Goal: Task Accomplishment & Management: Manage account settings

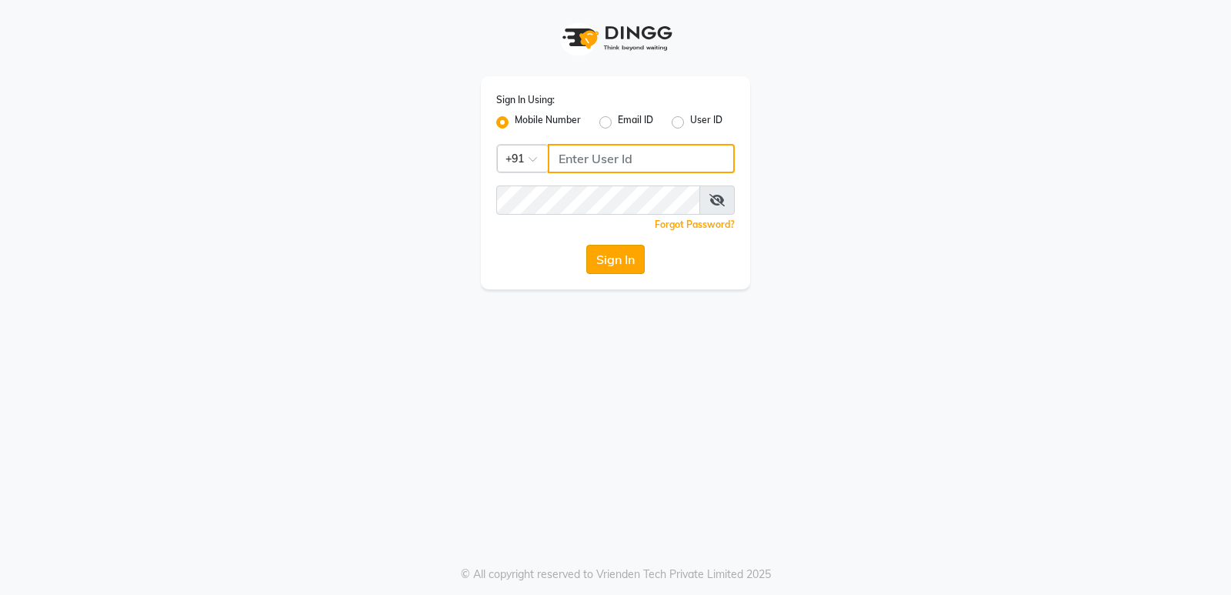
type input "8237008854"
click at [615, 267] on button "Sign In" at bounding box center [615, 259] width 58 height 29
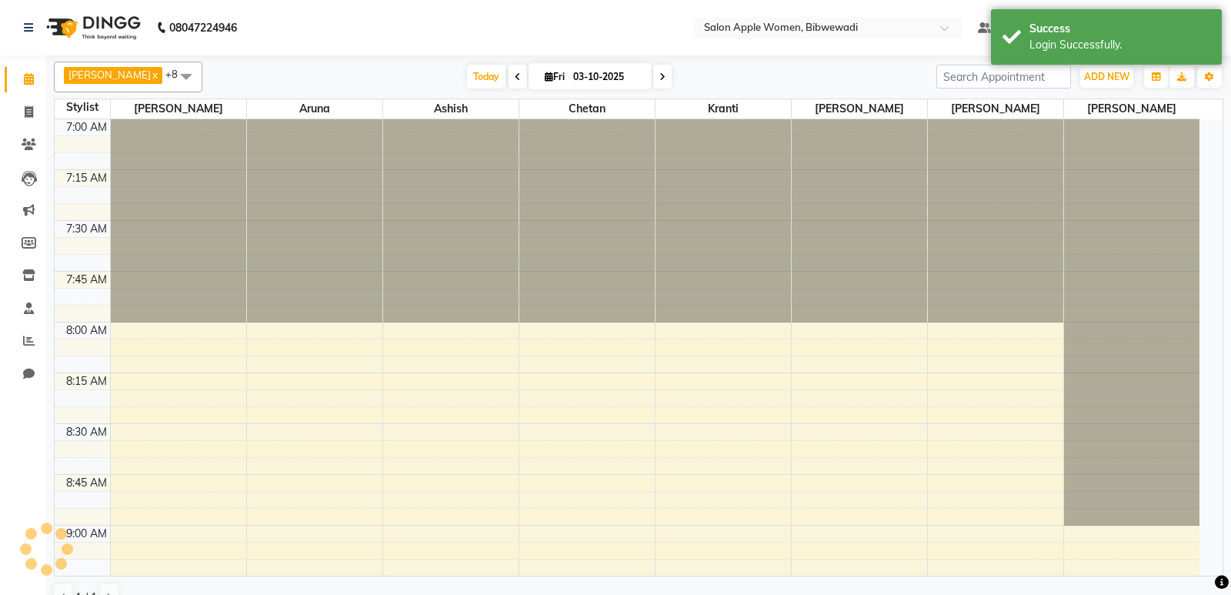
select select "en"
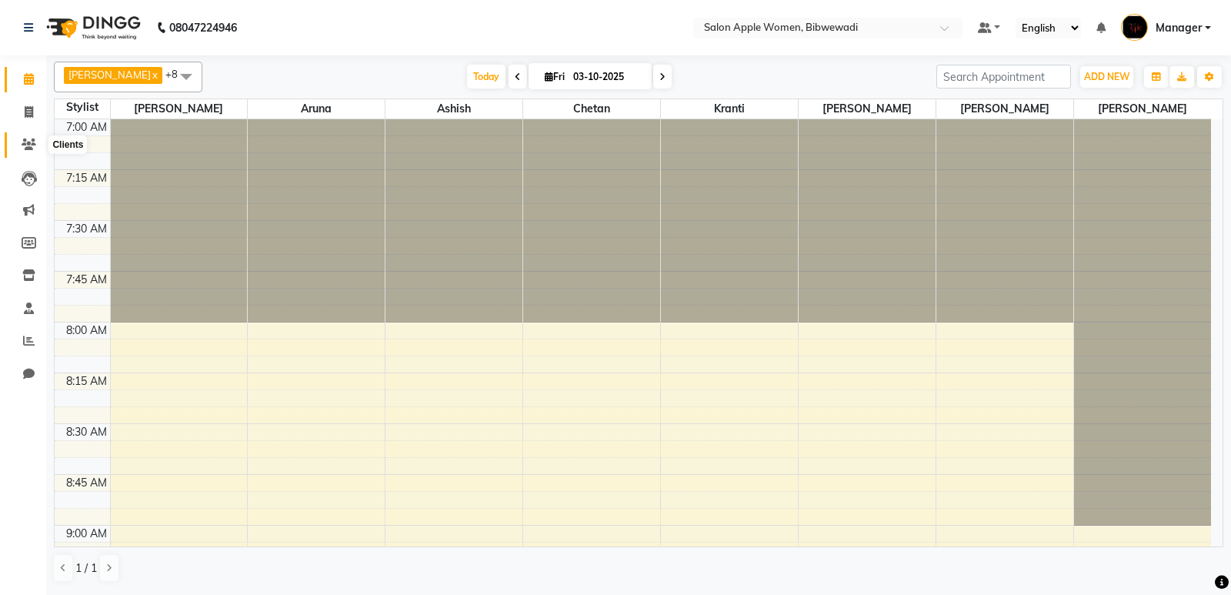
click at [38, 137] on span at bounding box center [28, 145] width 27 height 18
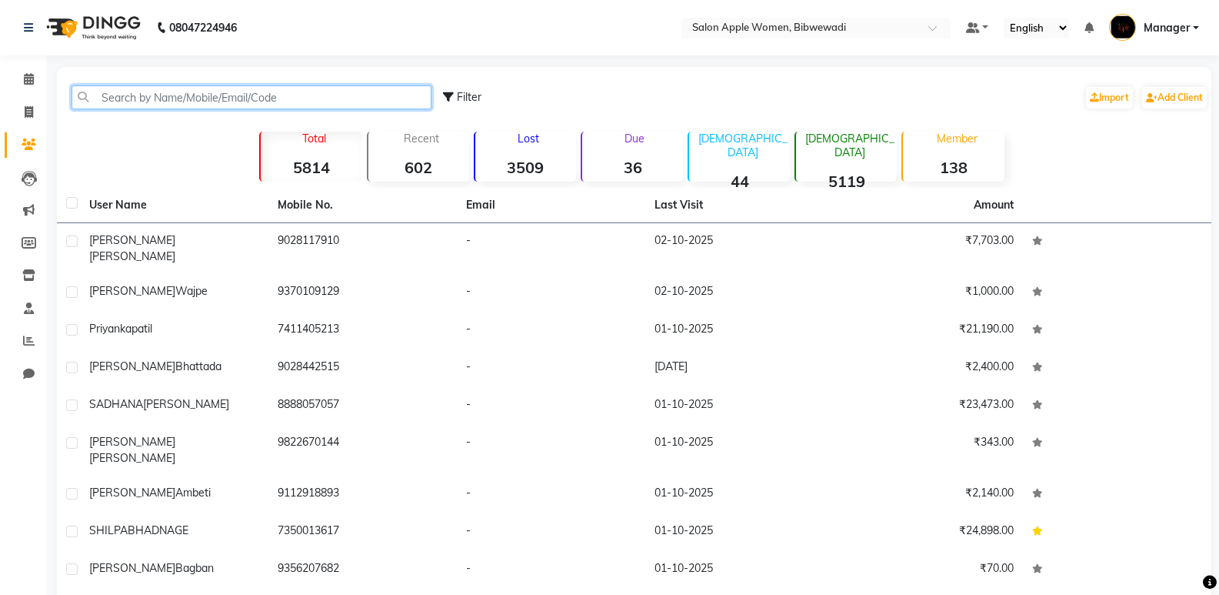
click at [268, 105] on input "text" at bounding box center [252, 97] width 360 height 24
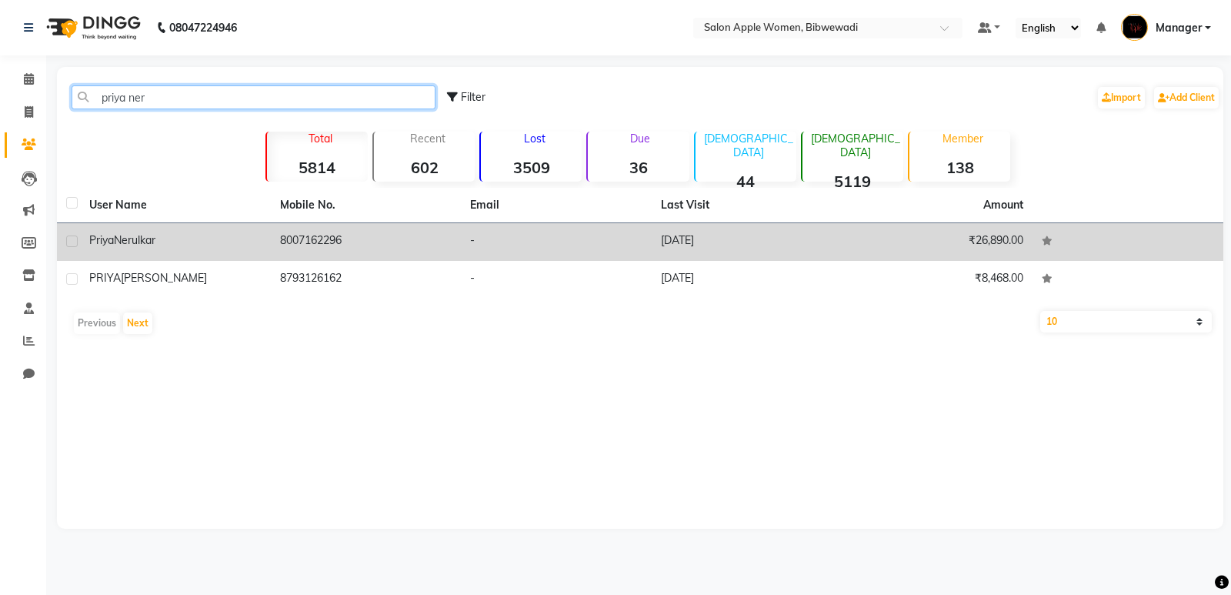
type input "priya ner"
click at [612, 248] on td "-" at bounding box center [556, 242] width 191 height 38
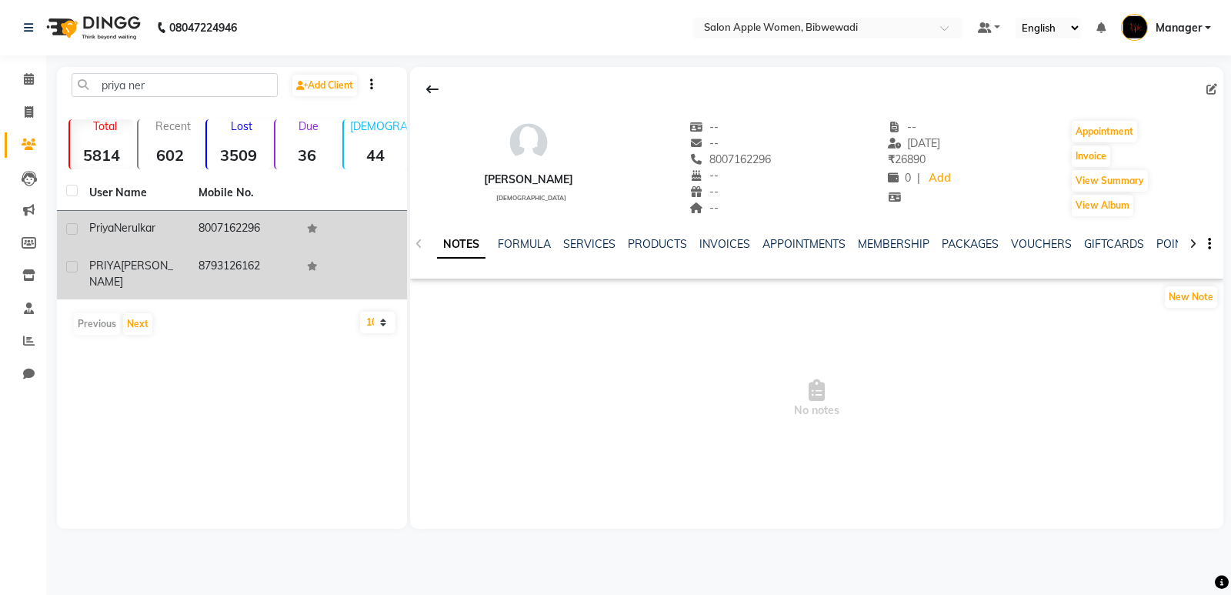
click at [364, 282] on td at bounding box center [352, 273] width 109 height 51
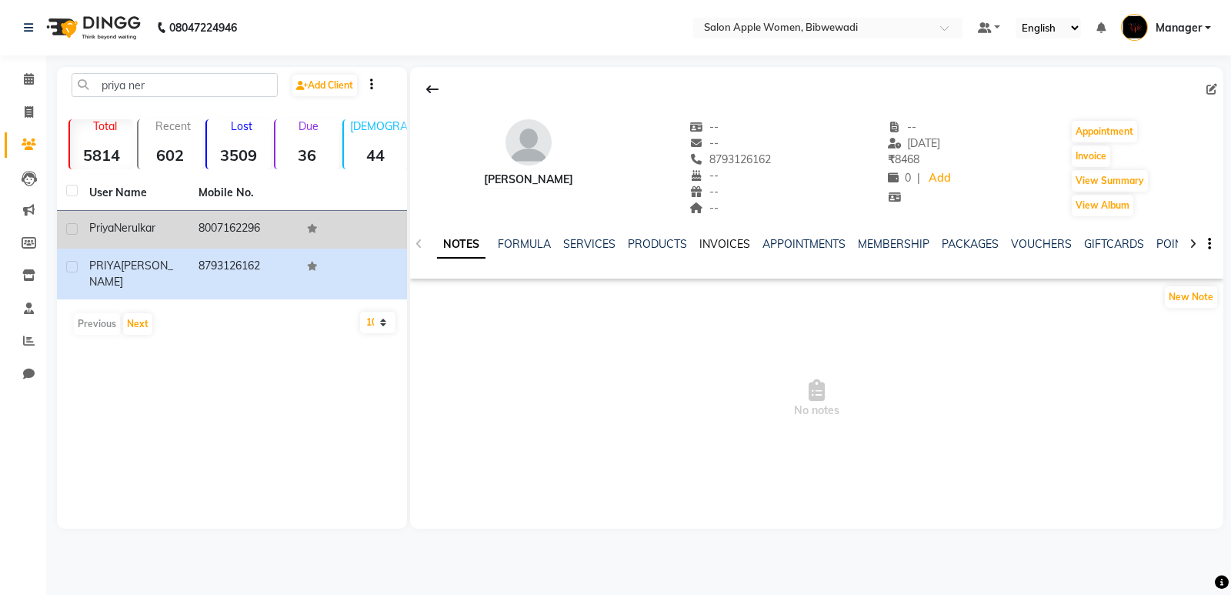
click at [711, 245] on link "INVOICES" at bounding box center [724, 244] width 51 height 14
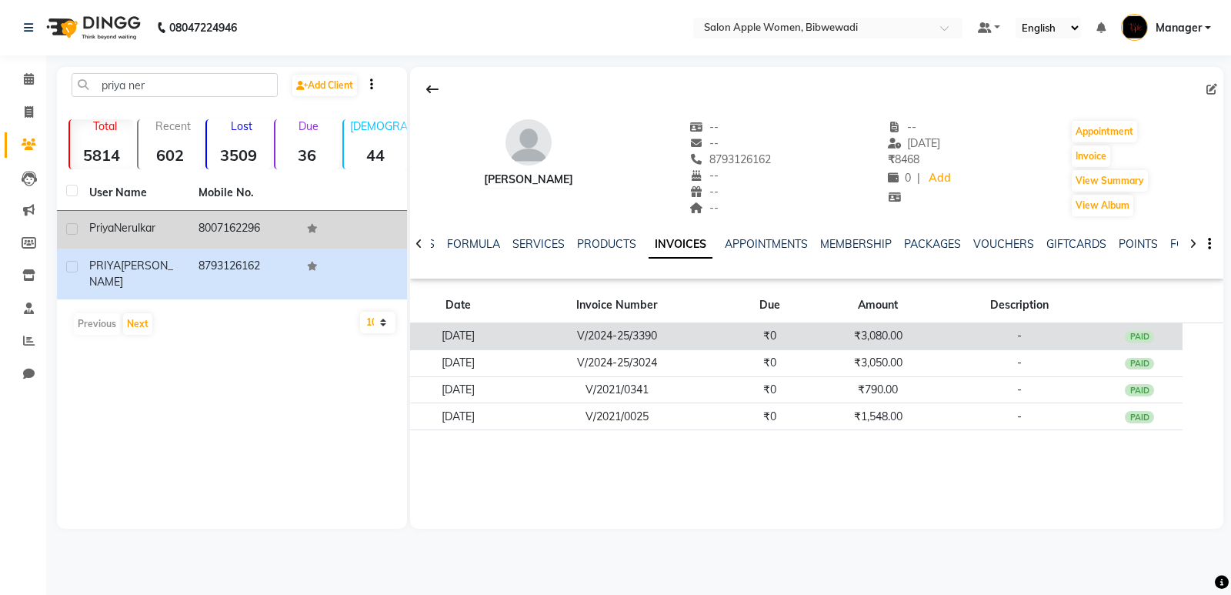
click at [726, 338] on td "V/2024-25/3390" at bounding box center [616, 336] width 219 height 27
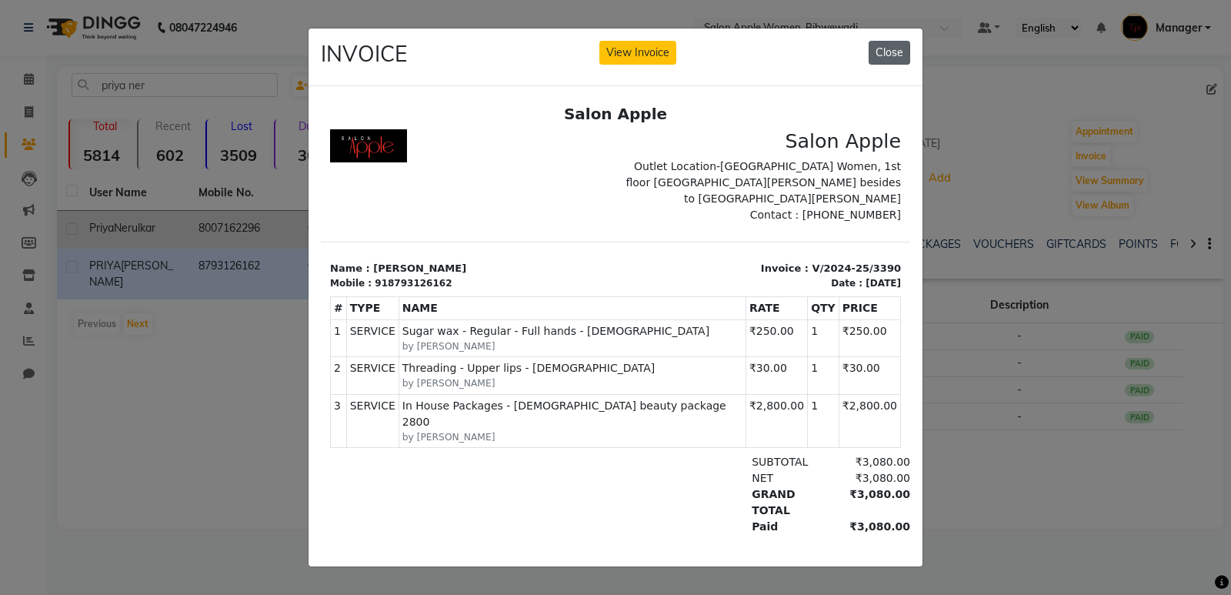
click at [898, 41] on button "Close" at bounding box center [890, 53] width 42 height 24
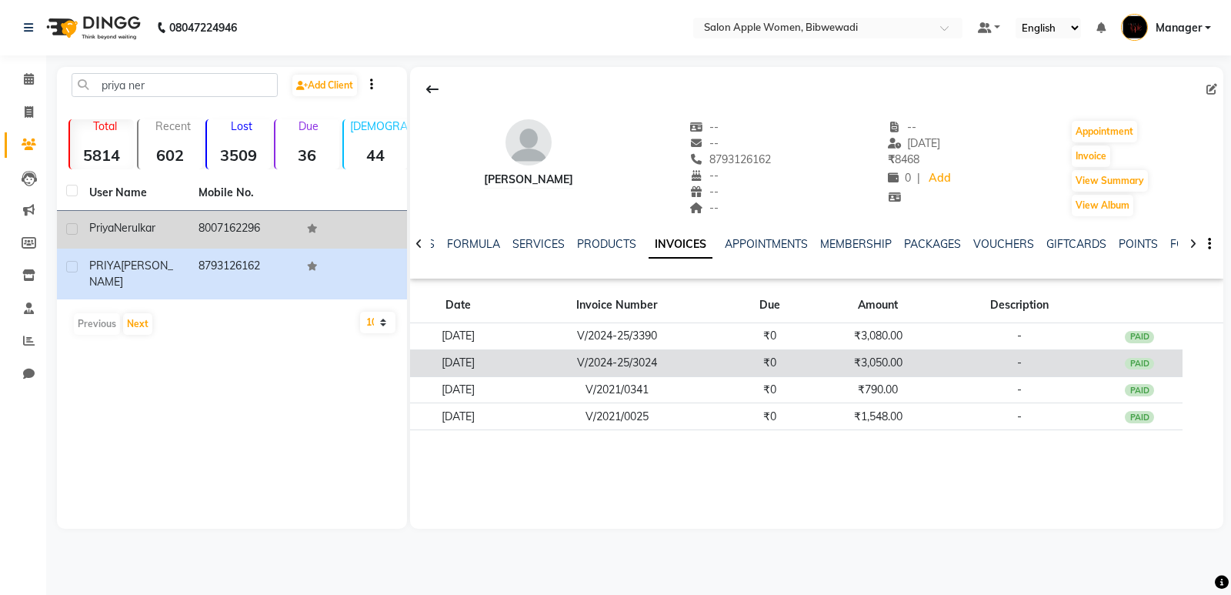
click at [961, 372] on td "-" at bounding box center [1019, 362] width 154 height 27
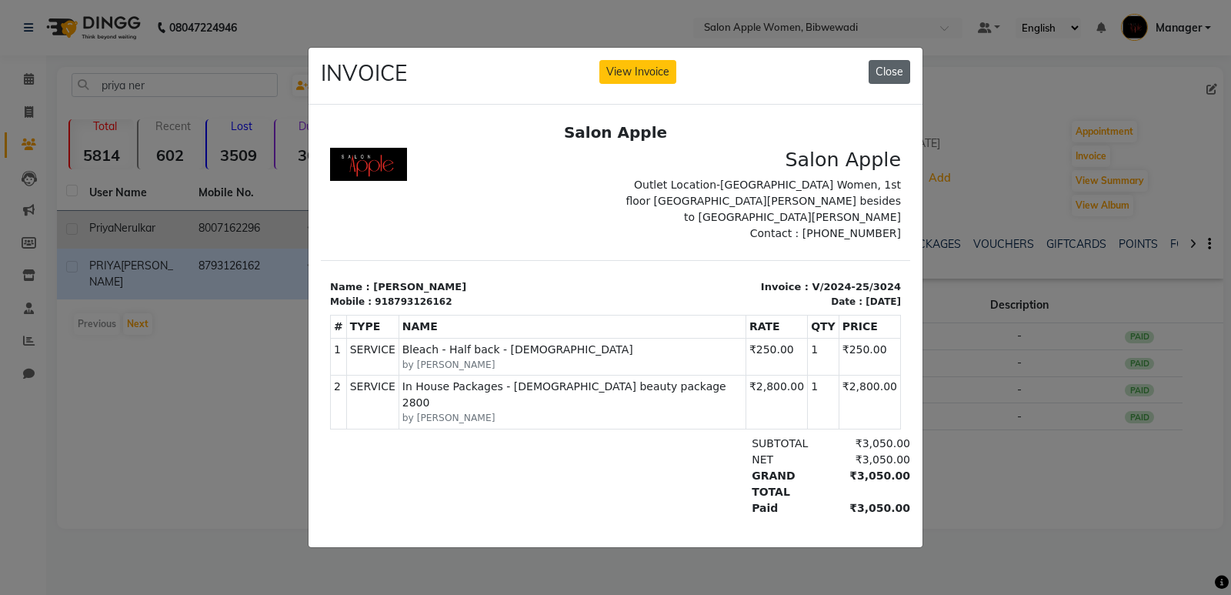
click at [885, 60] on button "Close" at bounding box center [890, 72] width 42 height 24
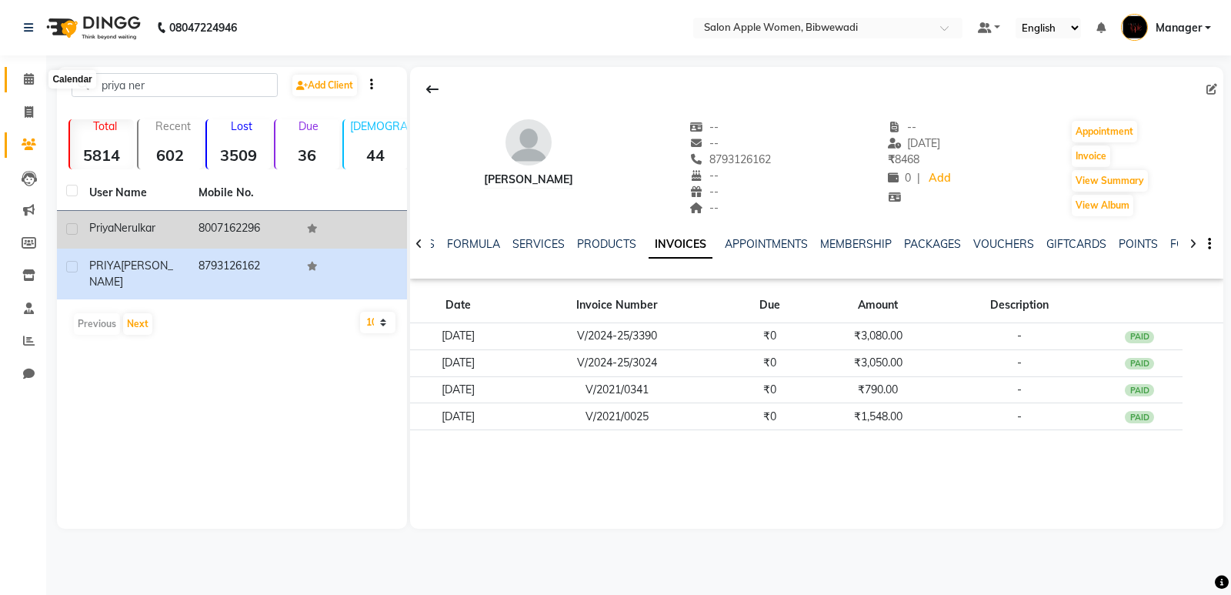
click at [26, 80] on icon at bounding box center [29, 79] width 10 height 12
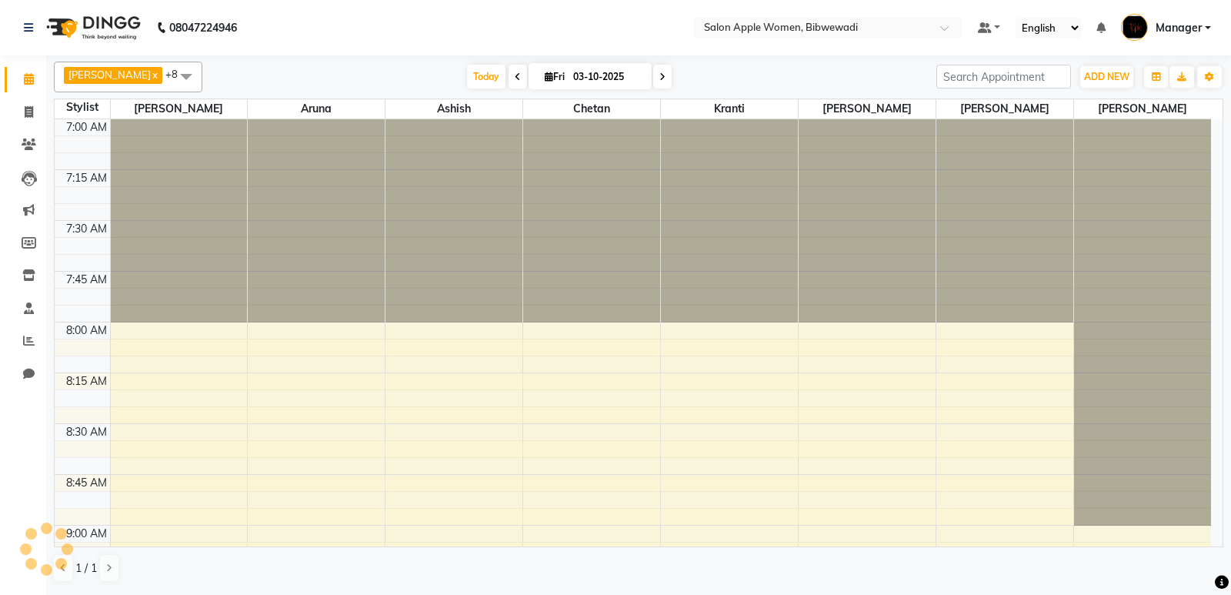
scroll to position [1016, 0]
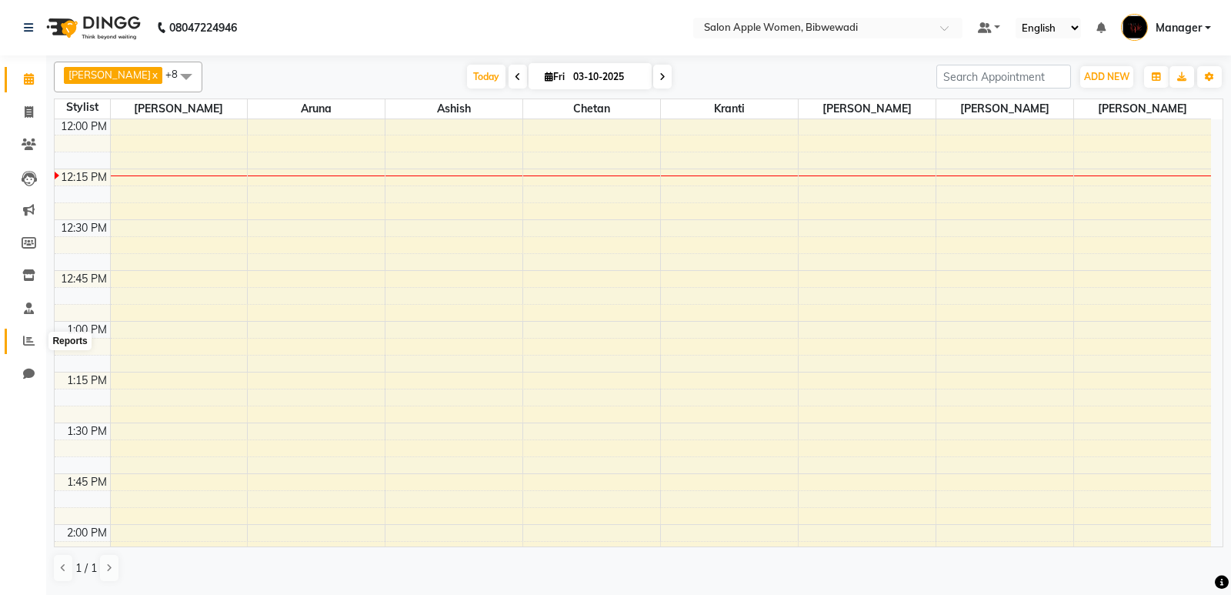
click at [22, 339] on span at bounding box center [28, 341] width 27 height 18
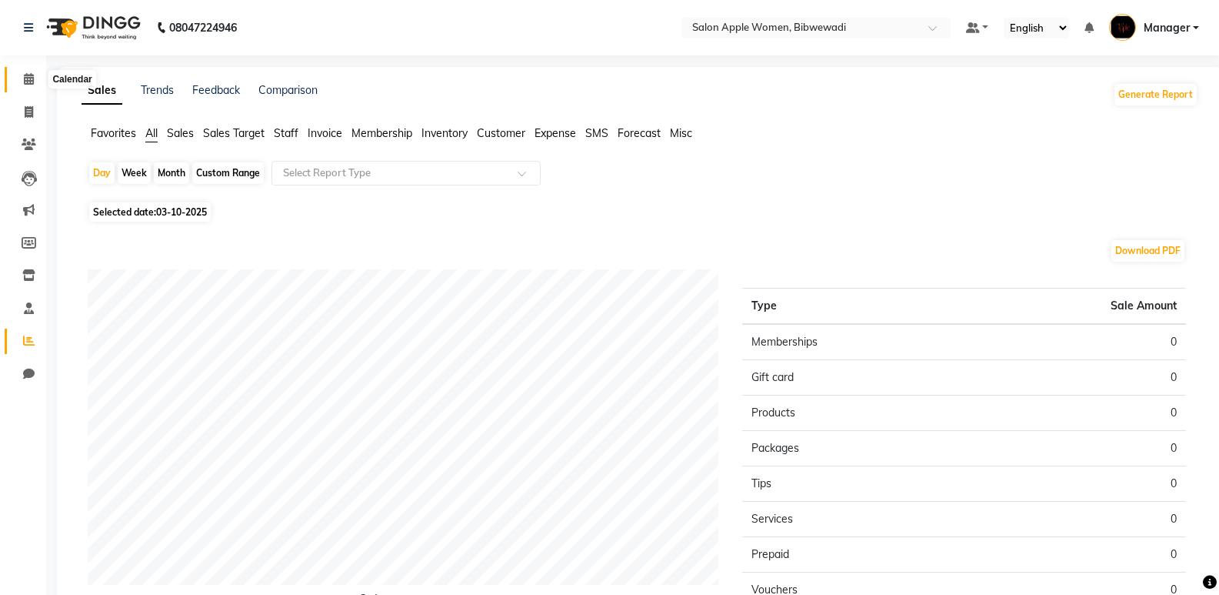
click at [35, 83] on span at bounding box center [28, 80] width 27 height 18
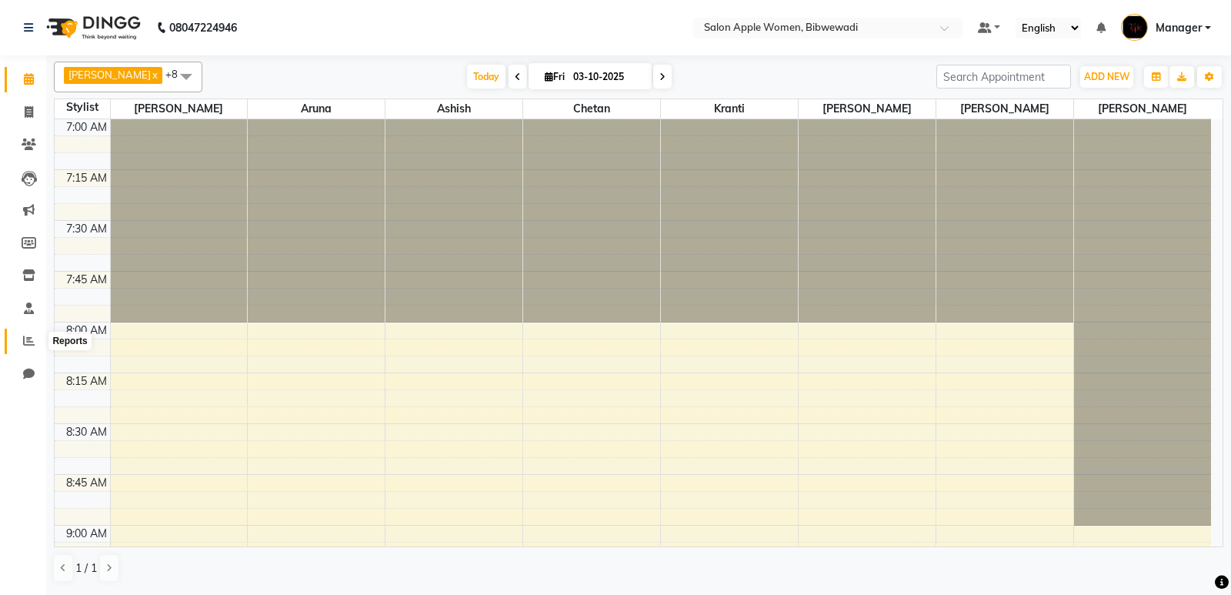
click at [35, 348] on span at bounding box center [28, 341] width 27 height 18
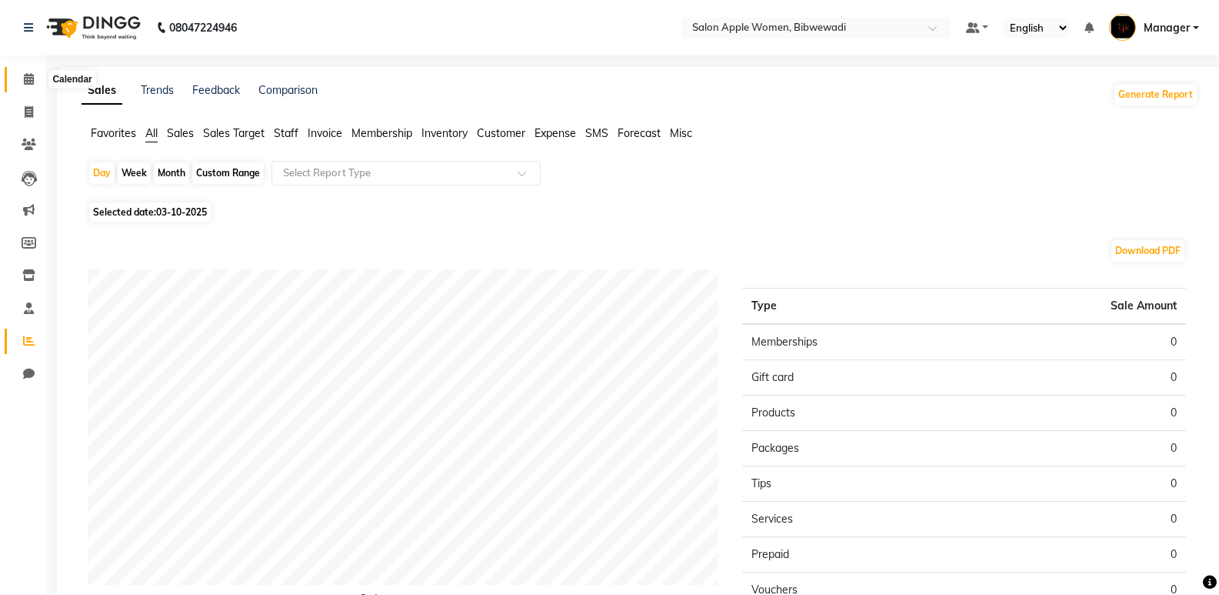
click at [28, 78] on icon at bounding box center [29, 79] width 10 height 12
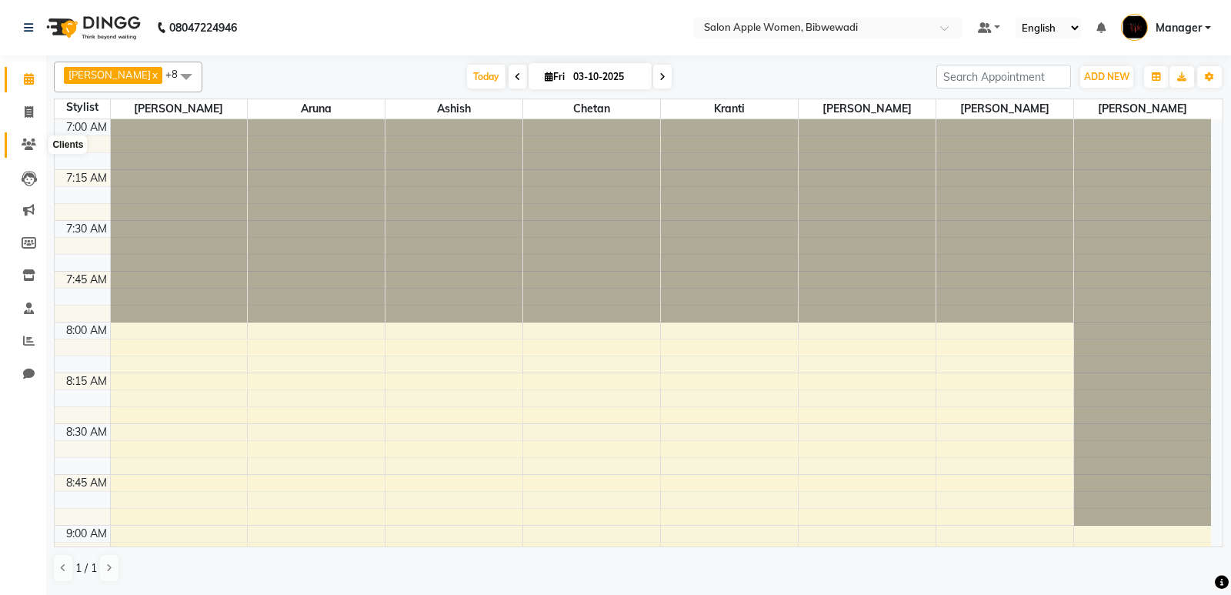
click at [37, 145] on span at bounding box center [28, 145] width 27 height 18
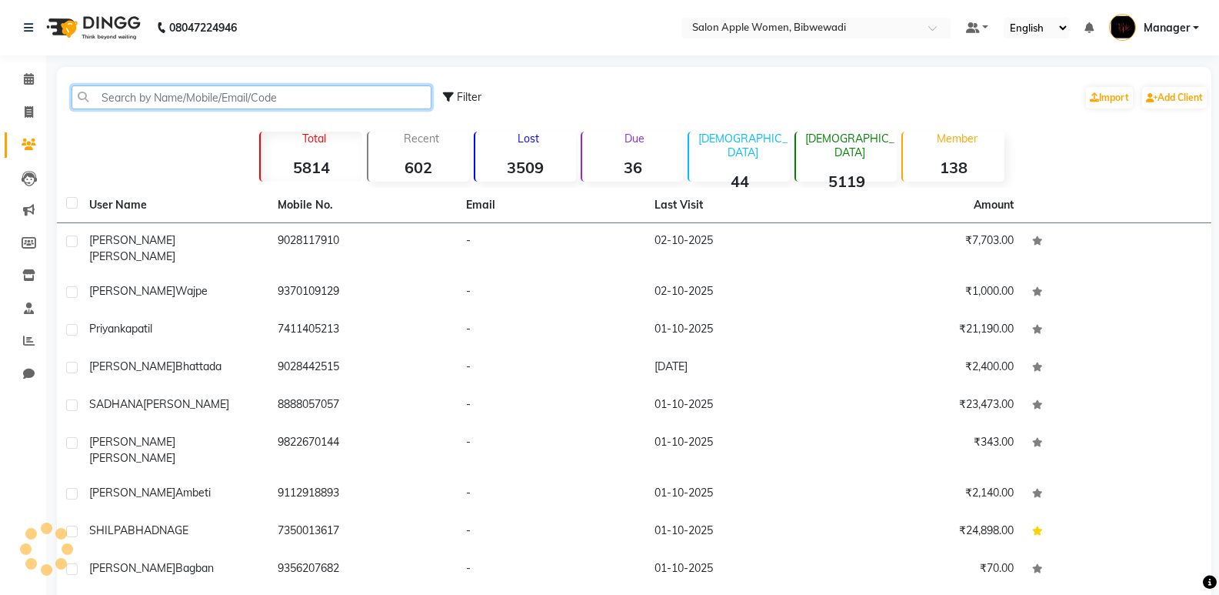
click at [158, 89] on input "text" at bounding box center [252, 97] width 360 height 24
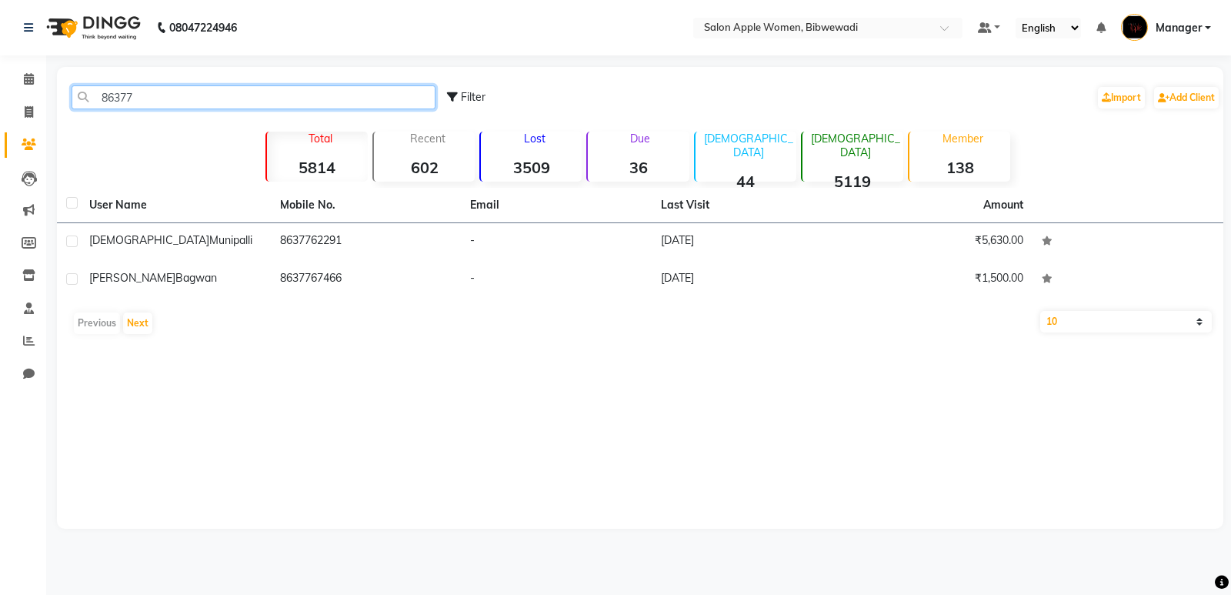
drag, startPoint x: 148, startPoint y: 105, endPoint x: 92, endPoint y: 93, distance: 58.1
click at [92, 93] on input "86377" at bounding box center [254, 97] width 364 height 24
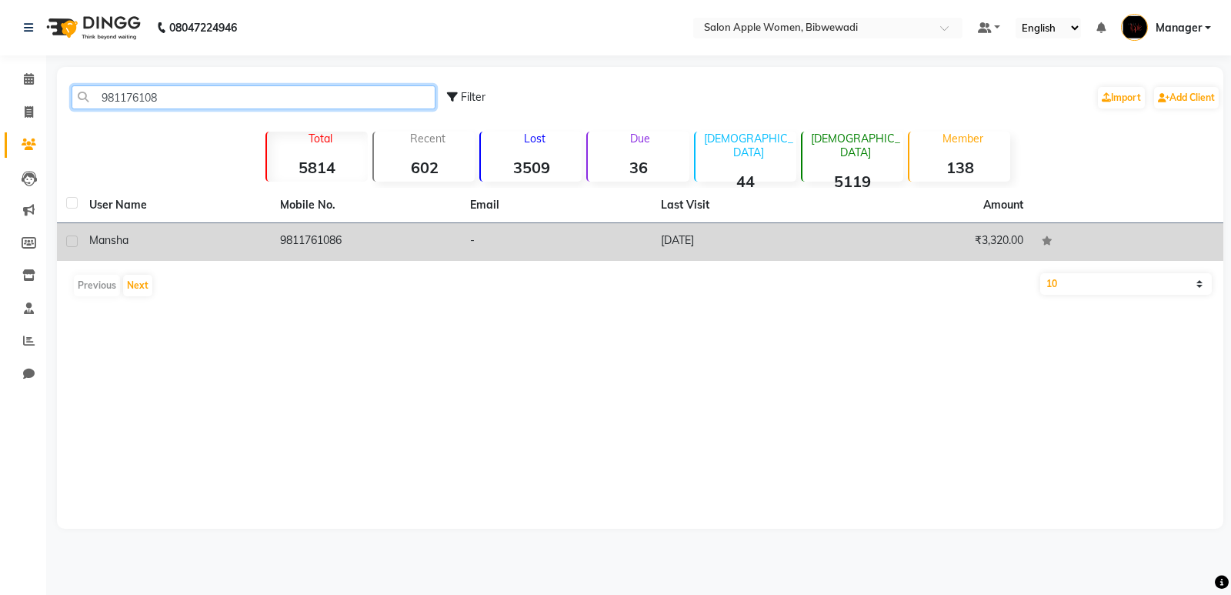
type input "981176108"
click at [430, 241] on td "9811761086" at bounding box center [366, 242] width 191 height 38
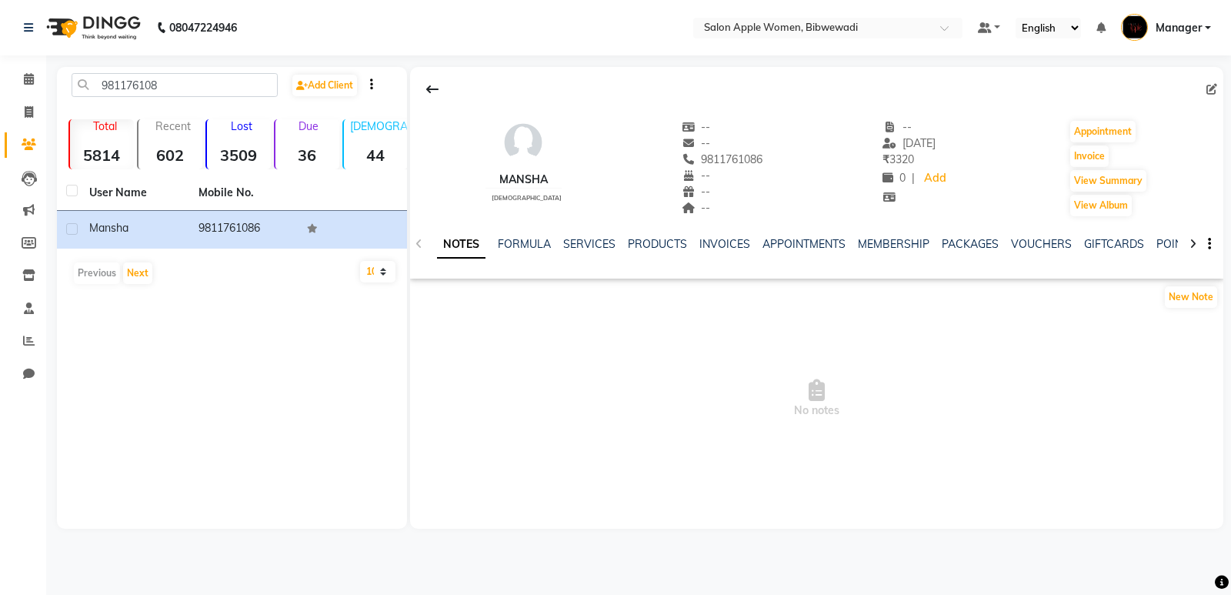
click at [735, 251] on div "INVOICES" at bounding box center [724, 244] width 51 height 16
click at [732, 249] on div "INVOICES" at bounding box center [724, 244] width 51 height 16
click at [732, 249] on link "INVOICES" at bounding box center [724, 244] width 51 height 14
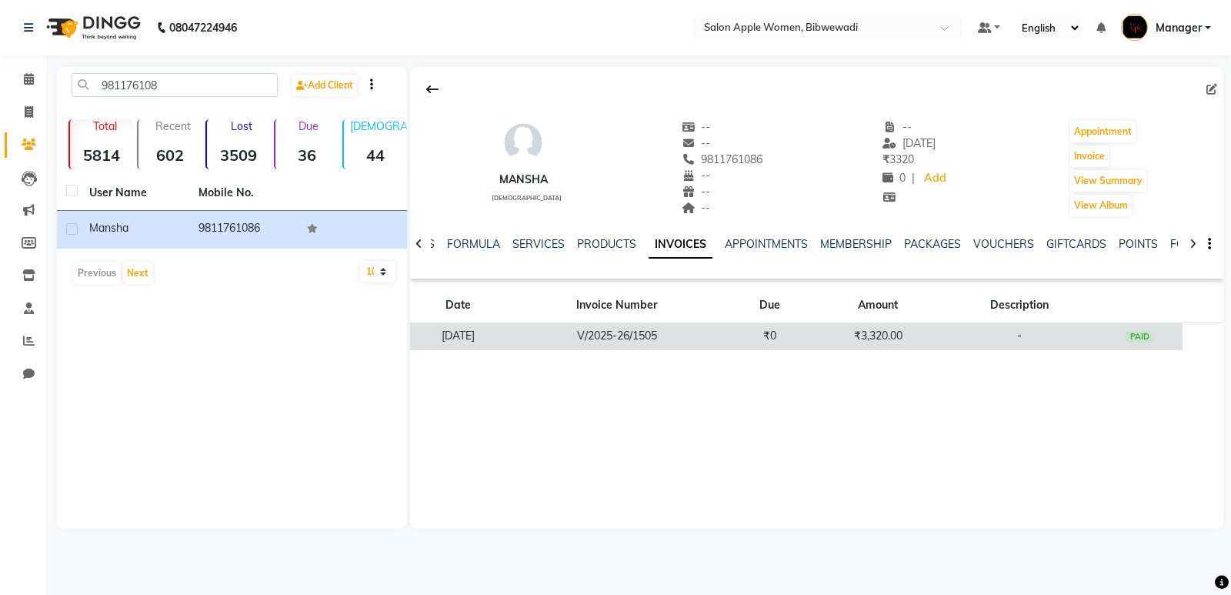
click at [764, 343] on td "₹0" at bounding box center [769, 336] width 87 height 27
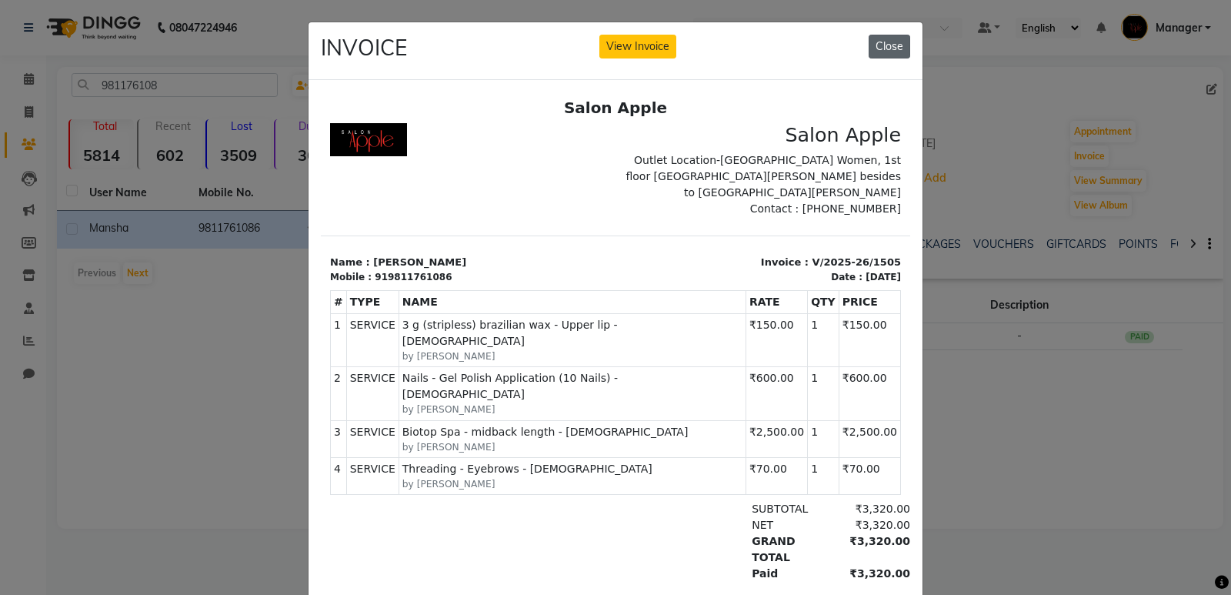
click at [879, 49] on button "Close" at bounding box center [890, 47] width 42 height 24
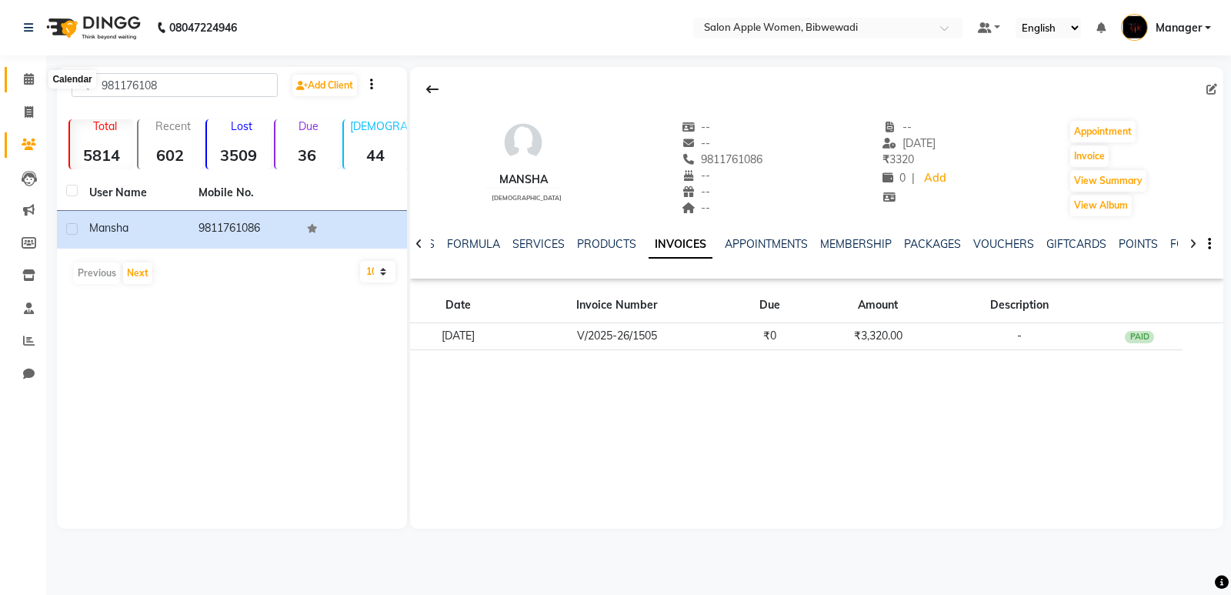
click at [32, 87] on span at bounding box center [28, 80] width 27 height 18
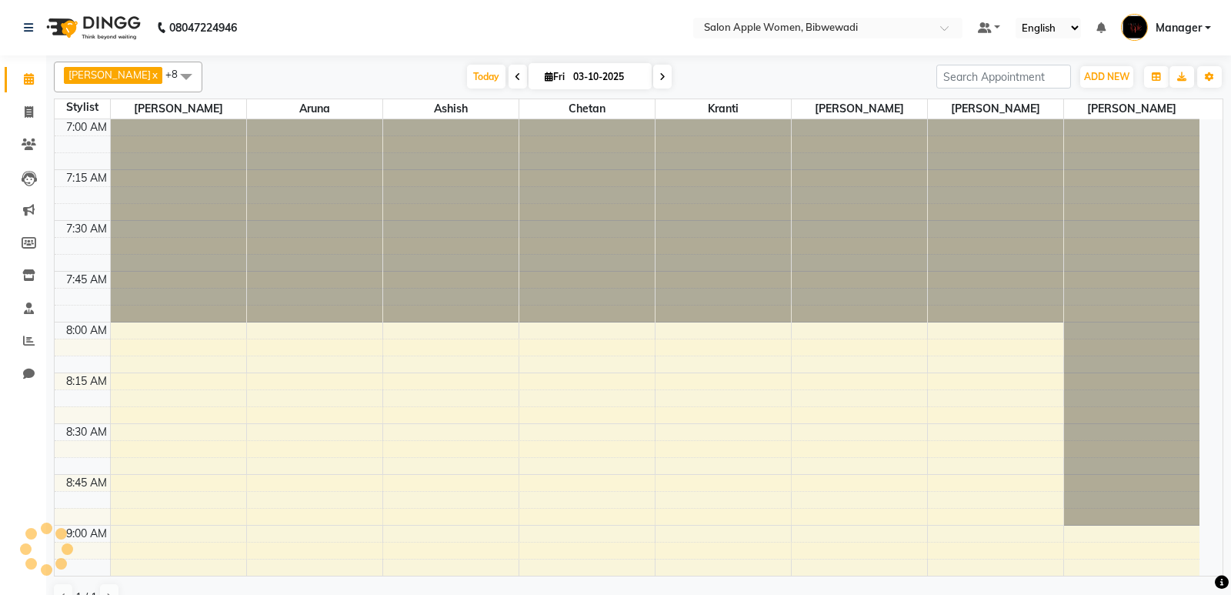
scroll to position [1016, 0]
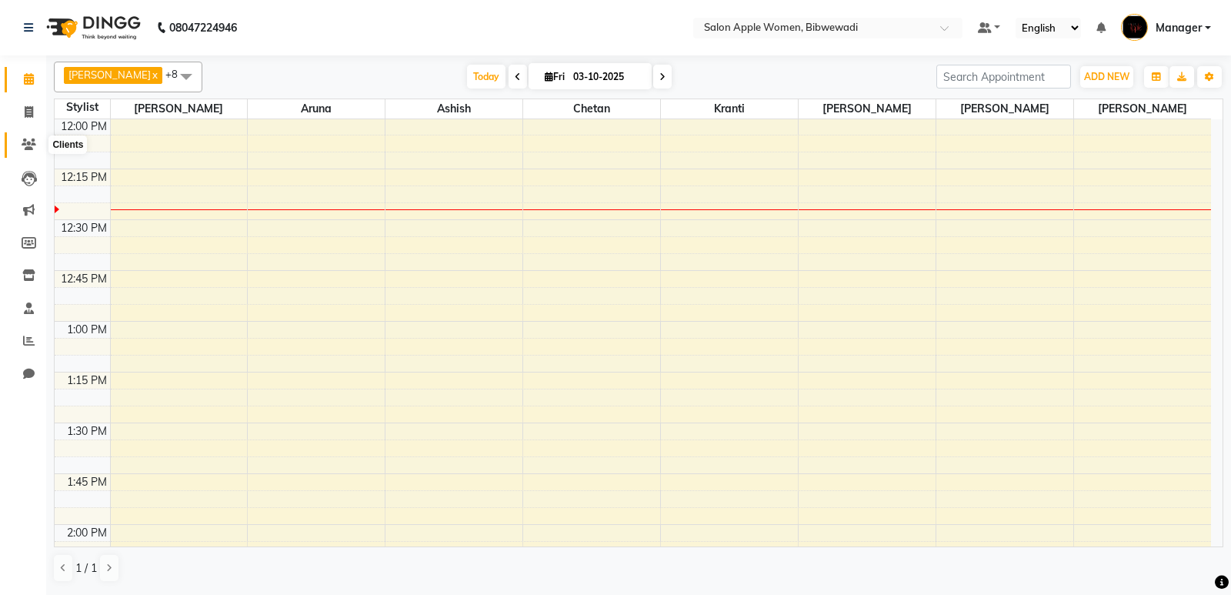
click at [20, 143] on span at bounding box center [28, 145] width 27 height 18
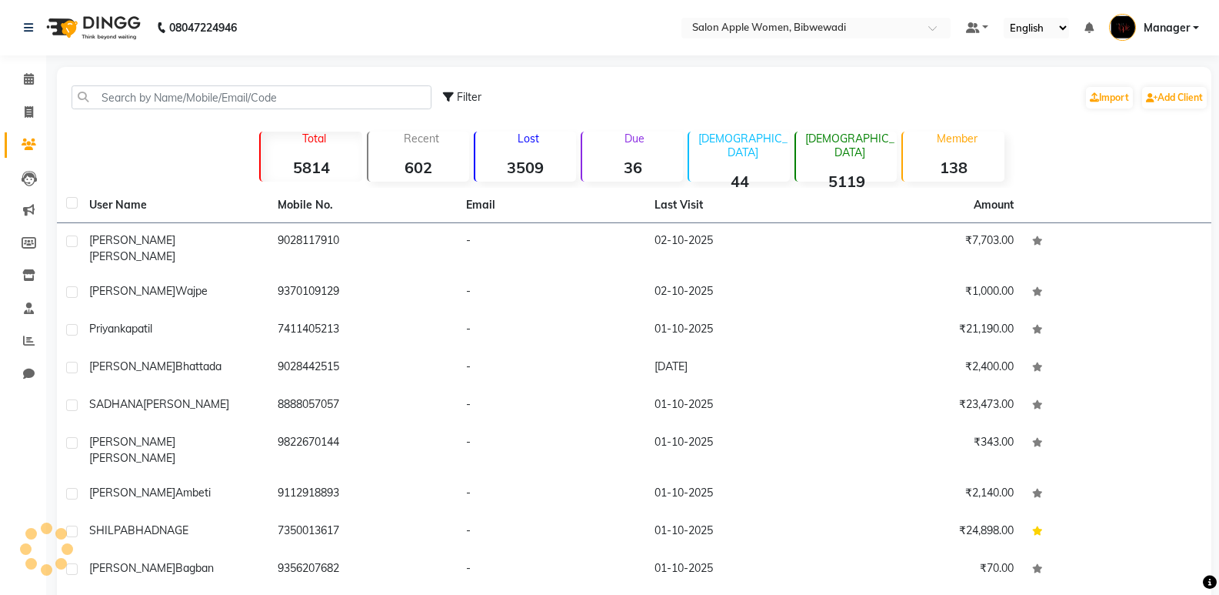
drag, startPoint x: 182, startPoint y: 117, endPoint x: 175, endPoint y: 108, distance: 10.5
click at [179, 115] on div "Filter Import Add Client" at bounding box center [634, 97] width 1149 height 48
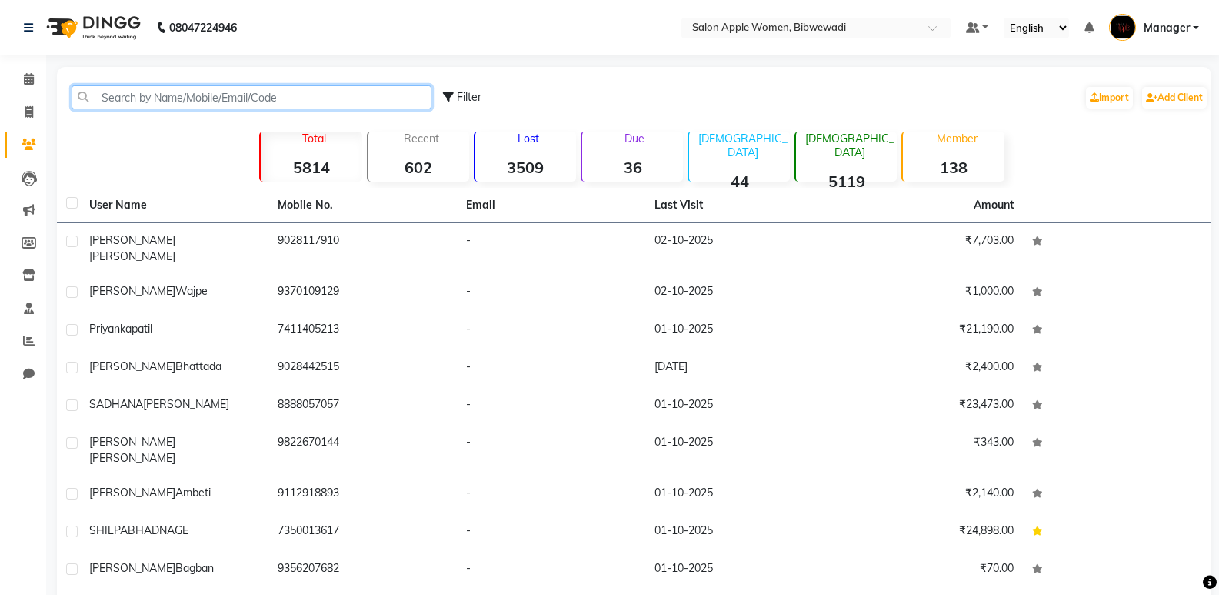
click at [170, 93] on input "text" at bounding box center [252, 97] width 360 height 24
click at [244, 102] on input "text" at bounding box center [252, 97] width 360 height 24
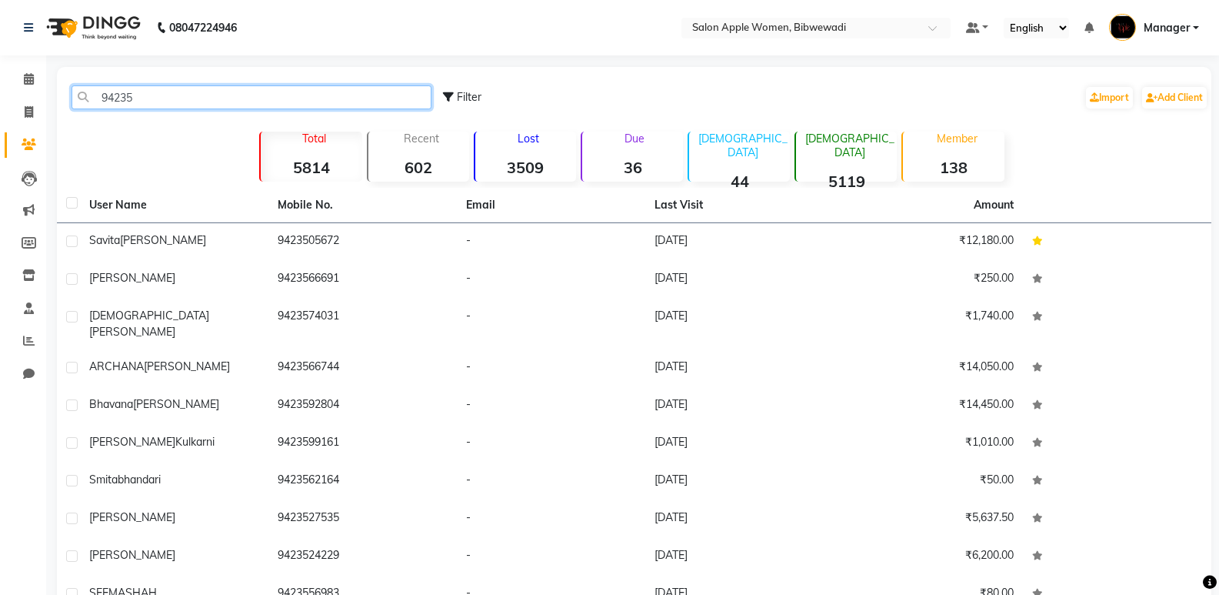
click at [163, 108] on input "94235" at bounding box center [252, 97] width 360 height 24
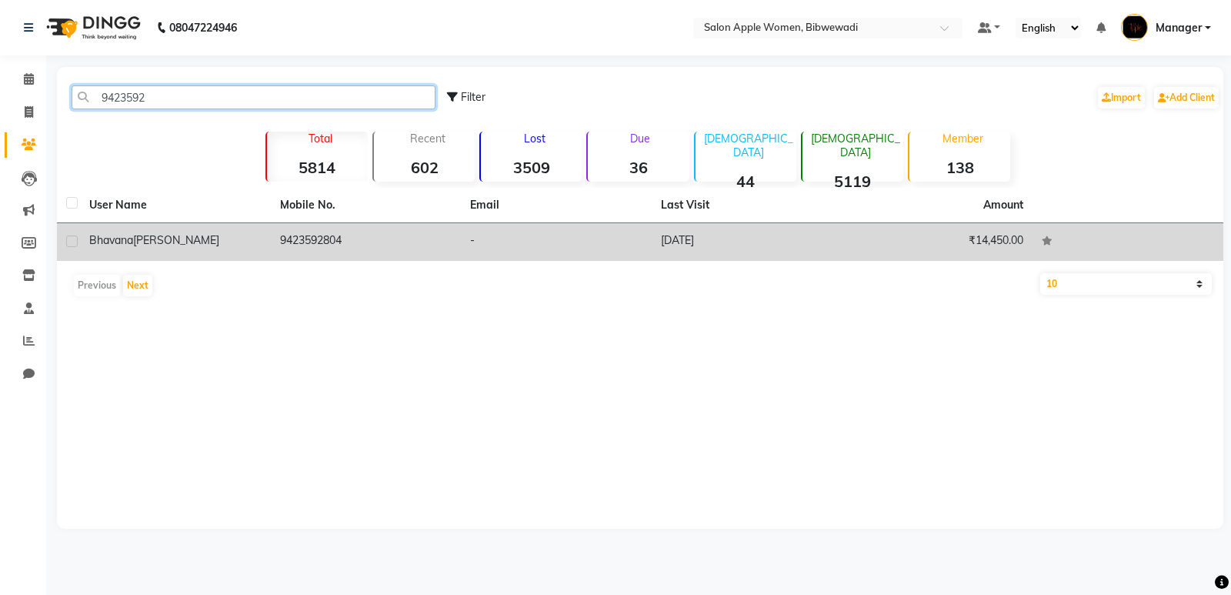
type input "9423592"
click at [417, 254] on td "9423592804" at bounding box center [366, 242] width 191 height 38
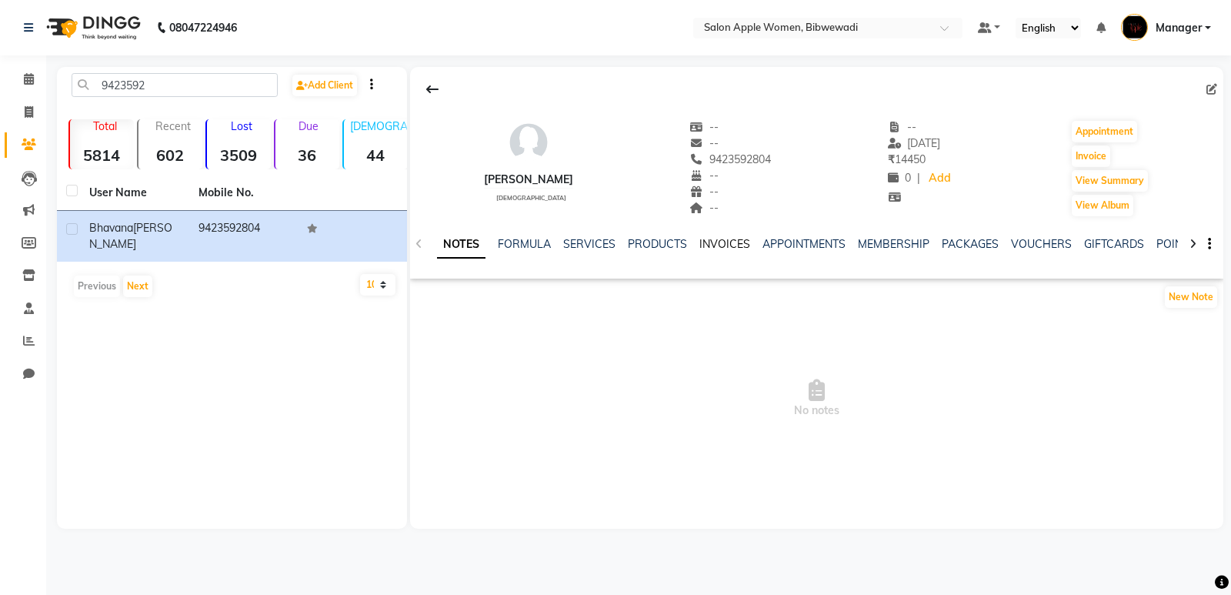
click at [700, 242] on link "INVOICES" at bounding box center [724, 244] width 51 height 14
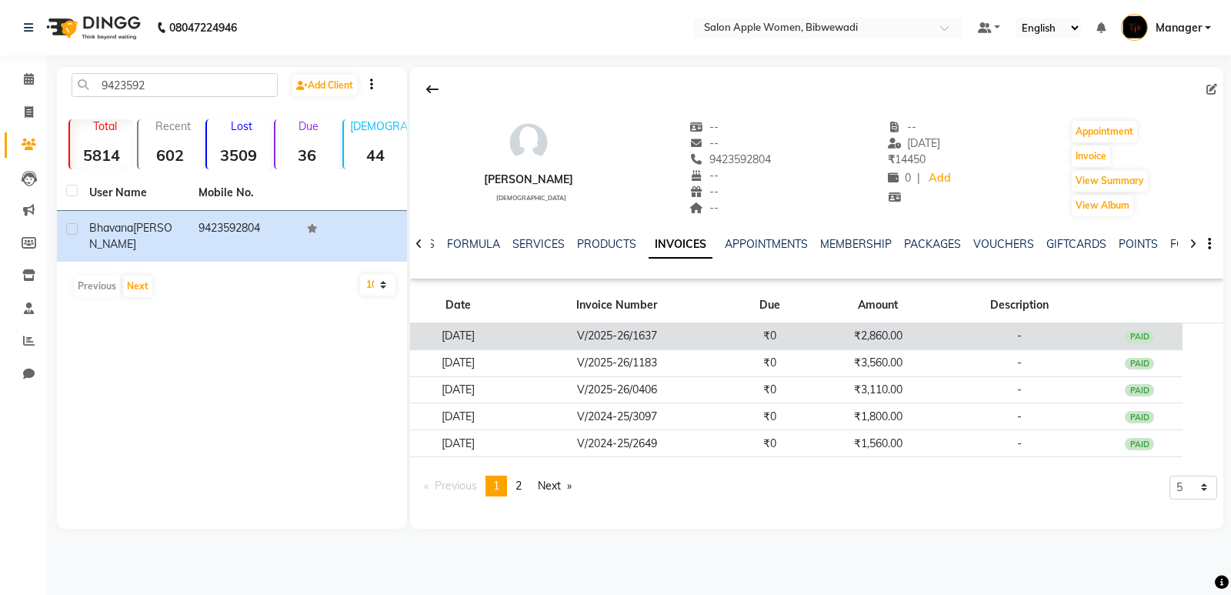
click at [692, 330] on td "V/2025-26/1637" at bounding box center [616, 336] width 219 height 27
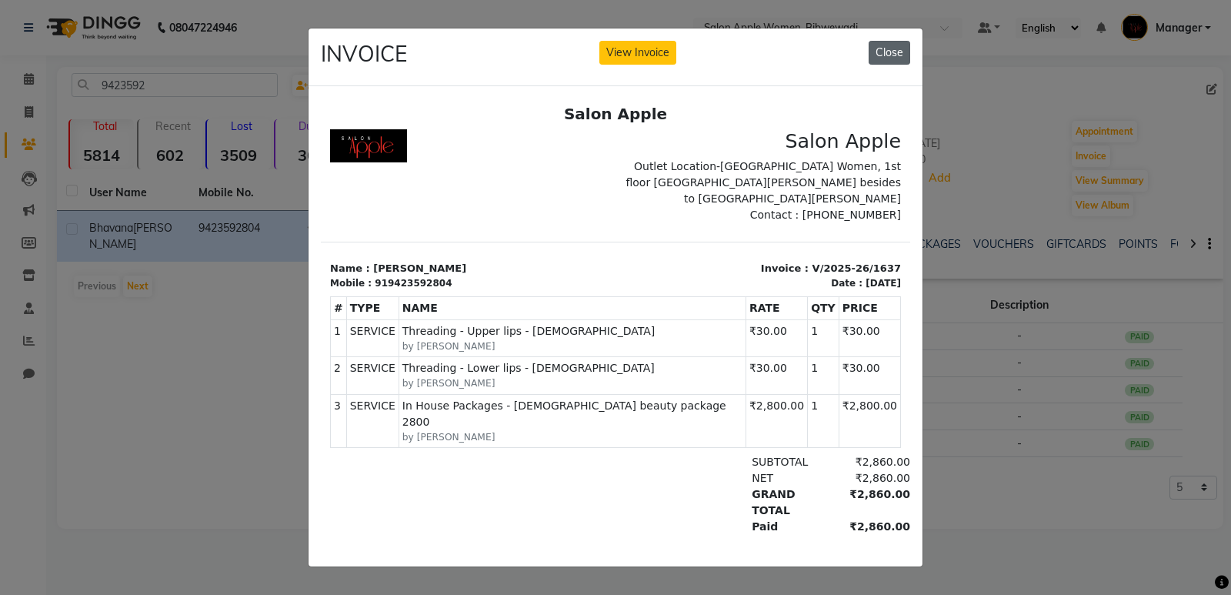
click at [897, 54] on button "Close" at bounding box center [890, 53] width 42 height 24
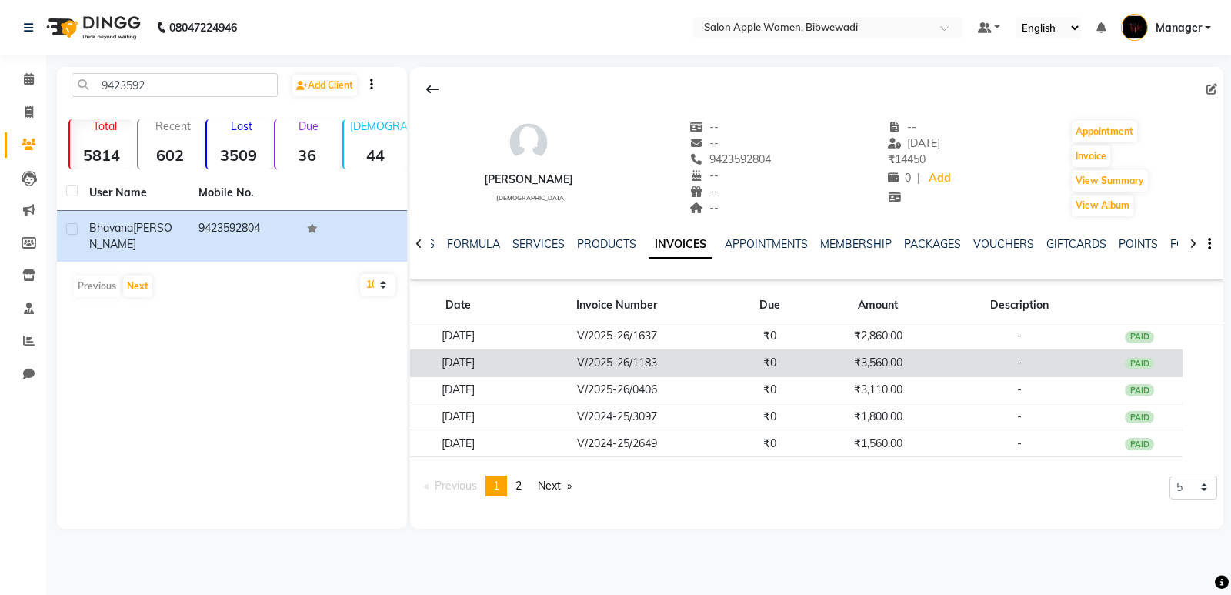
click at [813, 365] on td "₹0" at bounding box center [769, 362] width 87 height 27
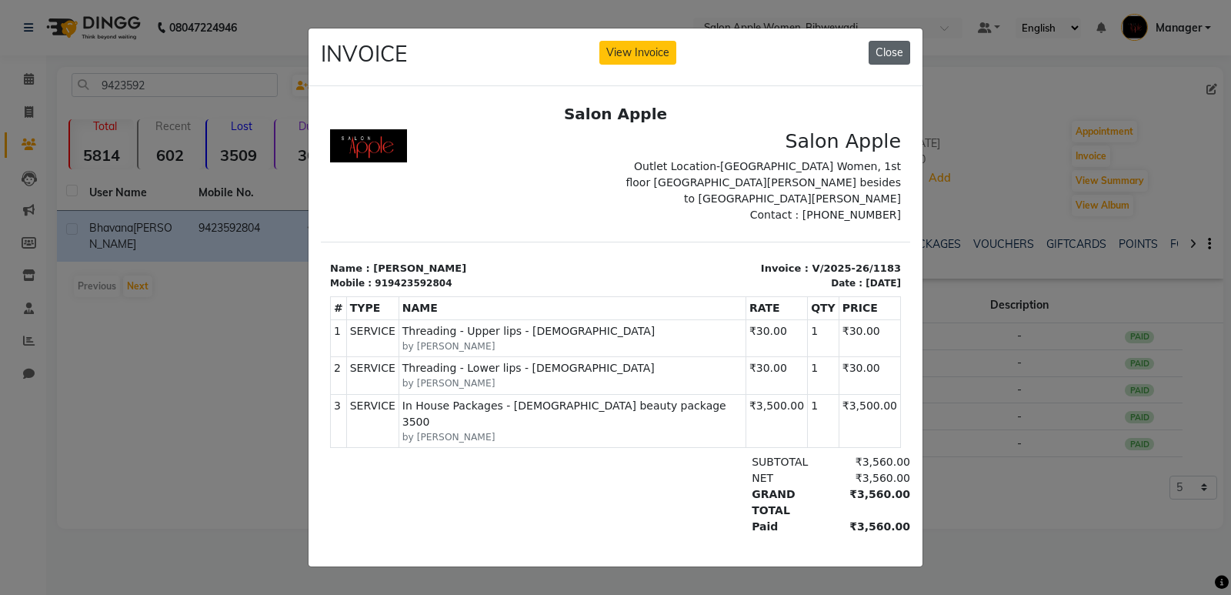
click at [895, 43] on button "Close" at bounding box center [890, 53] width 42 height 24
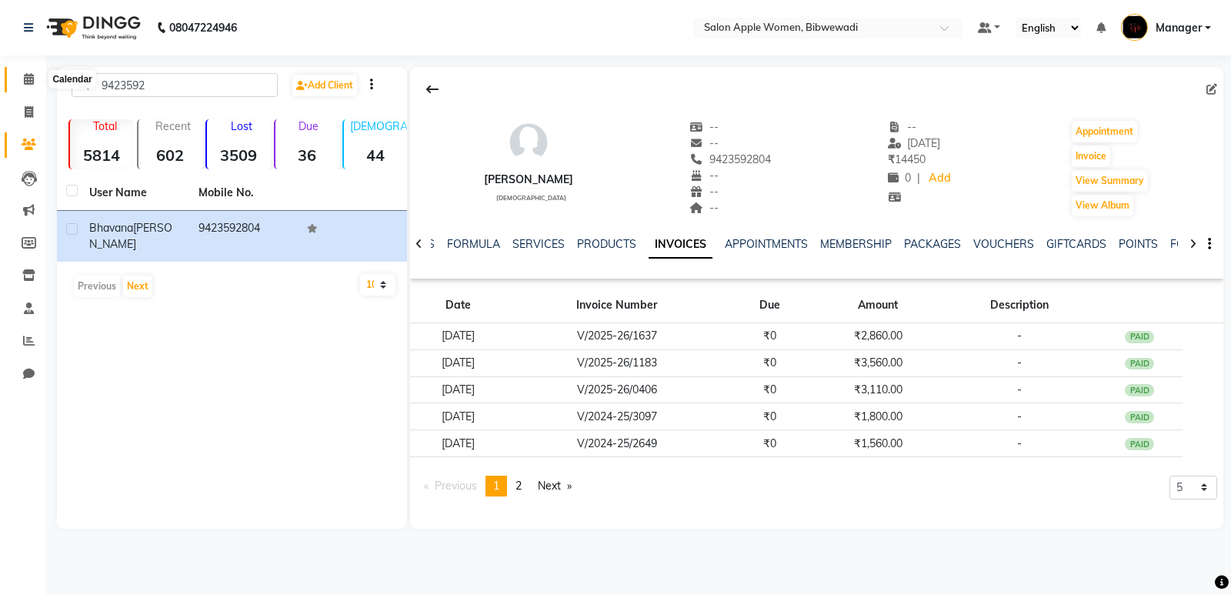
click at [39, 77] on span at bounding box center [28, 80] width 27 height 18
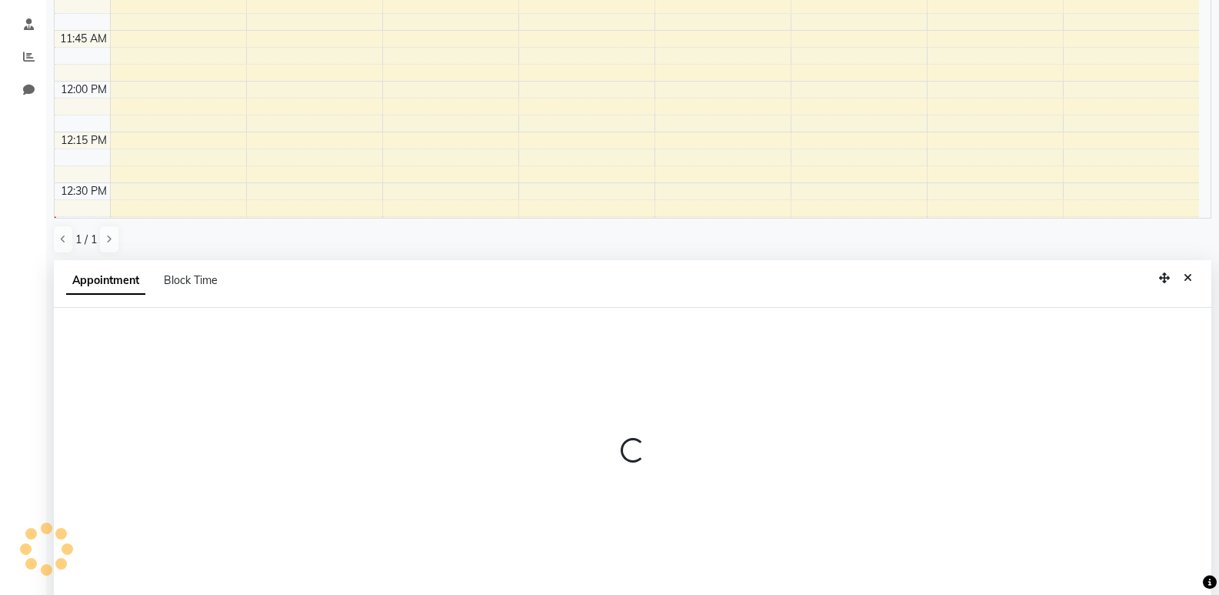
scroll to position [299, 0]
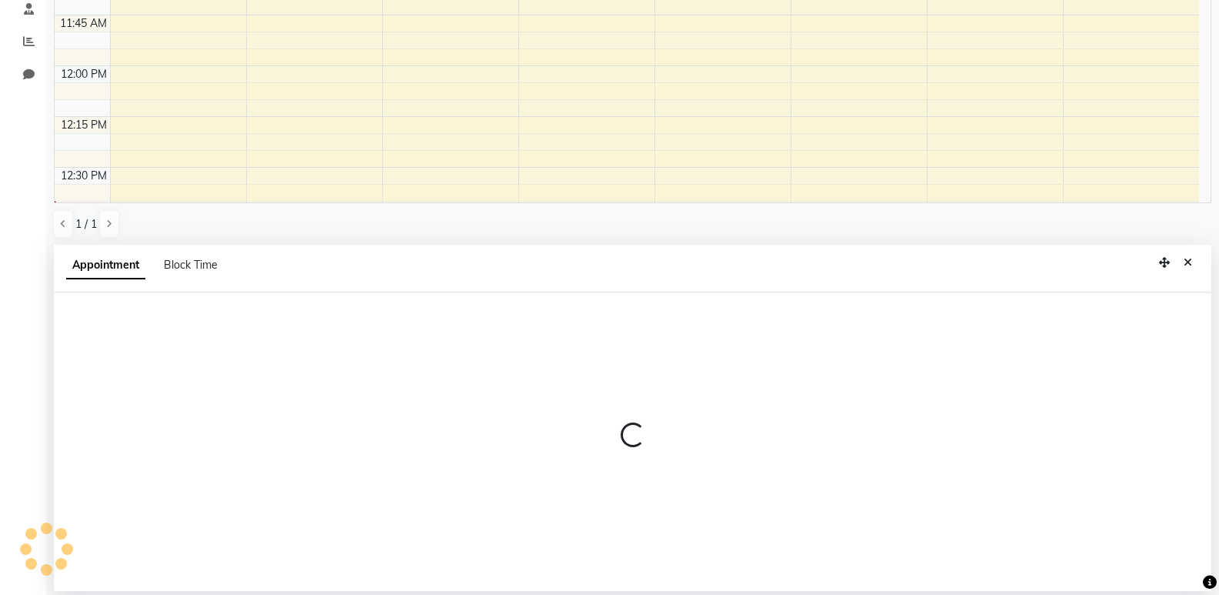
select select "11608"
select select "690"
select select "tentative"
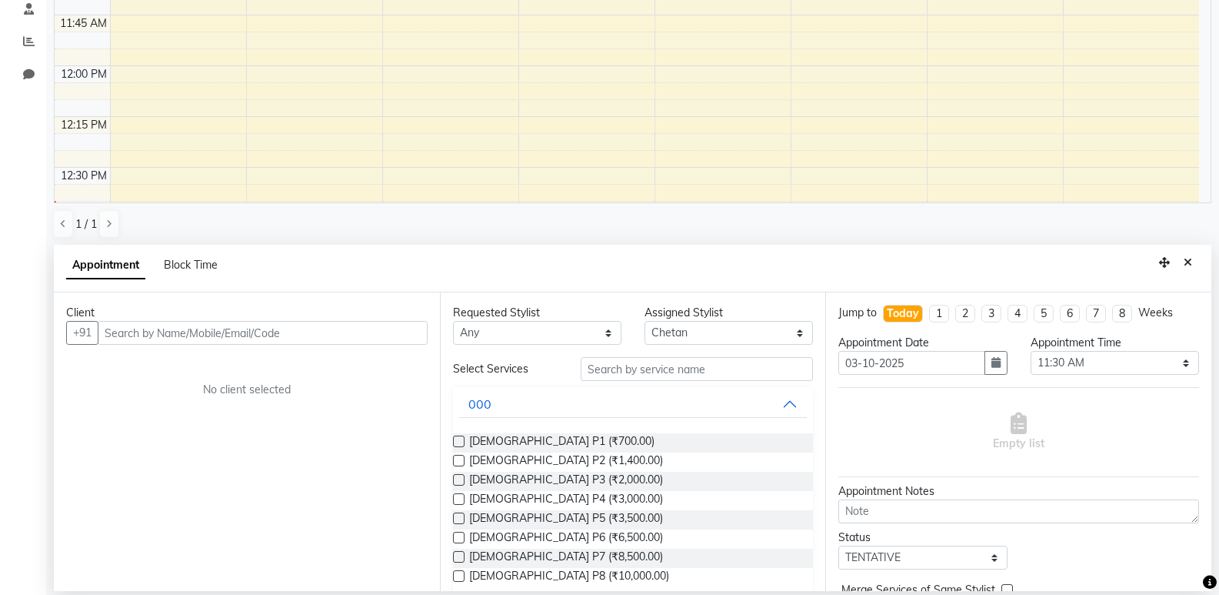
click at [202, 322] on input "text" at bounding box center [263, 333] width 330 height 24
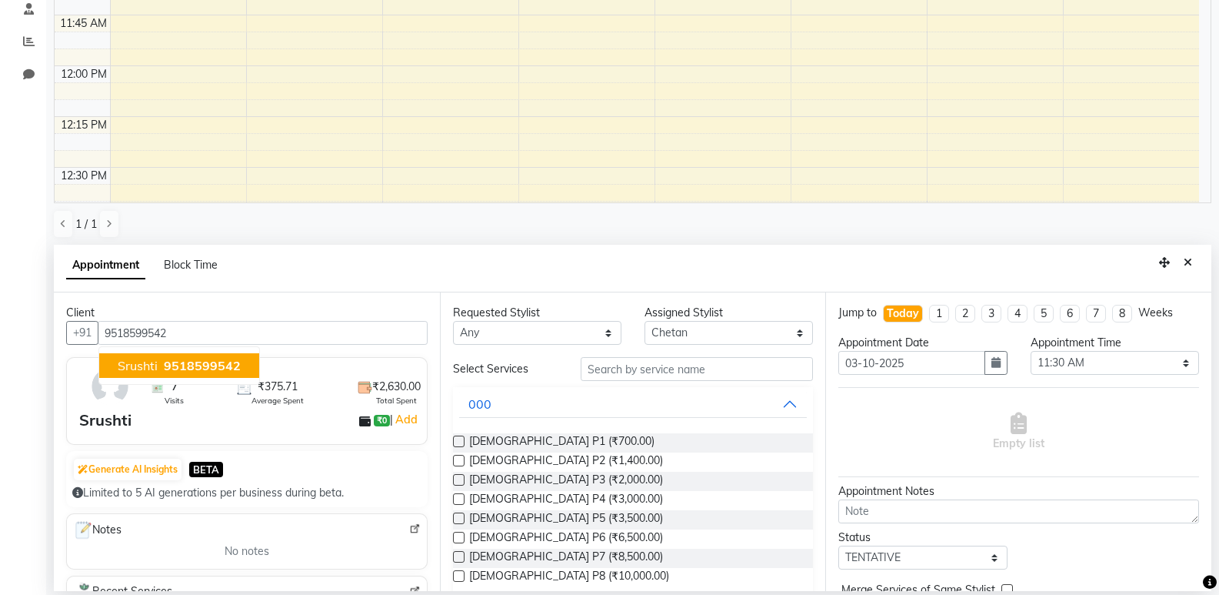
click at [208, 376] on button "Srushti 9518599542" at bounding box center [179, 365] width 160 height 25
type input "9518599542"
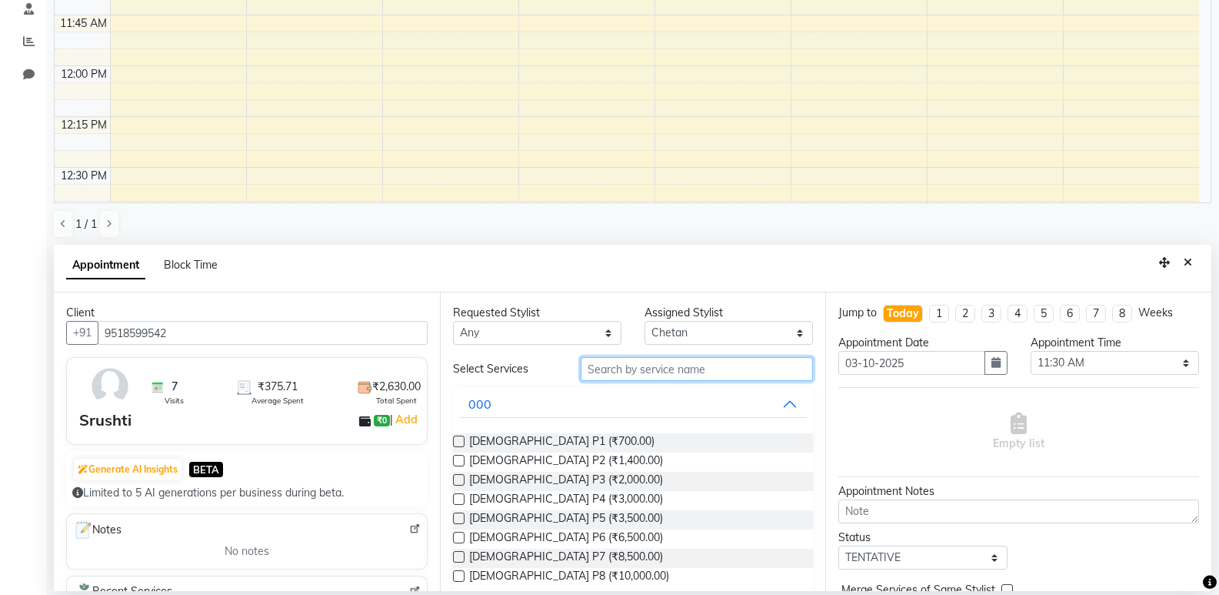
click at [680, 365] on input "text" at bounding box center [697, 369] width 232 height 24
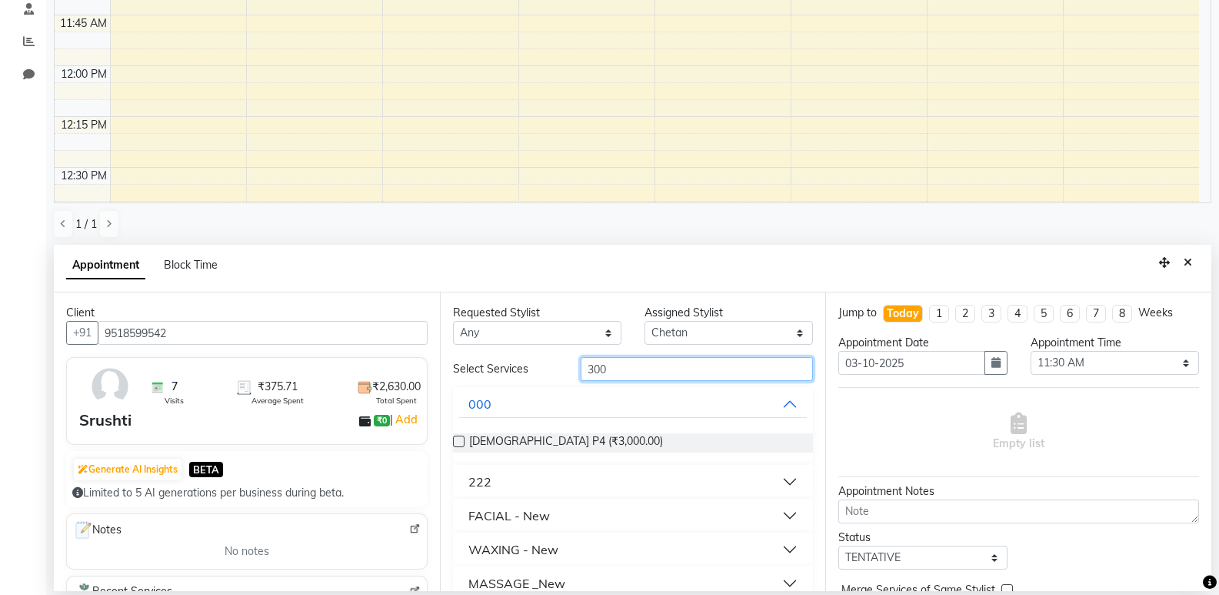
scroll to position [378, 0]
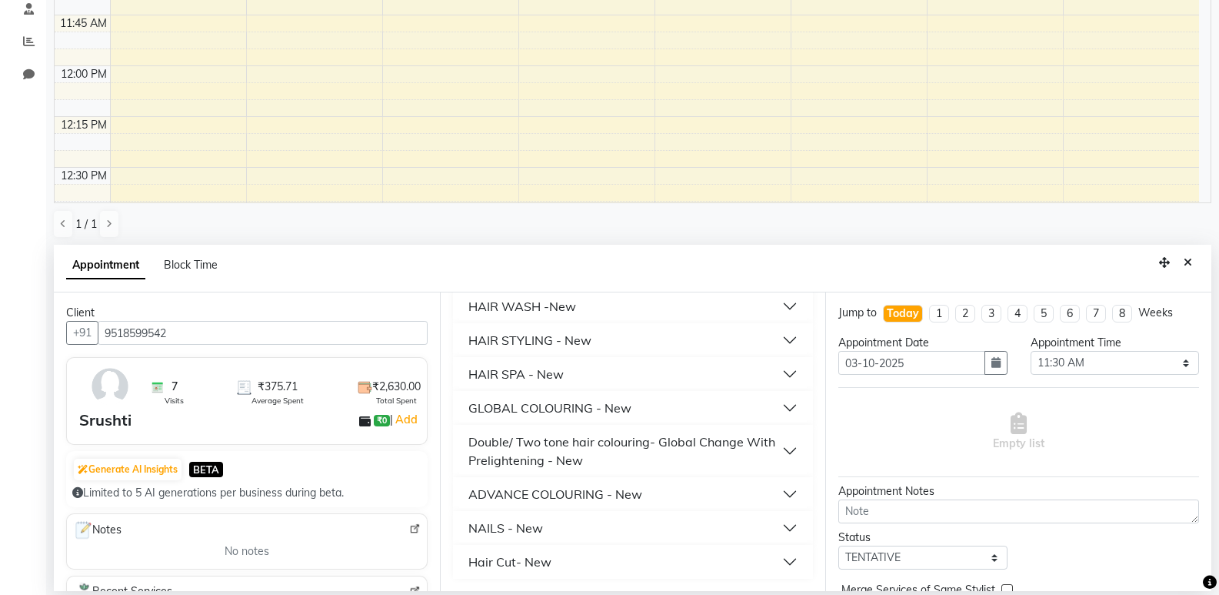
type input "300"
click at [572, 558] on button "Hair Cut- New" at bounding box center [633, 562] width 348 height 28
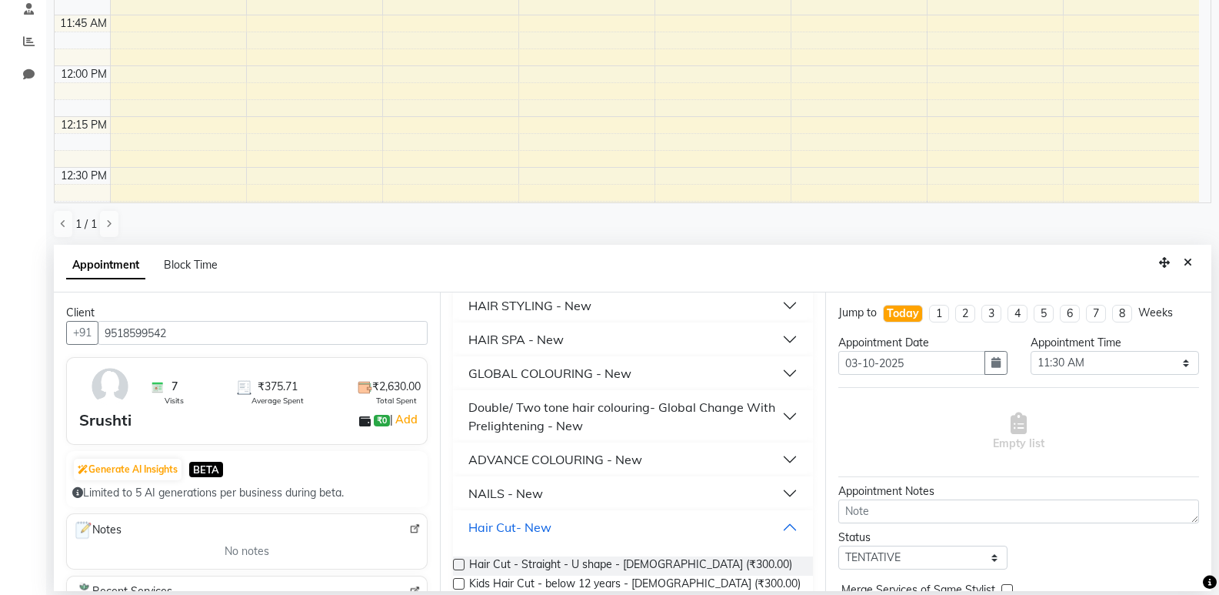
scroll to position [441, 0]
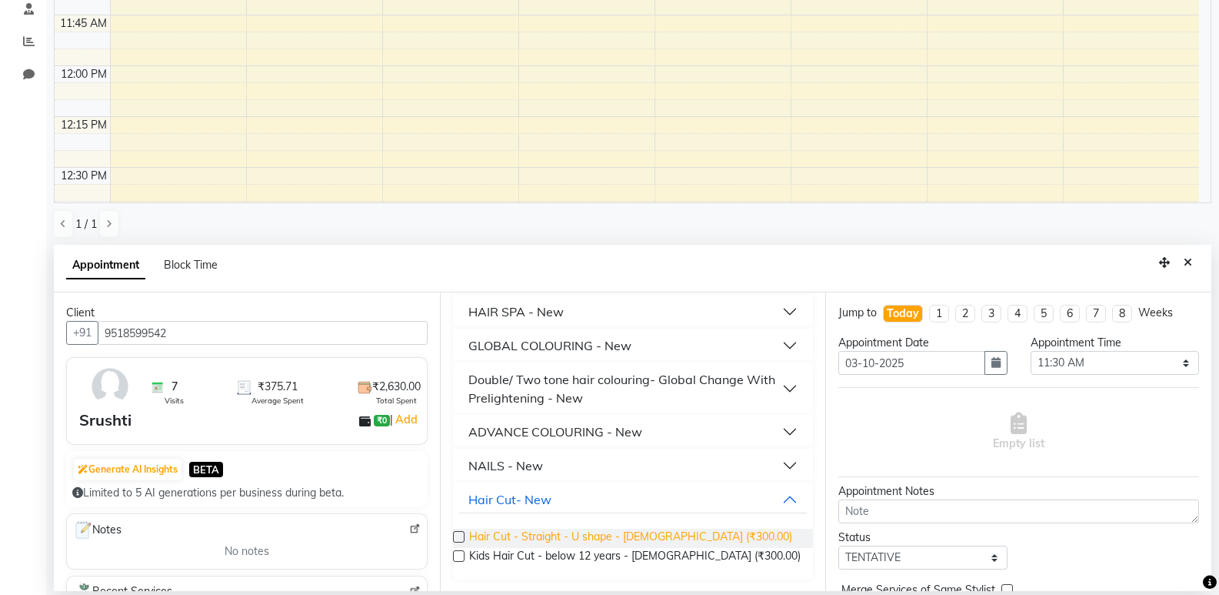
click at [569, 539] on span "Hair Cut - Straight - U shape - [DEMOGRAPHIC_DATA] (₹300.00)" at bounding box center [630, 538] width 323 height 19
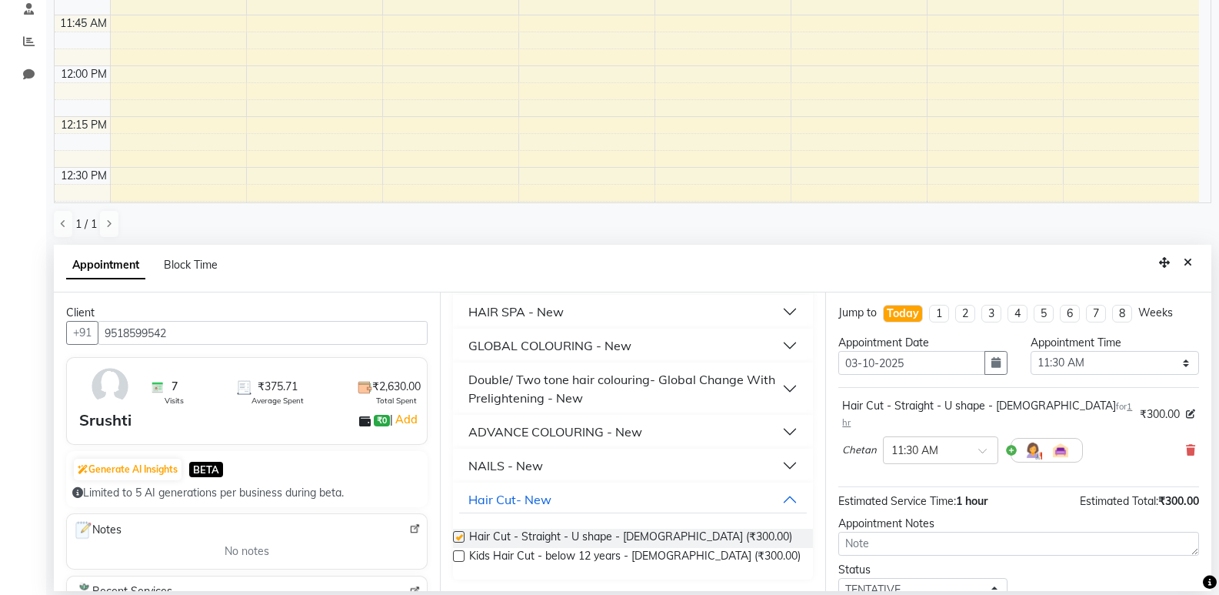
checkbox input "false"
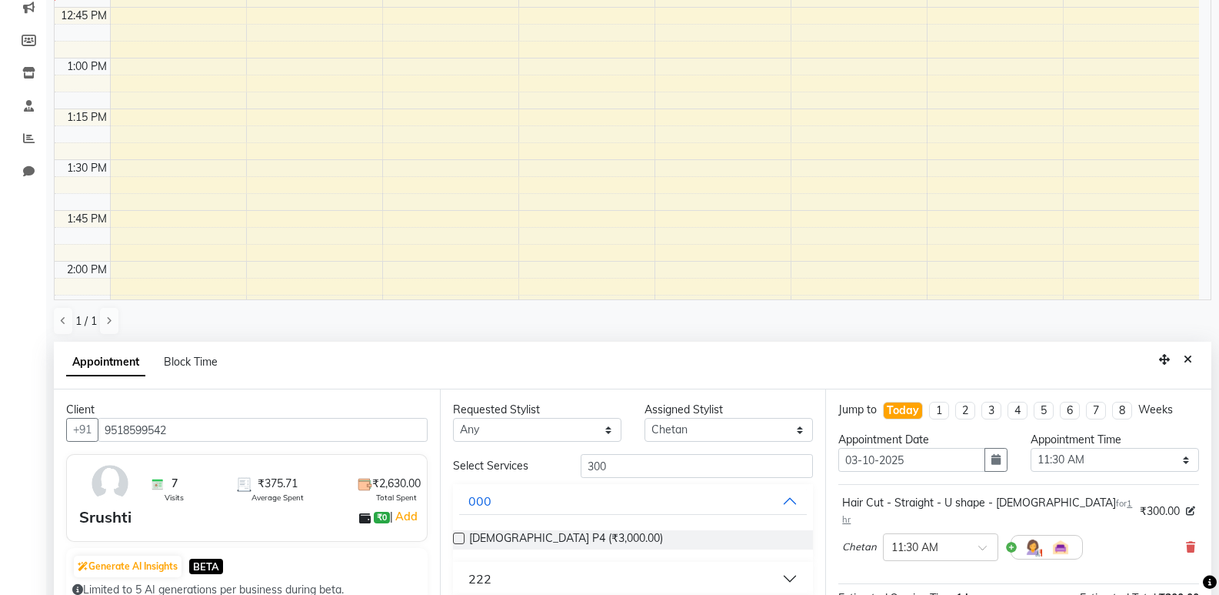
scroll to position [299, 0]
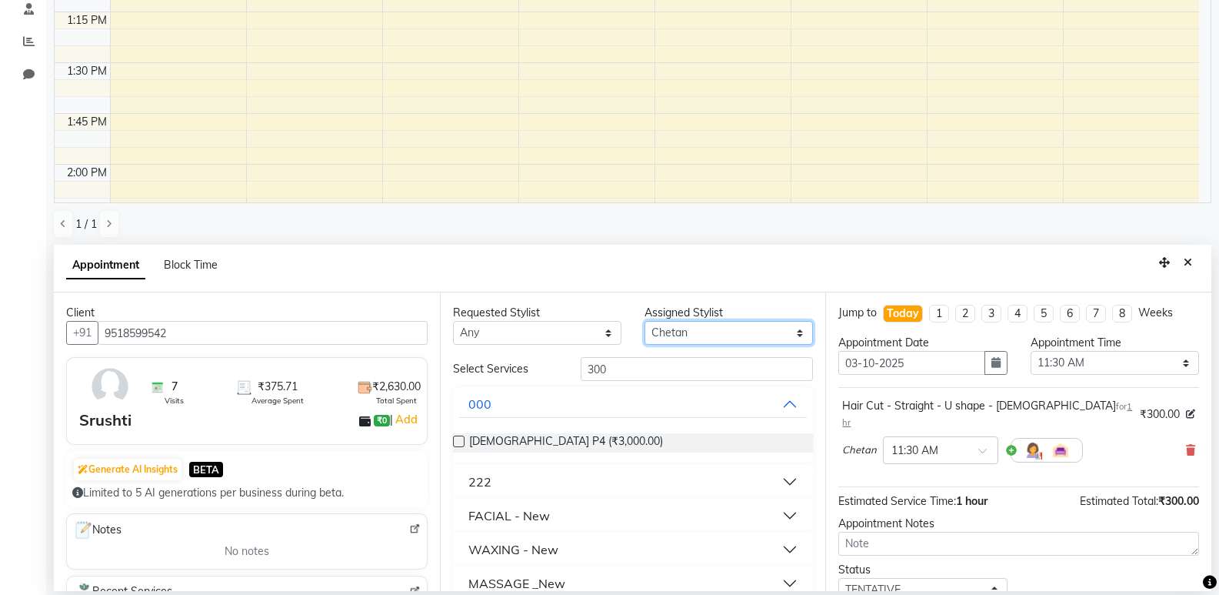
click at [687, 332] on select "Select [PERSON_NAME] Aruna [PERSON_NAME] Chetan Kranti [PERSON_NAME] [PERSON_NA…" at bounding box center [729, 333] width 168 height 24
click at [645, 321] on select "Select [PERSON_NAME] Aruna [PERSON_NAME] Chetan Kranti [PERSON_NAME] [PERSON_NA…" at bounding box center [729, 333] width 168 height 24
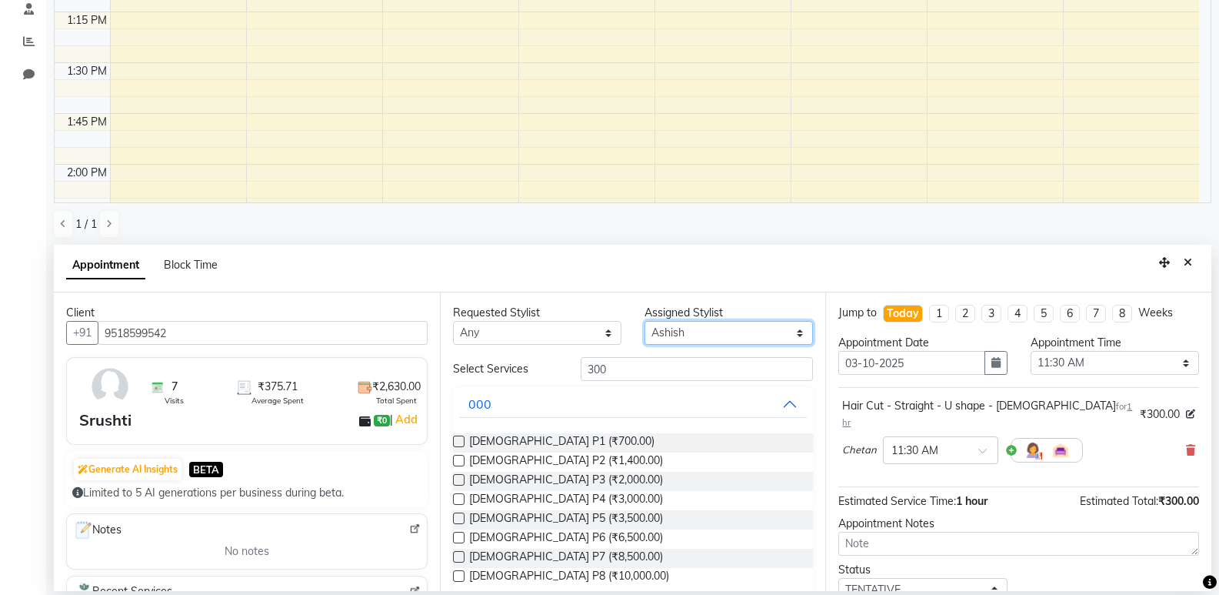
click at [669, 342] on select "Select [PERSON_NAME] Aruna [PERSON_NAME] Chetan Kranti [PERSON_NAME] [PERSON_NA…" at bounding box center [729, 333] width 168 height 24
select select "43466"
click at [645, 321] on select "Select [PERSON_NAME] Aruna [PERSON_NAME] Chetan Kranti [PERSON_NAME] [PERSON_NA…" at bounding box center [729, 333] width 168 height 24
drag, startPoint x: 615, startPoint y: 371, endPoint x: 500, endPoint y: 368, distance: 115.4
click at [500, 368] on div "Select Services 300" at bounding box center [634, 369] width 384 height 24
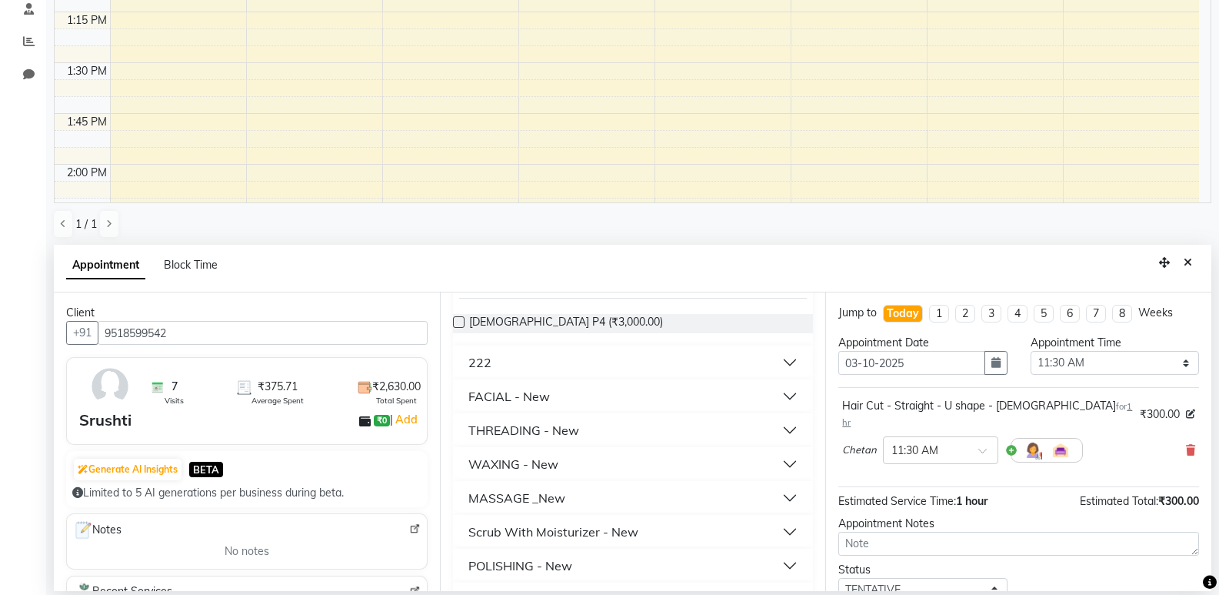
scroll to position [154, 0]
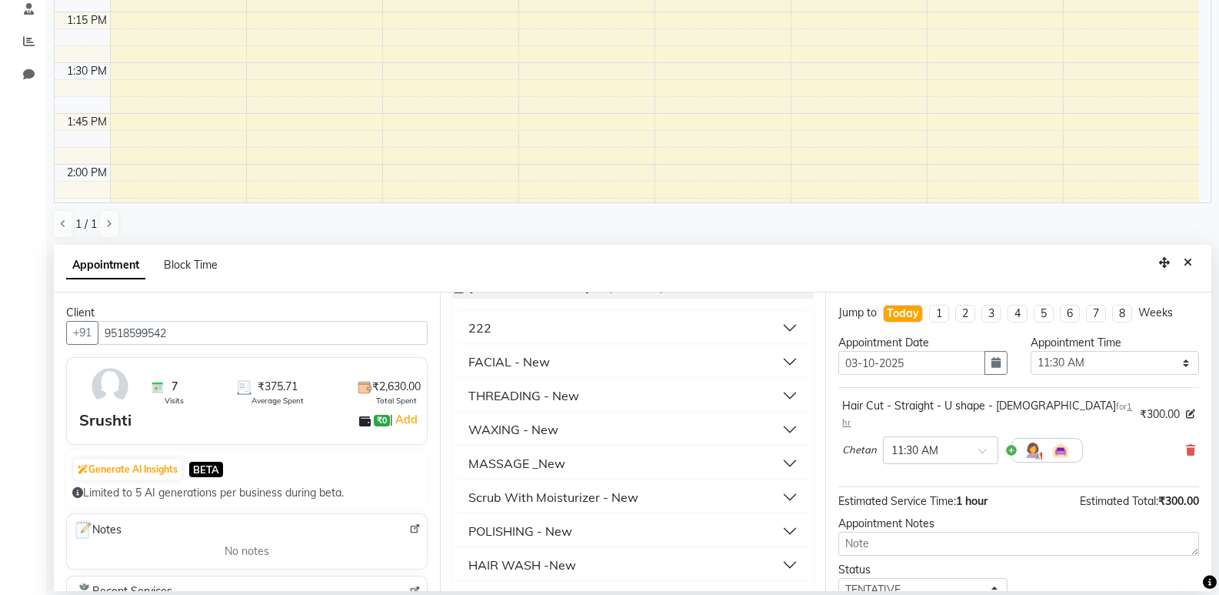
type input "30"
click at [528, 403] on div "THREADING - New" at bounding box center [524, 395] width 111 height 18
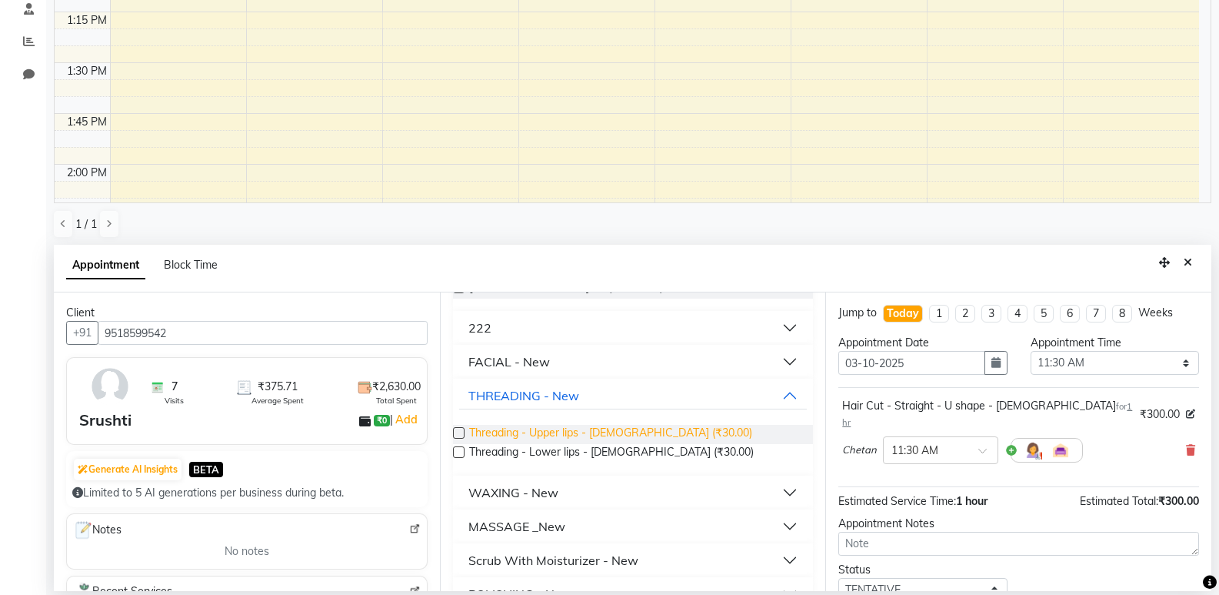
click at [543, 438] on span "Threading - Upper lips - [DEMOGRAPHIC_DATA] (₹30.00)" at bounding box center [610, 434] width 283 height 19
checkbox input "false"
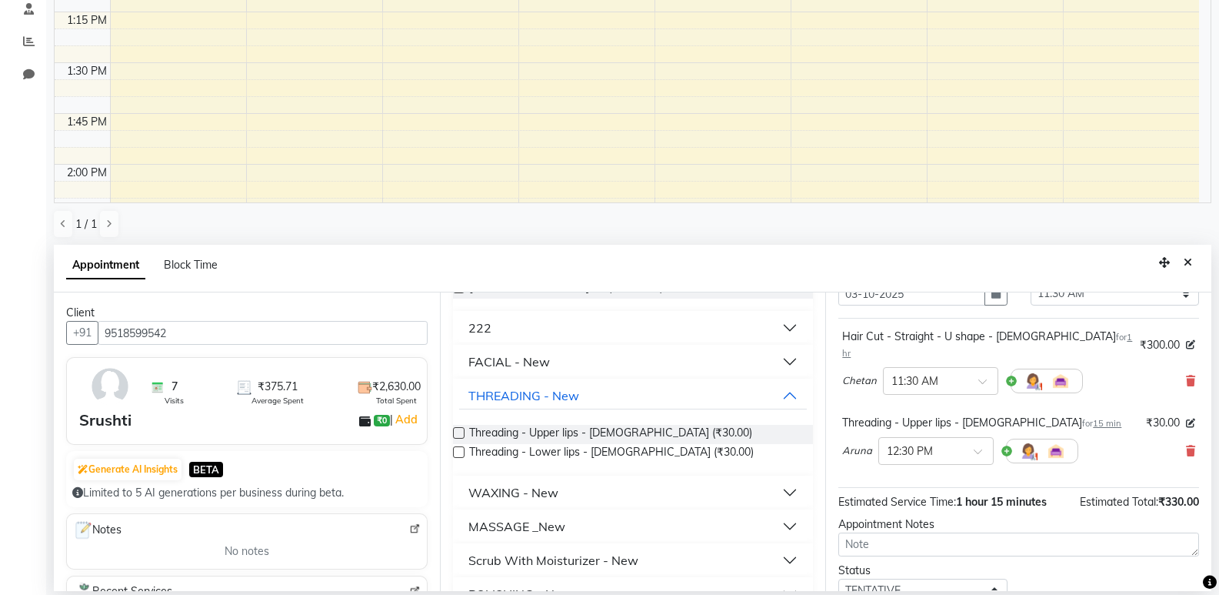
scroll to position [162, 0]
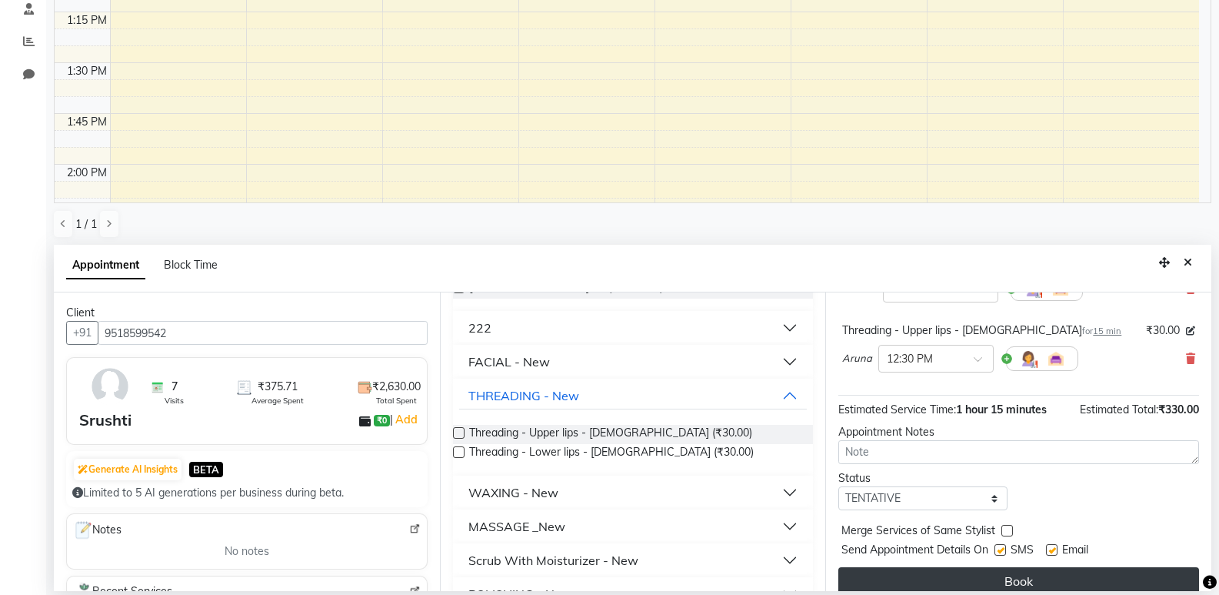
click at [1045, 568] on button "Book" at bounding box center [1019, 581] width 361 height 28
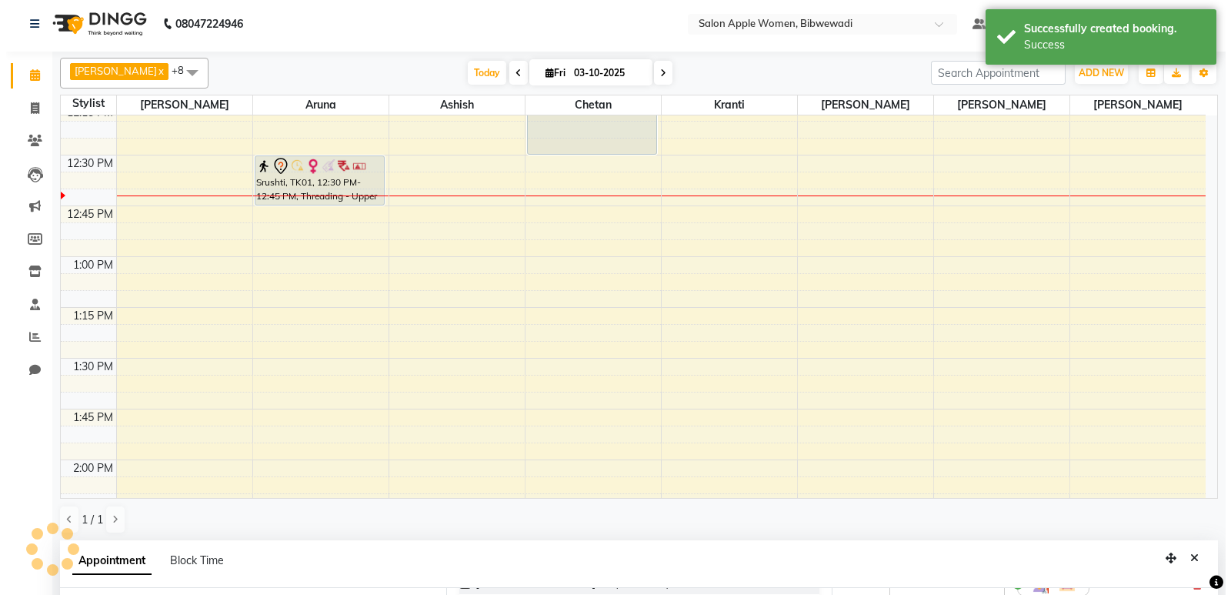
scroll to position [0, 0]
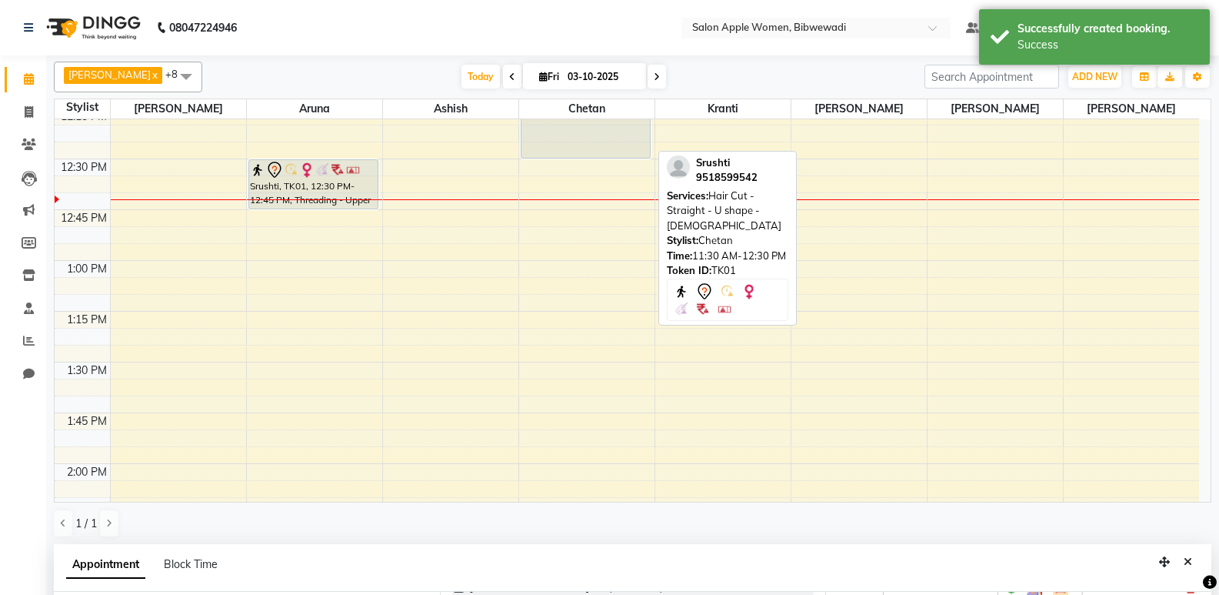
click at [541, 131] on div "Srushti, TK01, 11:30 AM-12:30 PM, Hair Cut - Straight - U shape - [DEMOGRAPHIC_…" at bounding box center [586, 57] width 129 height 201
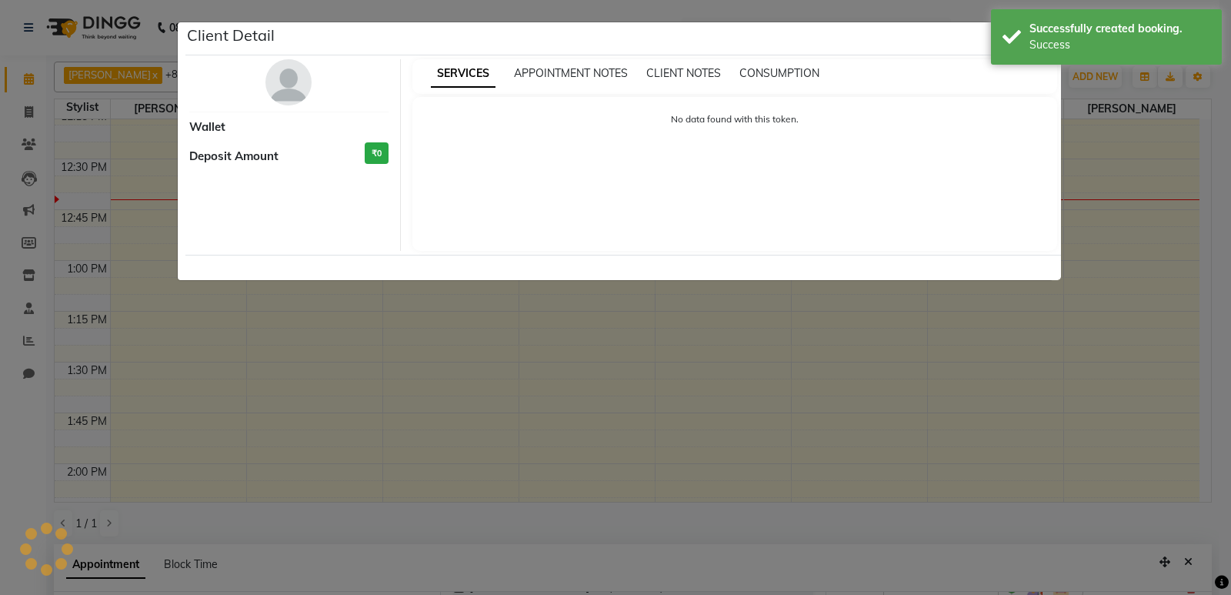
select select "7"
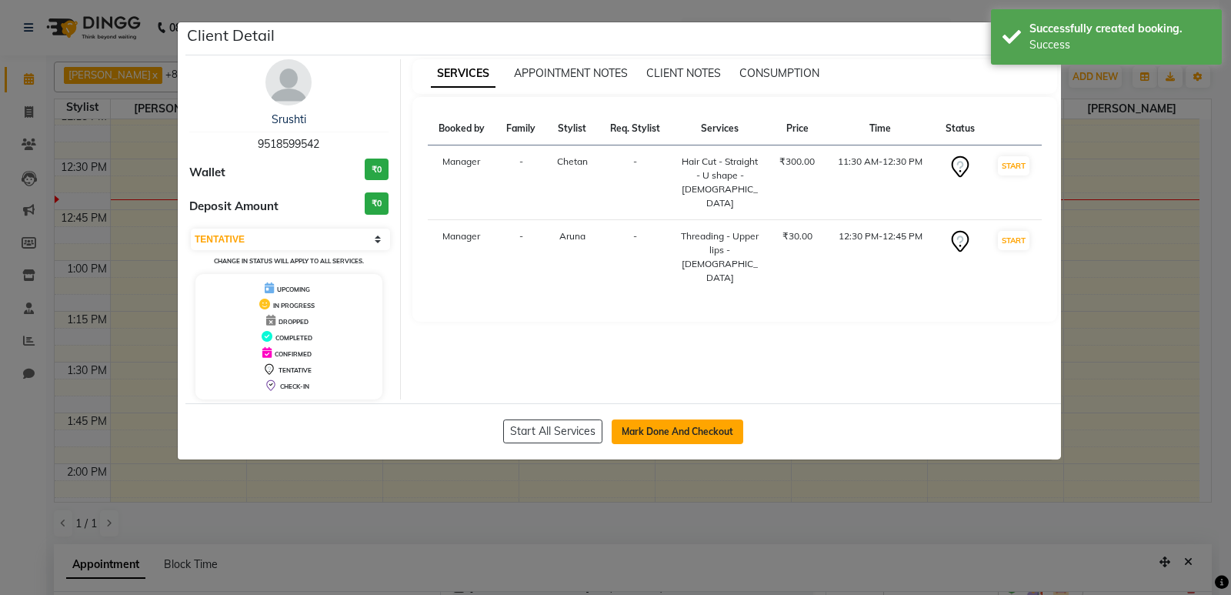
click at [673, 428] on button "Mark Done And Checkout" at bounding box center [678, 431] width 132 height 25
select select "service"
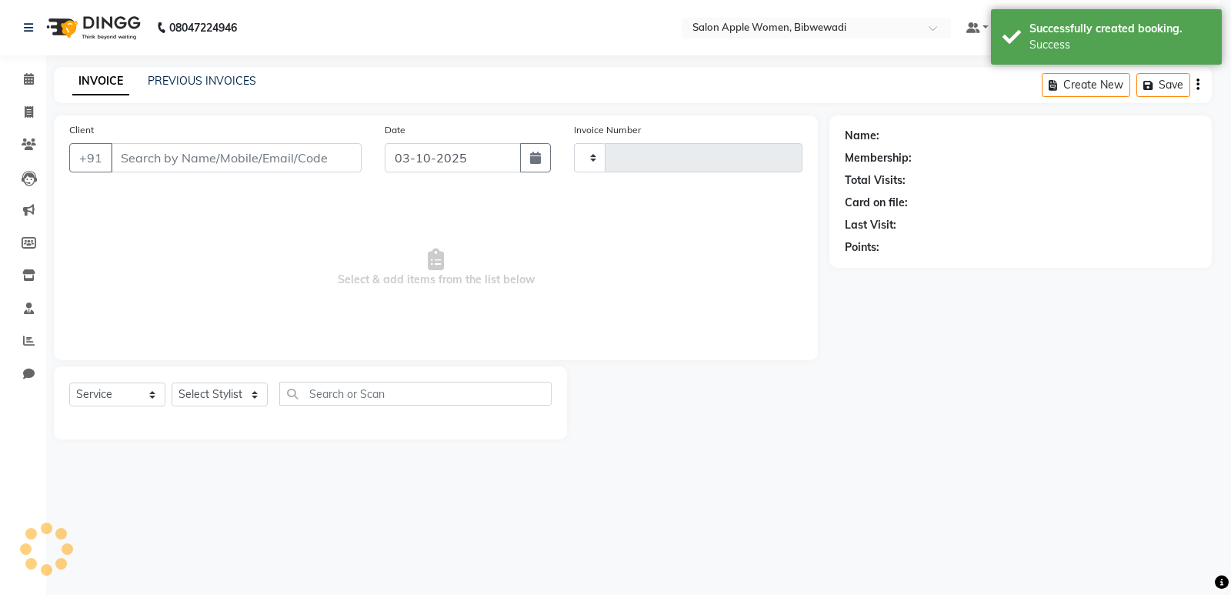
type input "2168"
select select "101"
type input "9518599542"
select select "43466"
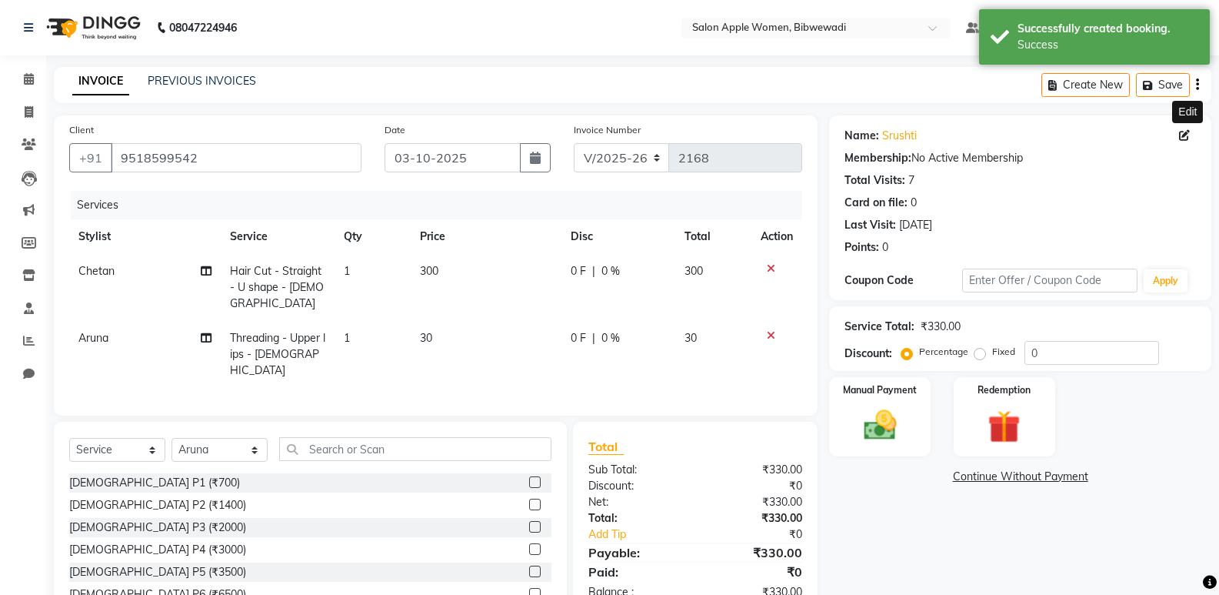
click at [1186, 136] on icon at bounding box center [1184, 135] width 11 height 11
select select "22"
select select "[DEMOGRAPHIC_DATA]"
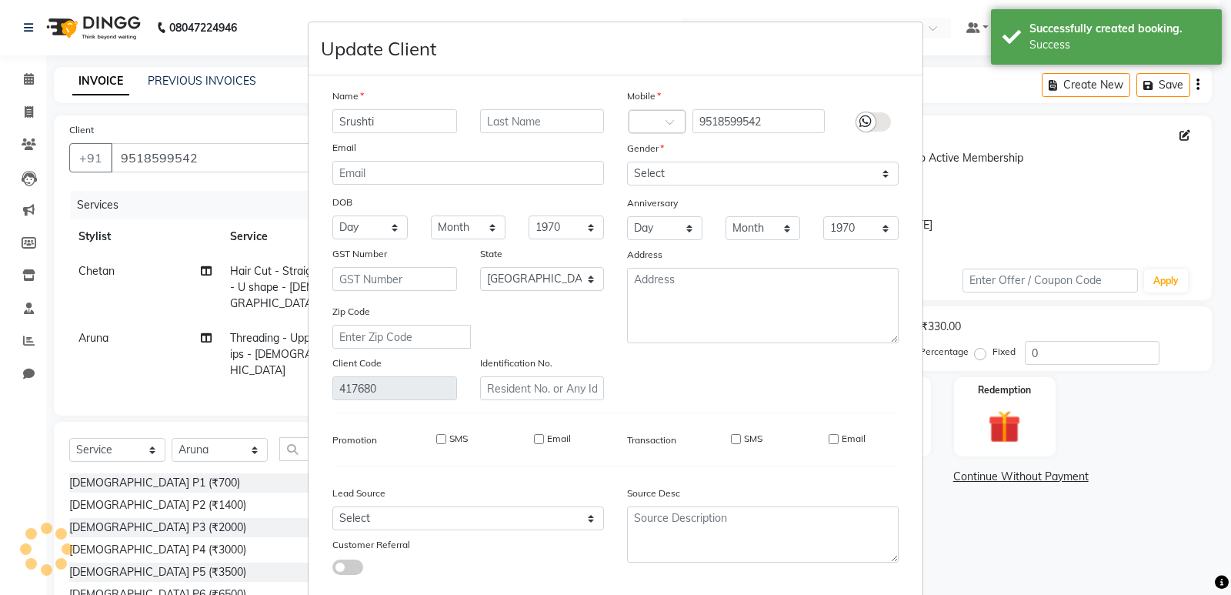
click at [865, 119] on icon at bounding box center [865, 122] width 12 height 14
click at [0, 0] on input "checkbox" at bounding box center [0, 0] width 0 height 0
click at [512, 124] on input "text" at bounding box center [542, 121] width 125 height 24
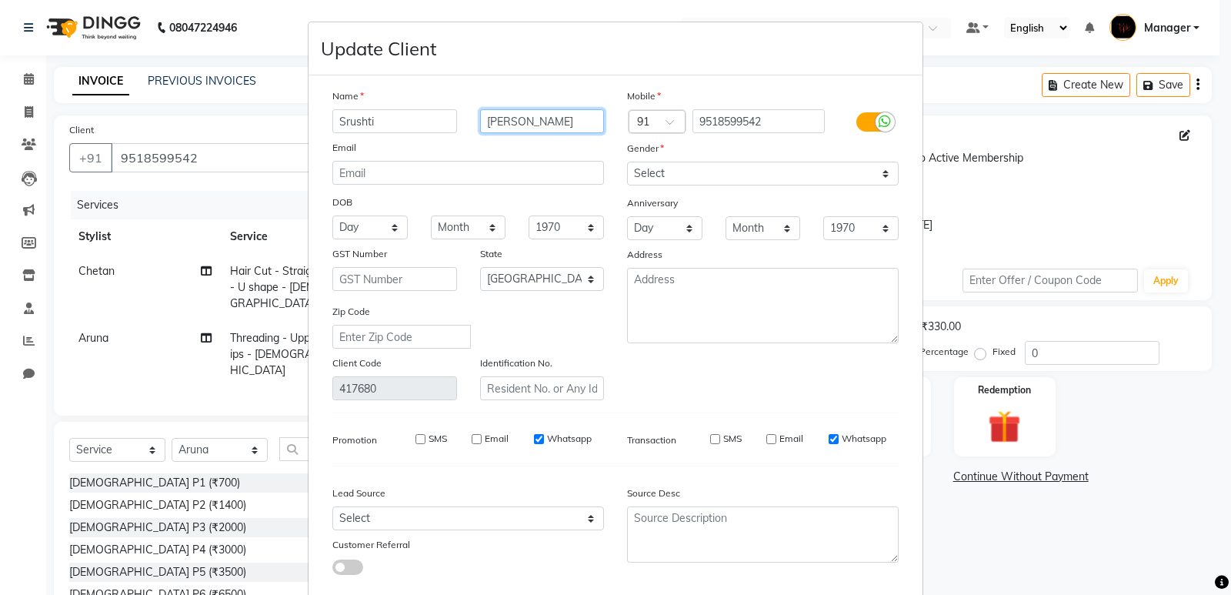
type input "[PERSON_NAME]"
drag, startPoint x: 434, startPoint y: 122, endPoint x: 315, endPoint y: 129, distance: 118.7
click at [321, 129] on div "Srushti" at bounding box center [395, 121] width 148 height 24
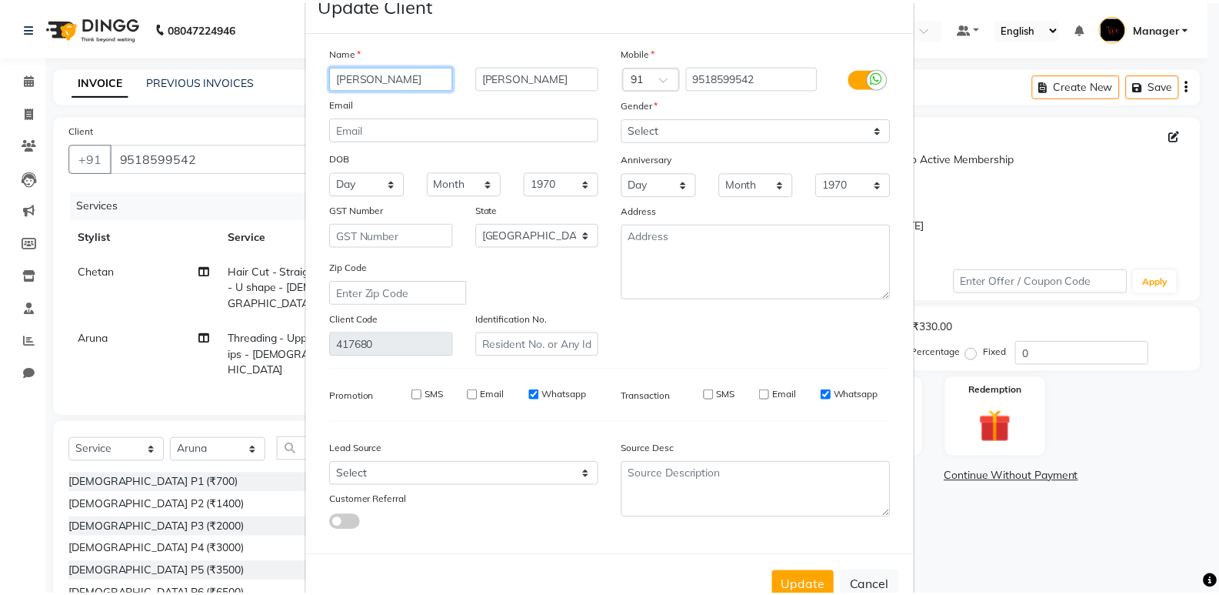
scroll to position [88, 0]
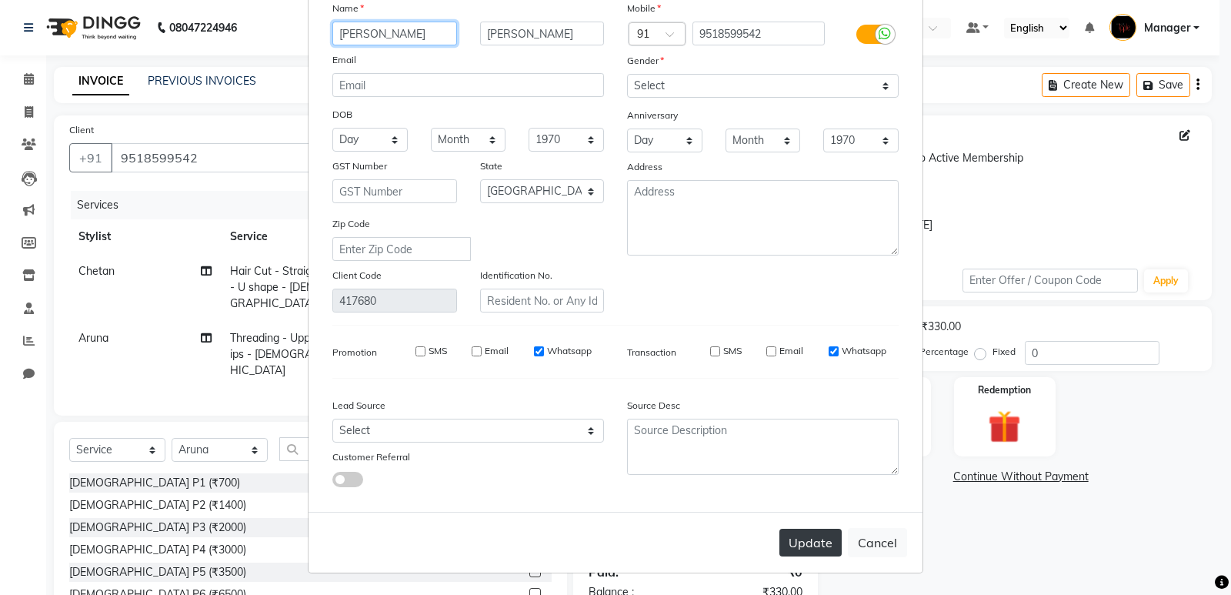
type input "[PERSON_NAME]"
click at [806, 536] on button "Update" at bounding box center [810, 543] width 62 height 28
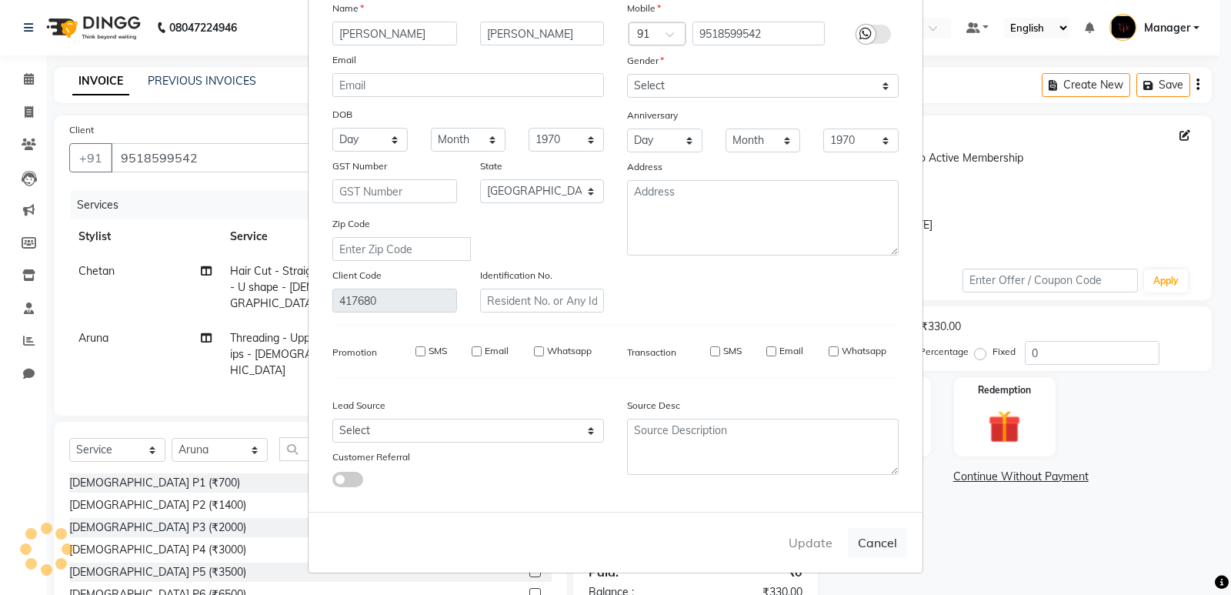
select select
select select "null"
select select
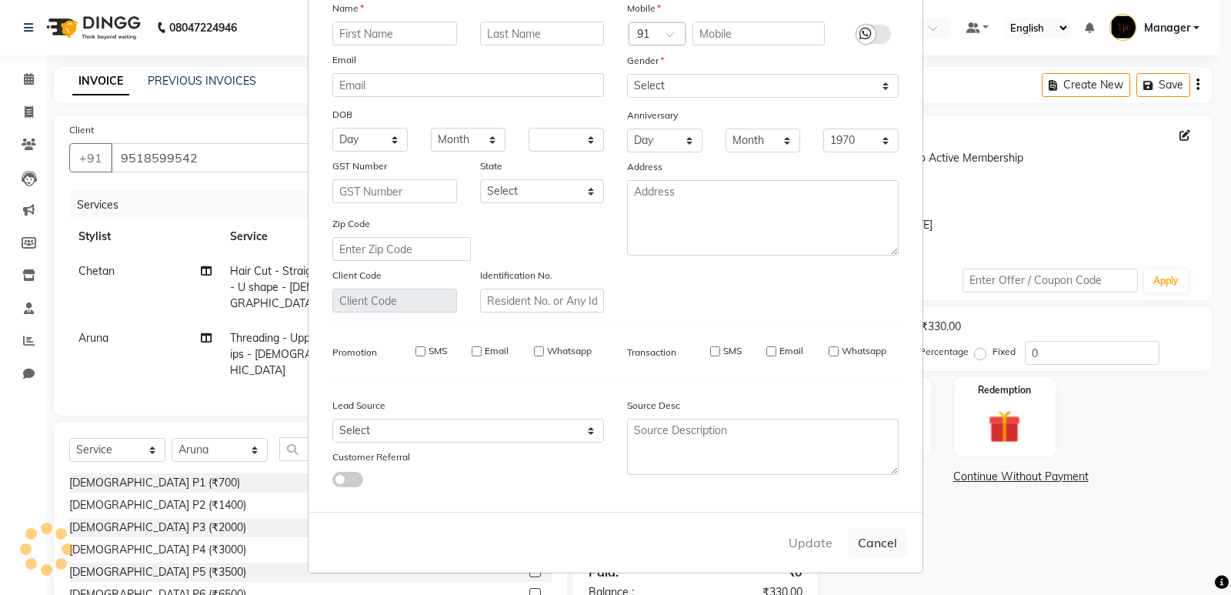
select select
checkbox input "false"
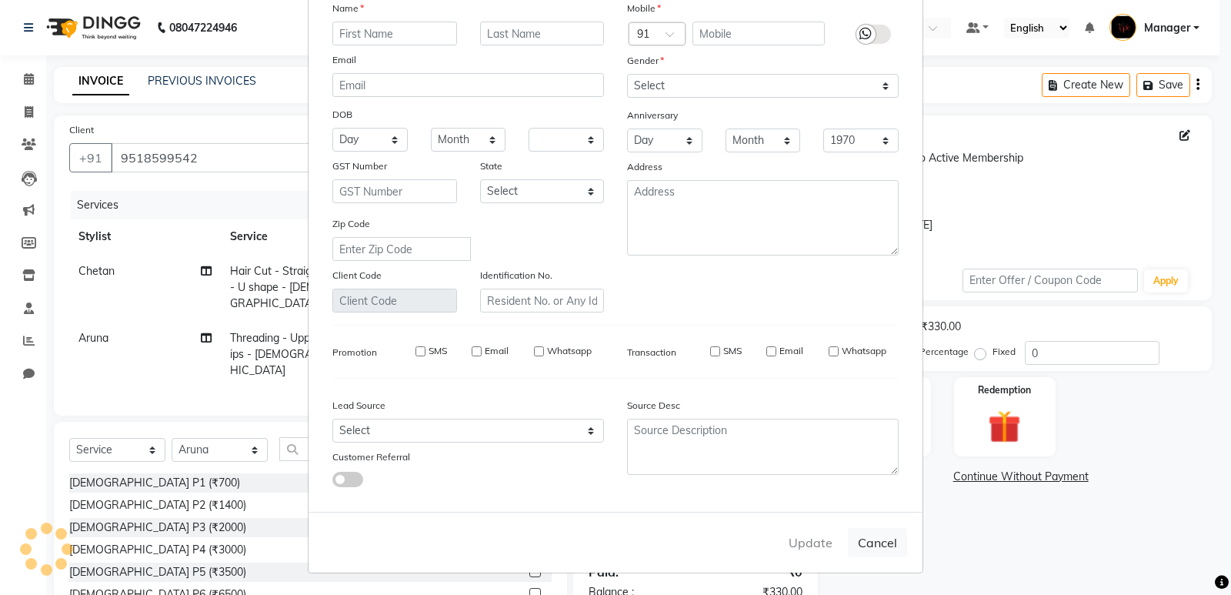
checkbox input "false"
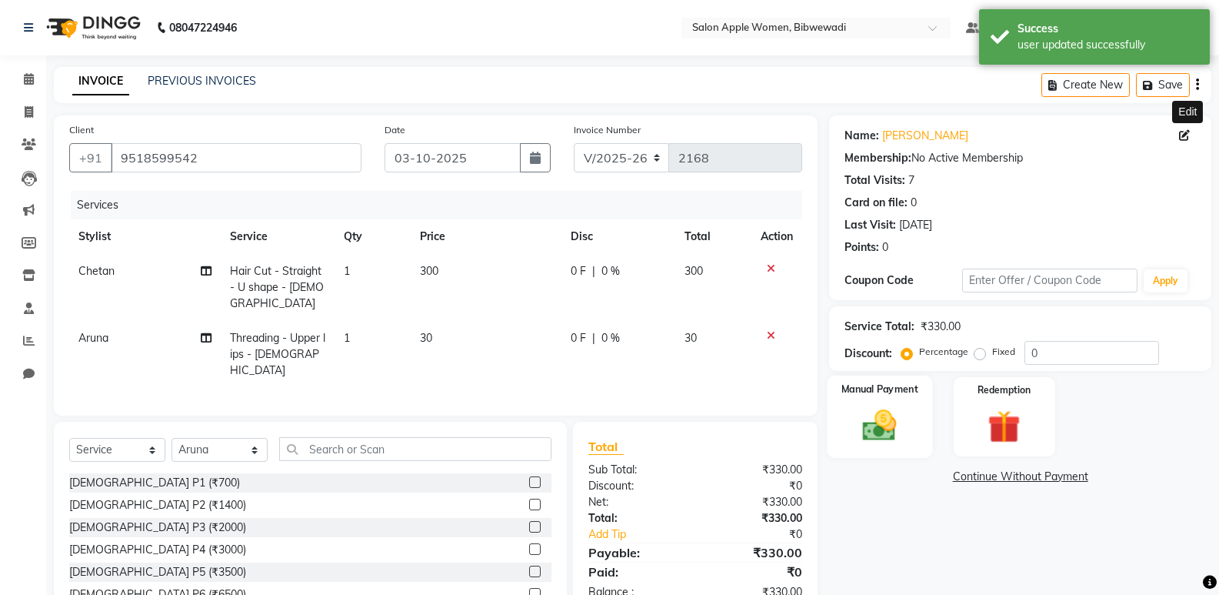
click at [878, 433] on img at bounding box center [879, 424] width 55 height 39
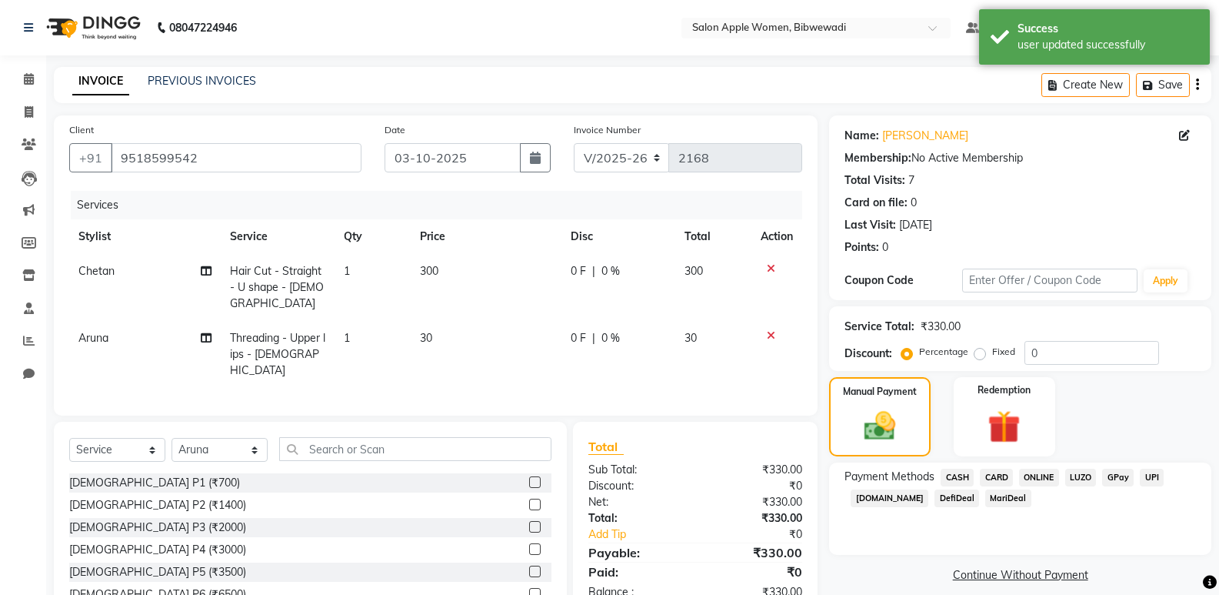
click at [1049, 474] on span "ONLINE" at bounding box center [1039, 478] width 40 height 18
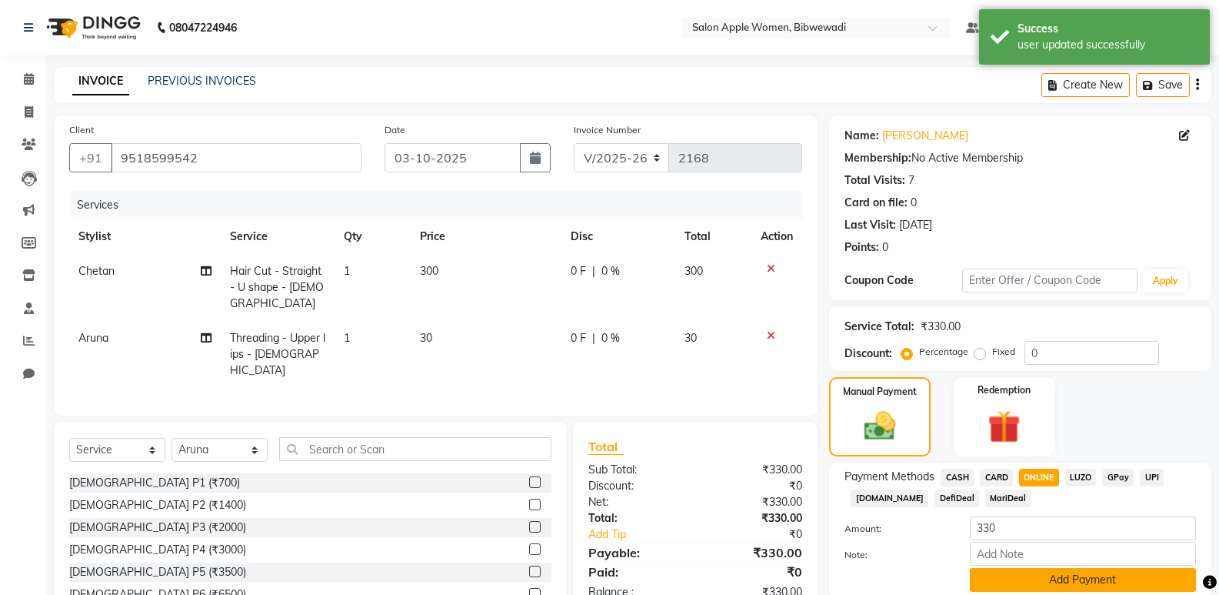
click at [1056, 572] on button "Add Payment" at bounding box center [1083, 580] width 226 height 24
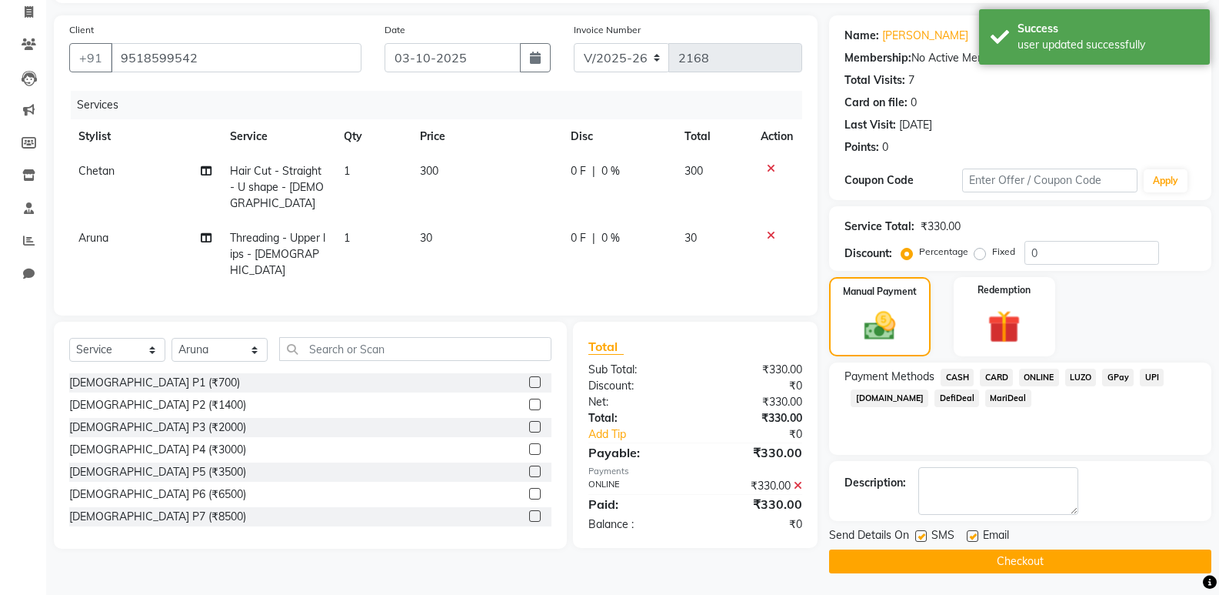
scroll to position [102, 0]
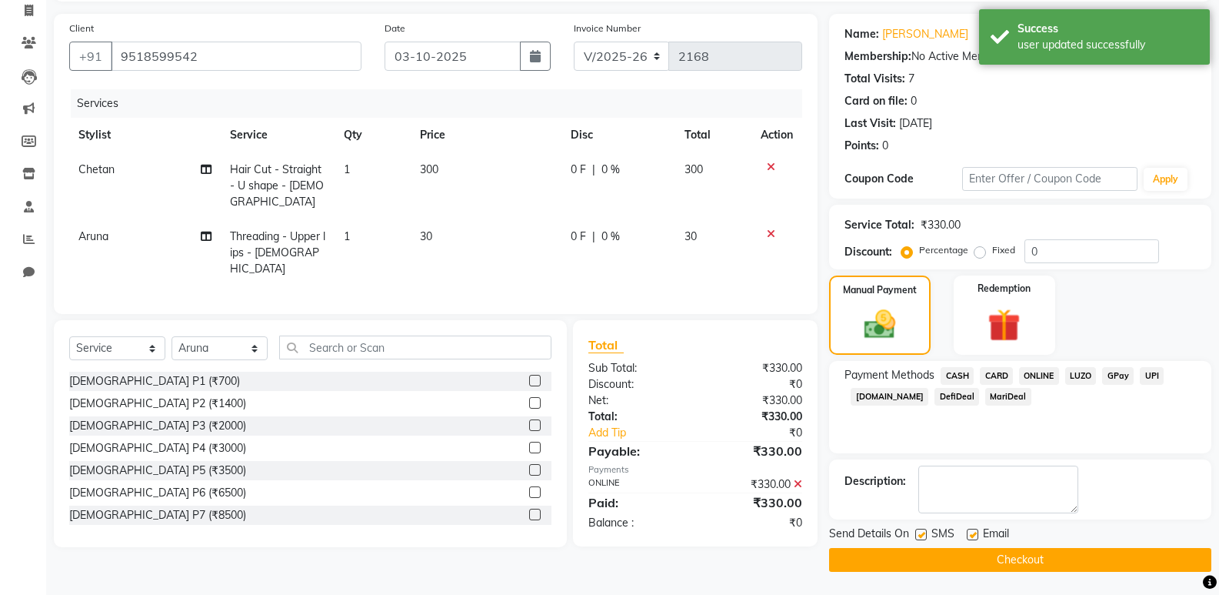
click at [1050, 565] on button "Checkout" at bounding box center [1020, 560] width 382 height 24
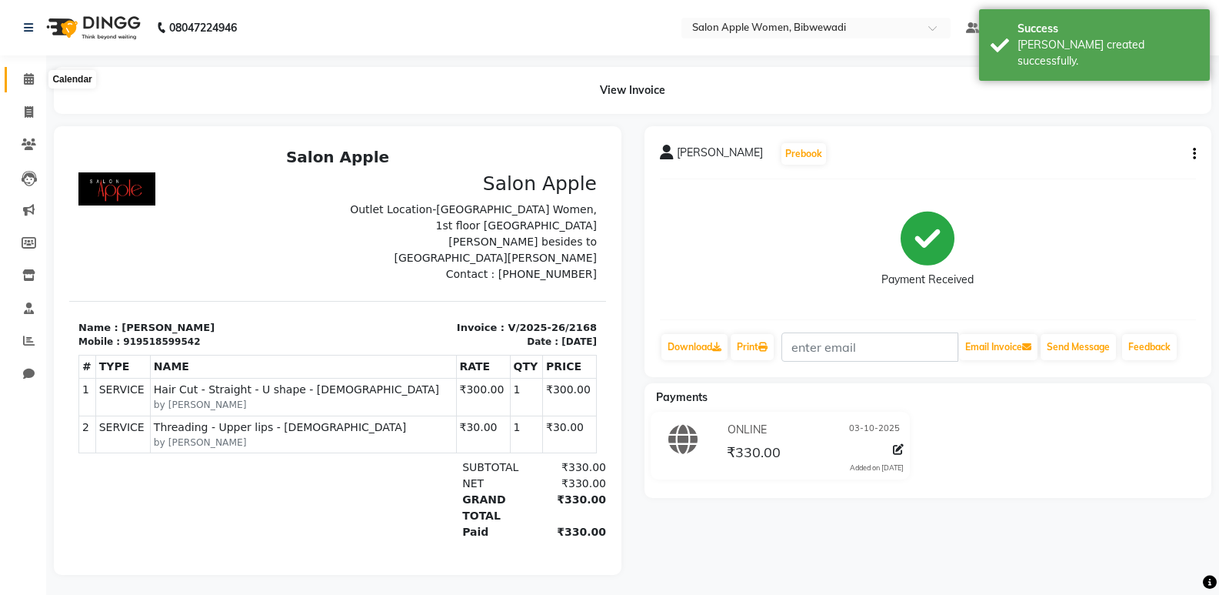
click at [28, 71] on span at bounding box center [28, 80] width 27 height 18
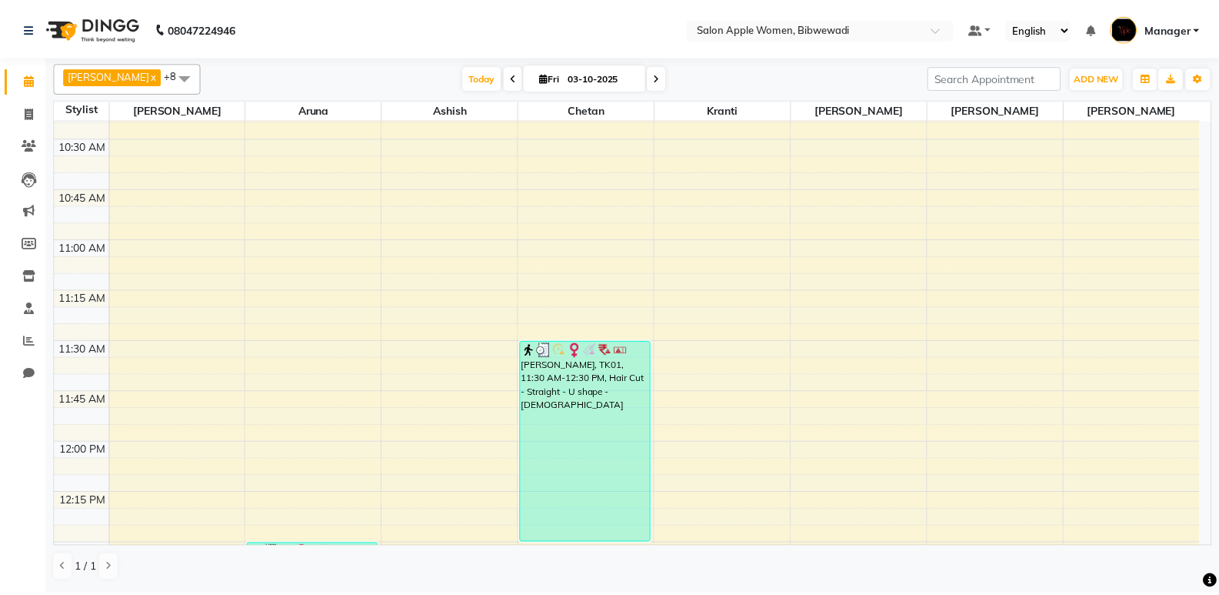
scroll to position [769, 0]
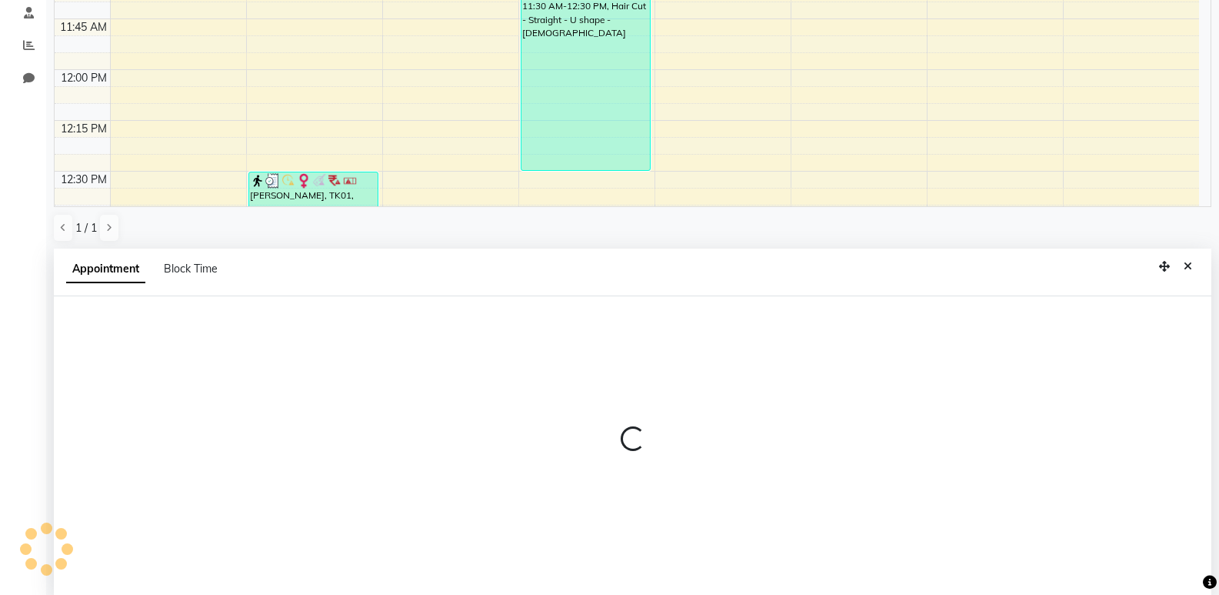
select select "11608"
select select "tentative"
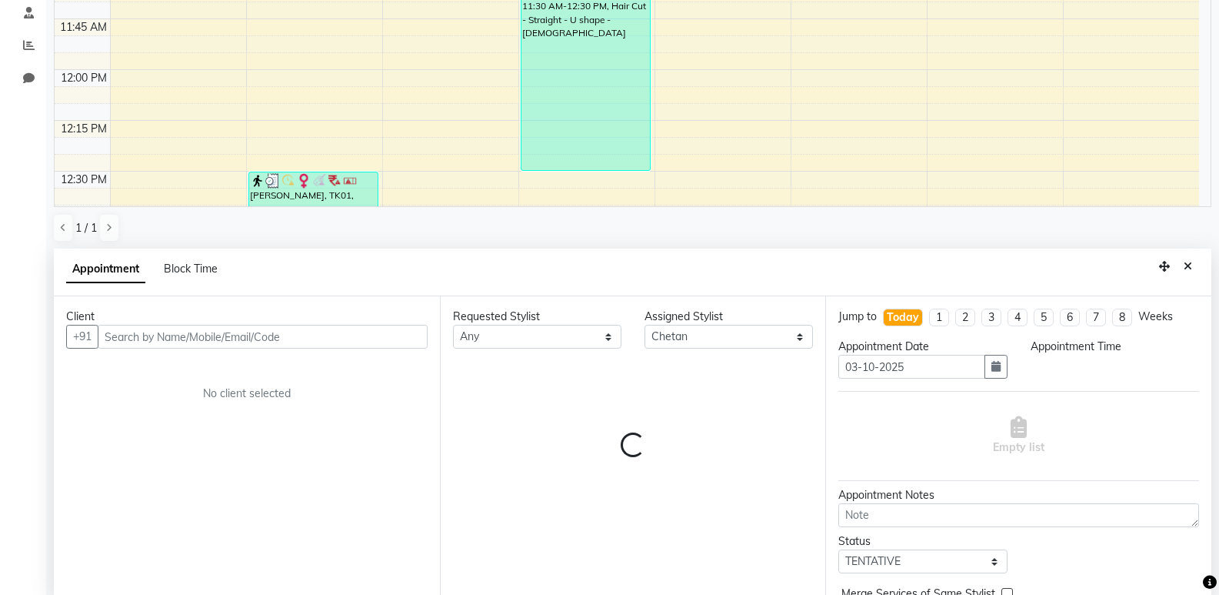
scroll to position [299, 0]
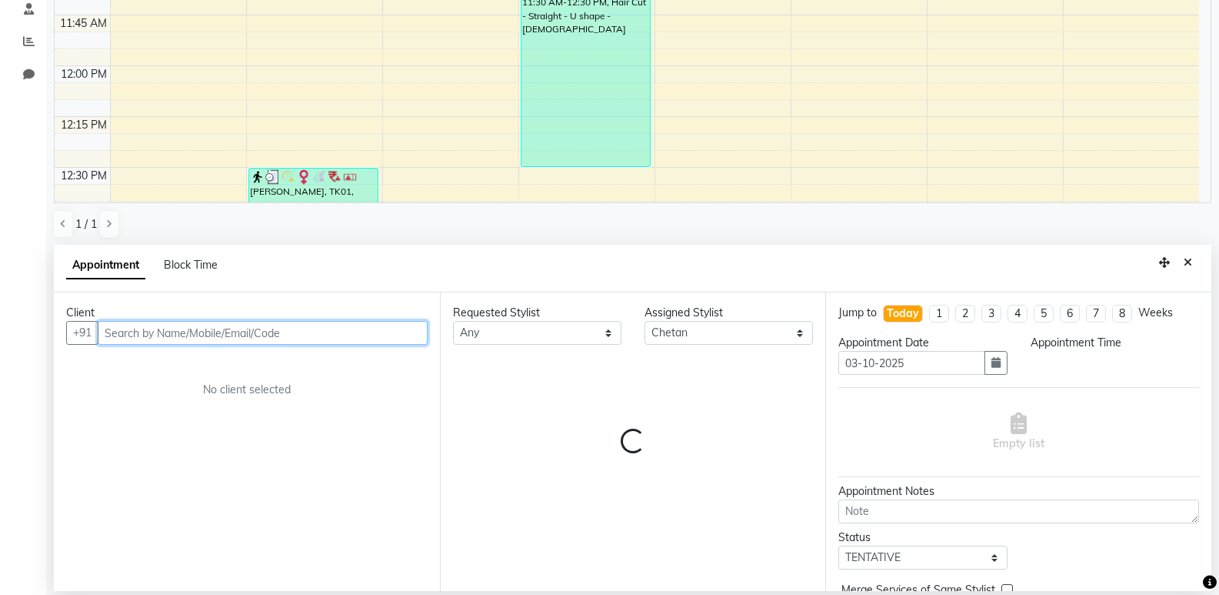
select select "660"
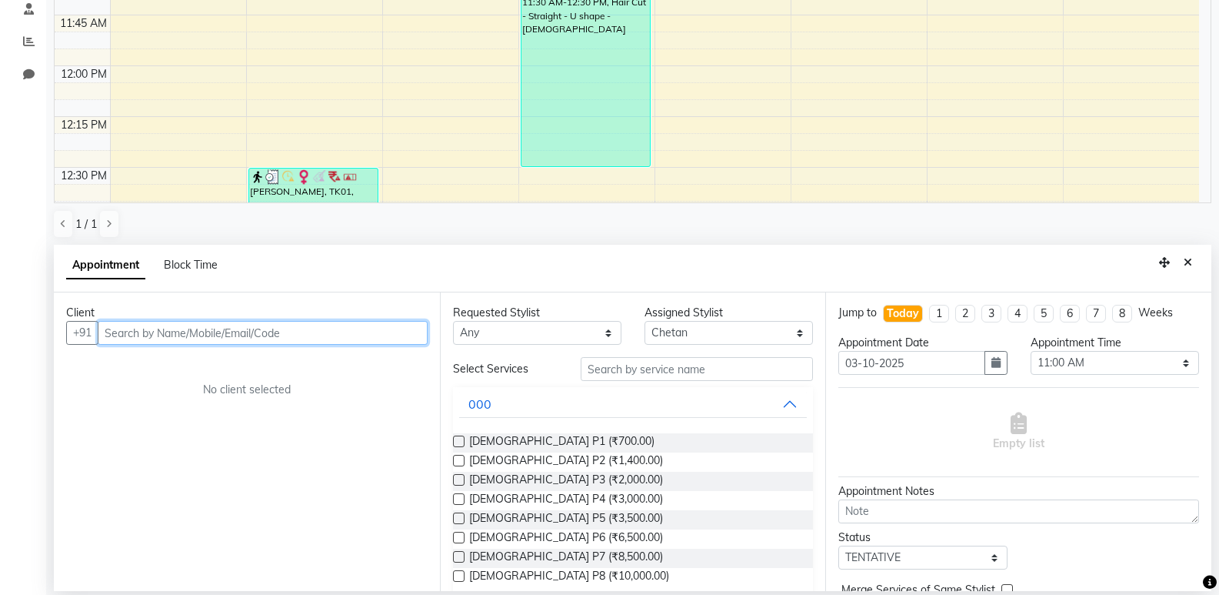
click at [203, 341] on input "text" at bounding box center [263, 333] width 330 height 24
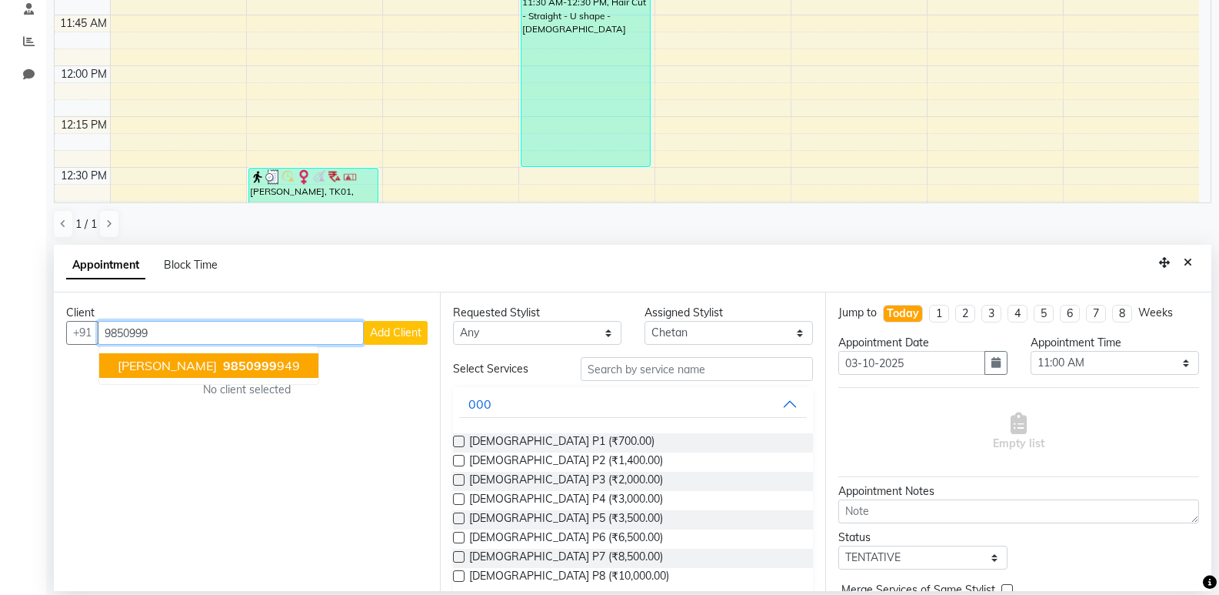
click at [223, 368] on span "9850999" at bounding box center [250, 365] width 54 height 15
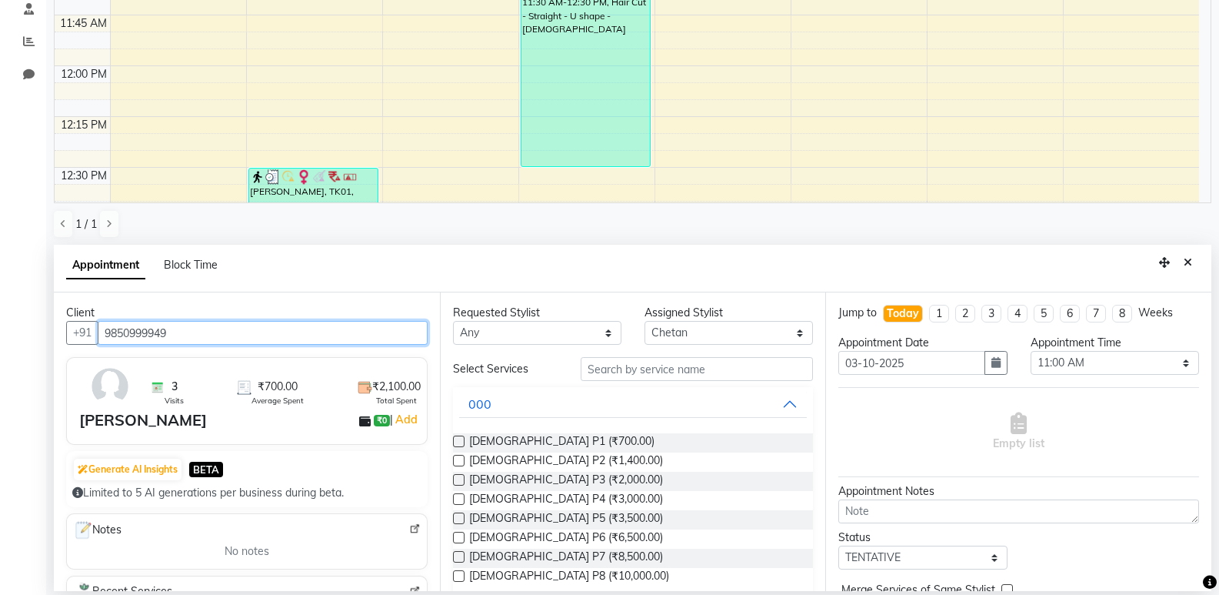
type input "9850999949"
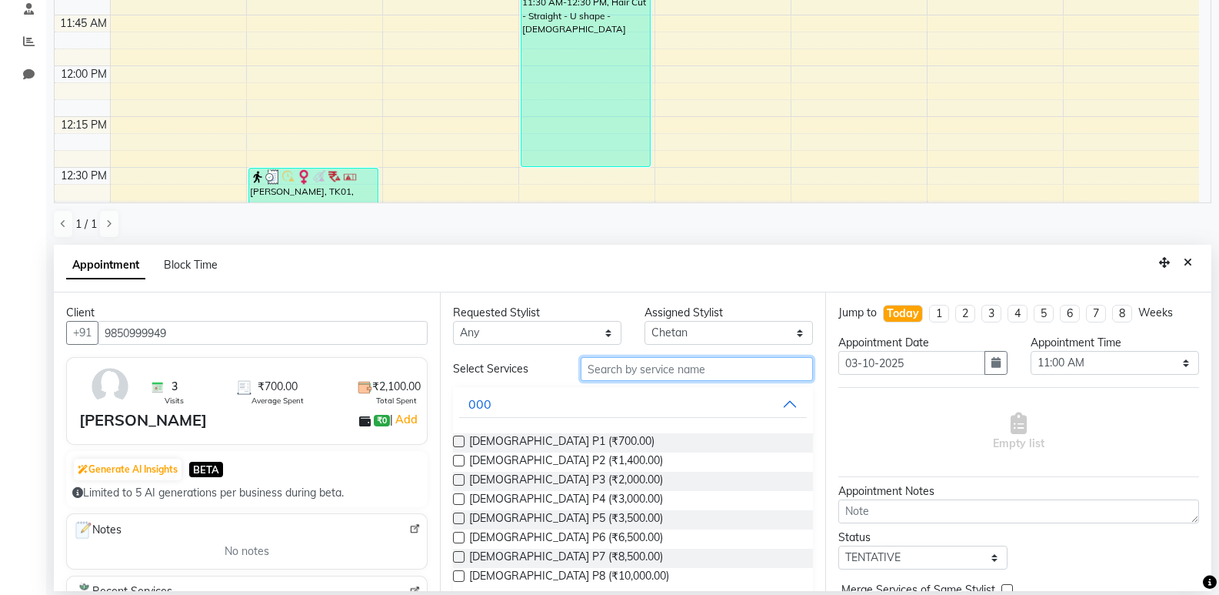
click at [647, 375] on input "text" at bounding box center [697, 369] width 232 height 24
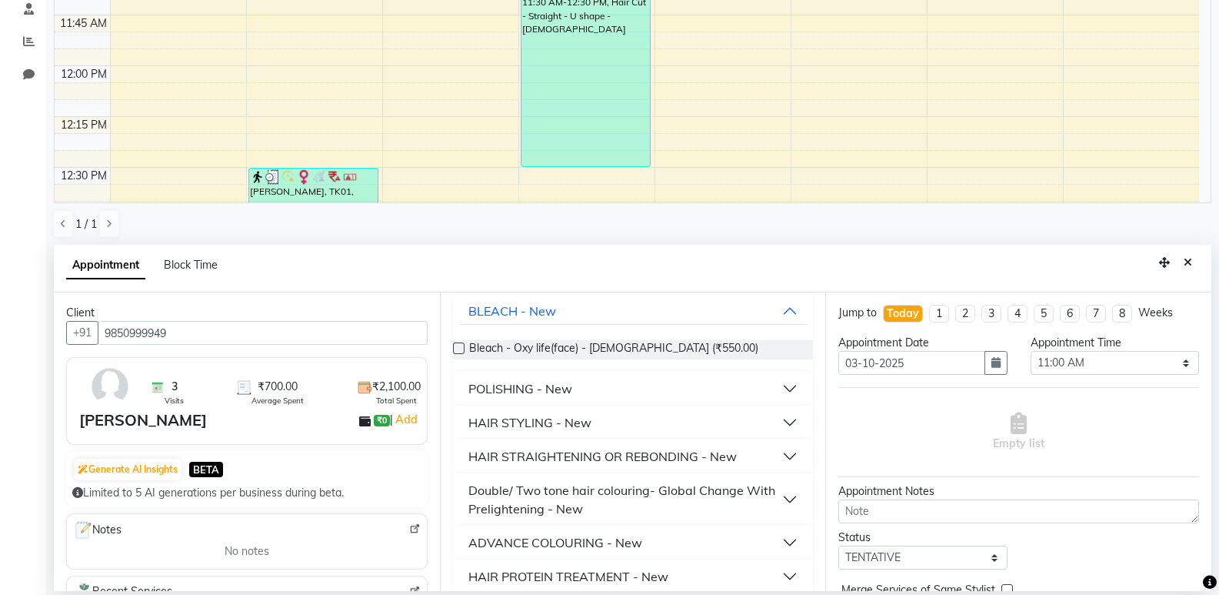
scroll to position [209, 0]
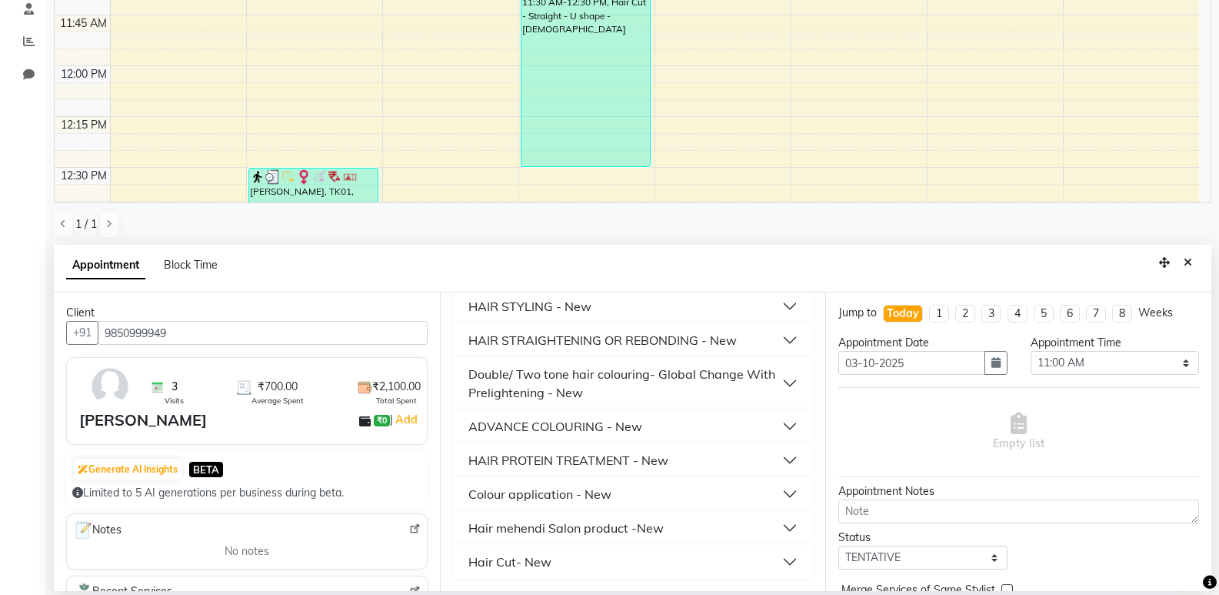
type input "550"
click at [604, 561] on button "Hair Cut- New" at bounding box center [633, 562] width 348 height 28
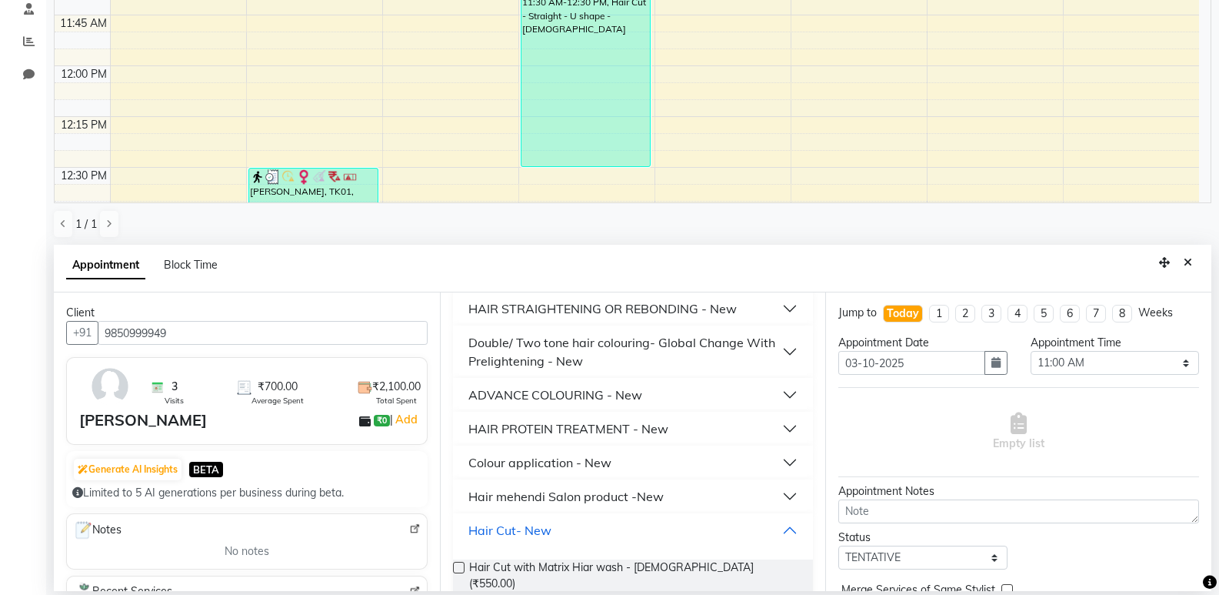
scroll to position [243, 0]
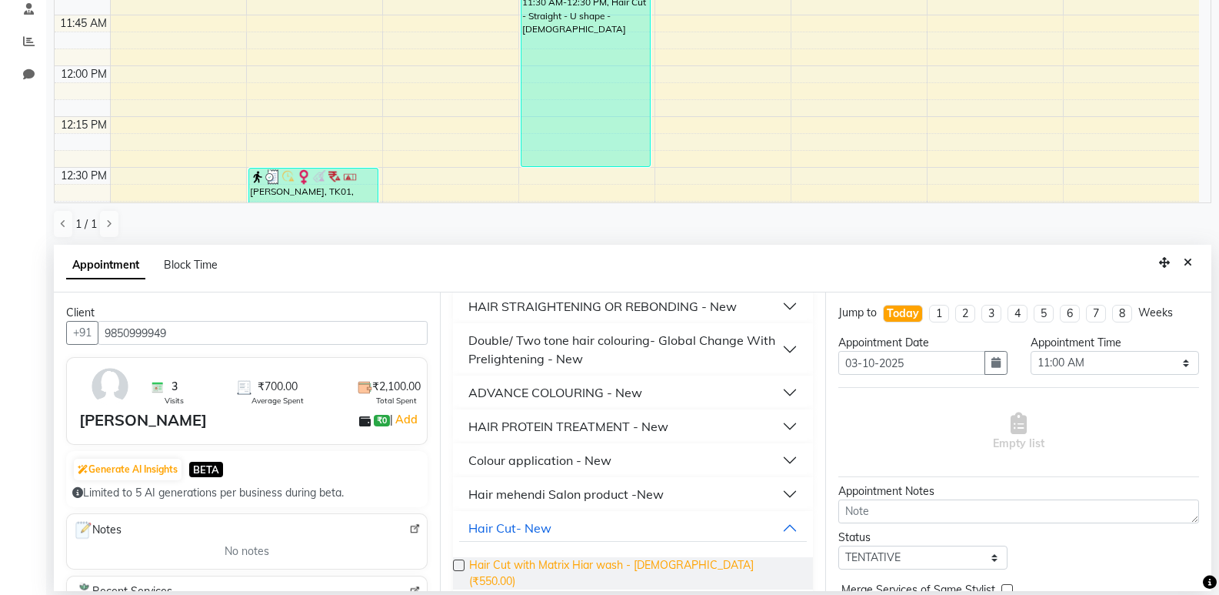
click at [605, 563] on span "Hair Cut with Matrix Hiar wash - [DEMOGRAPHIC_DATA] (₹550.00)" at bounding box center [635, 573] width 332 height 32
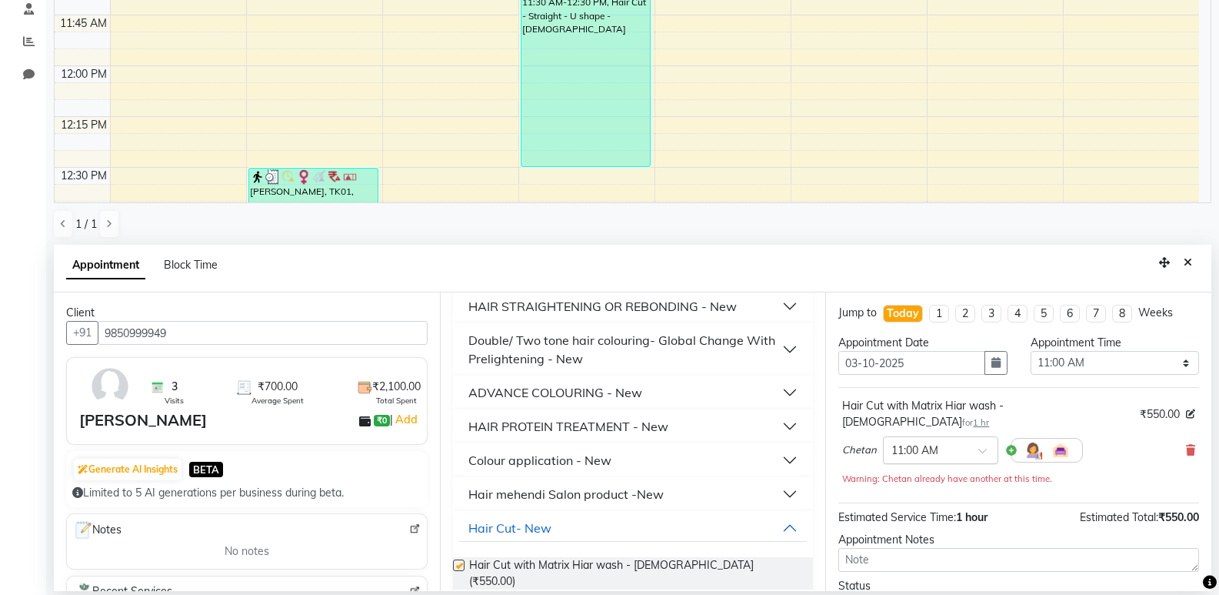
checkbox input "false"
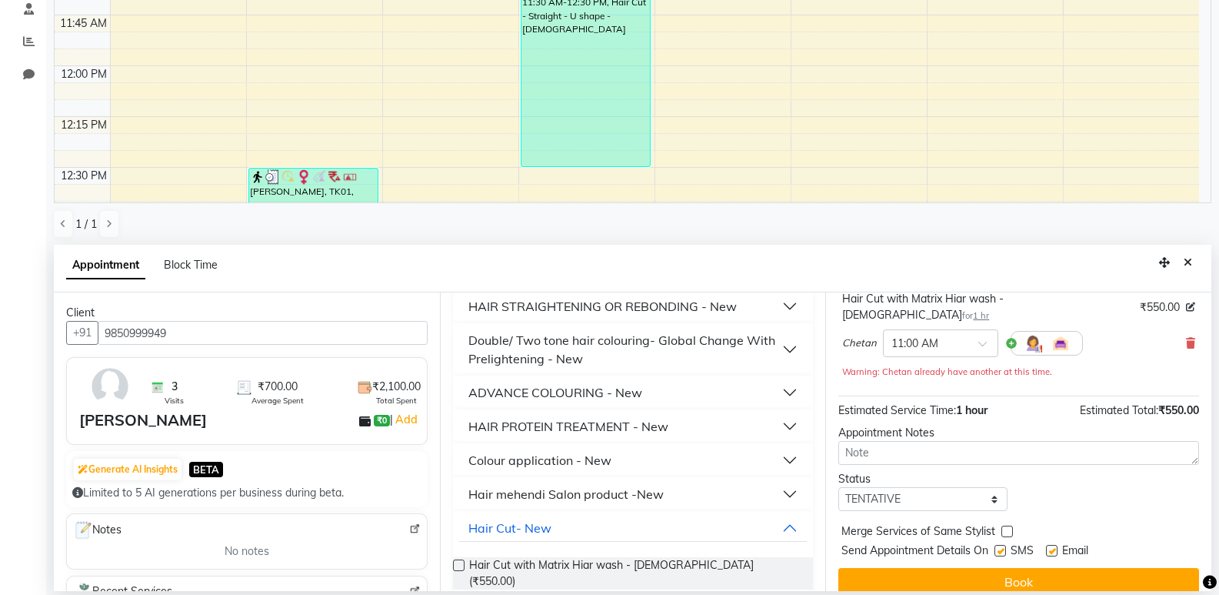
scroll to position [108, 0]
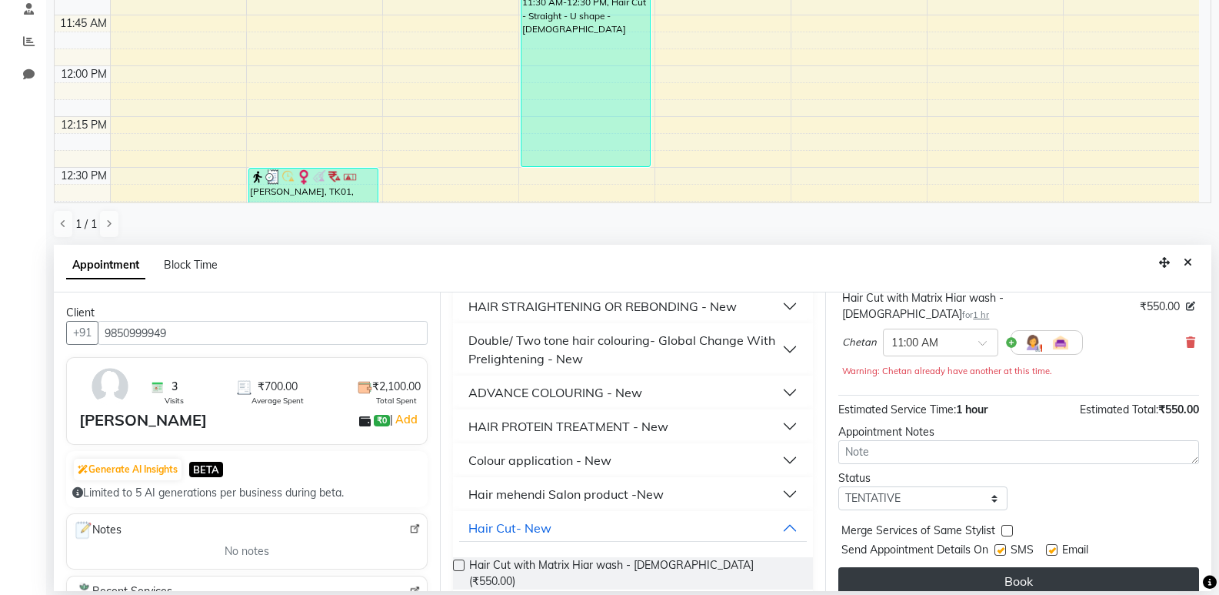
click at [1022, 567] on button "Book" at bounding box center [1019, 581] width 361 height 28
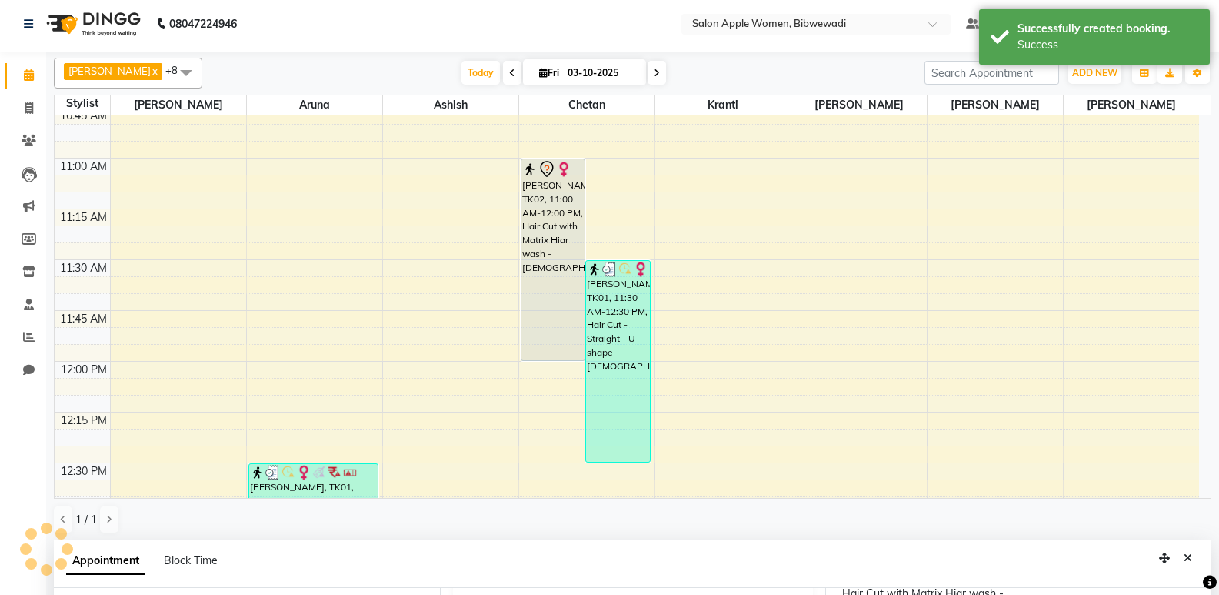
scroll to position [0, 0]
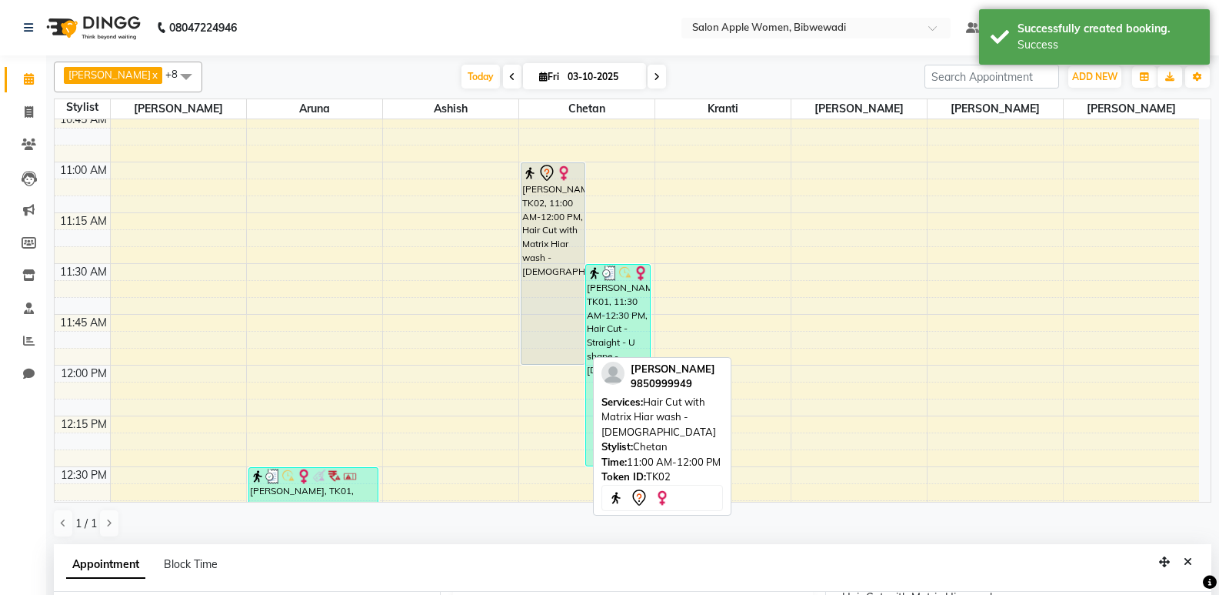
click at [562, 302] on div "[PERSON_NAME], TK02, 11:00 AM-12:00 PM, Hair Cut with Matrix Hiar wash - [DEMOG…" at bounding box center [554, 263] width 64 height 201
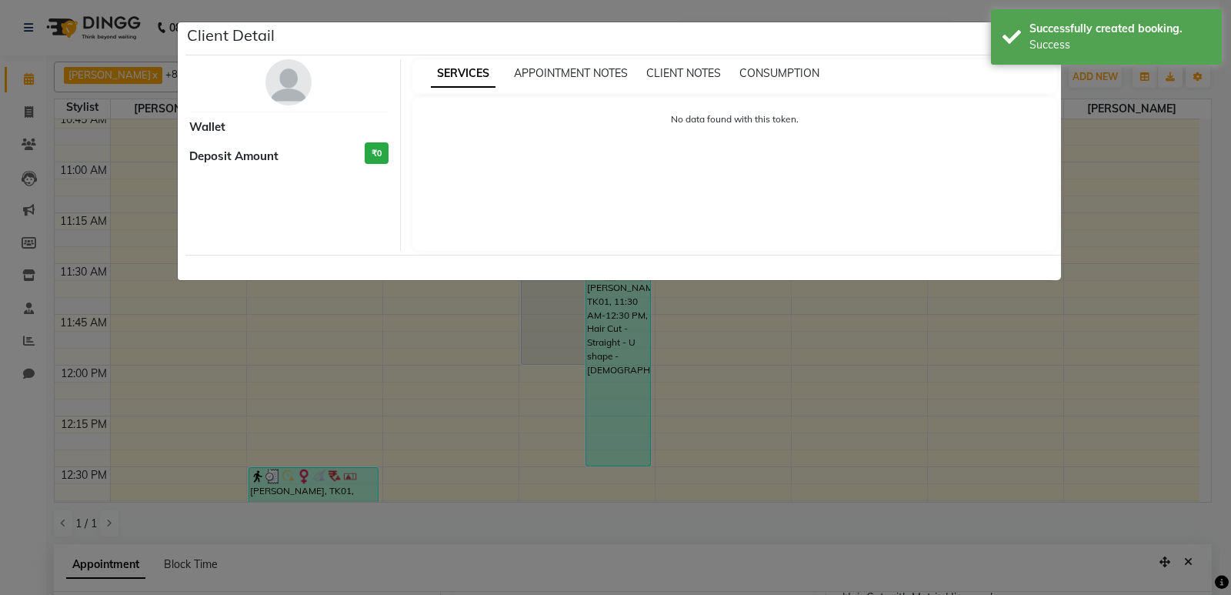
select select "7"
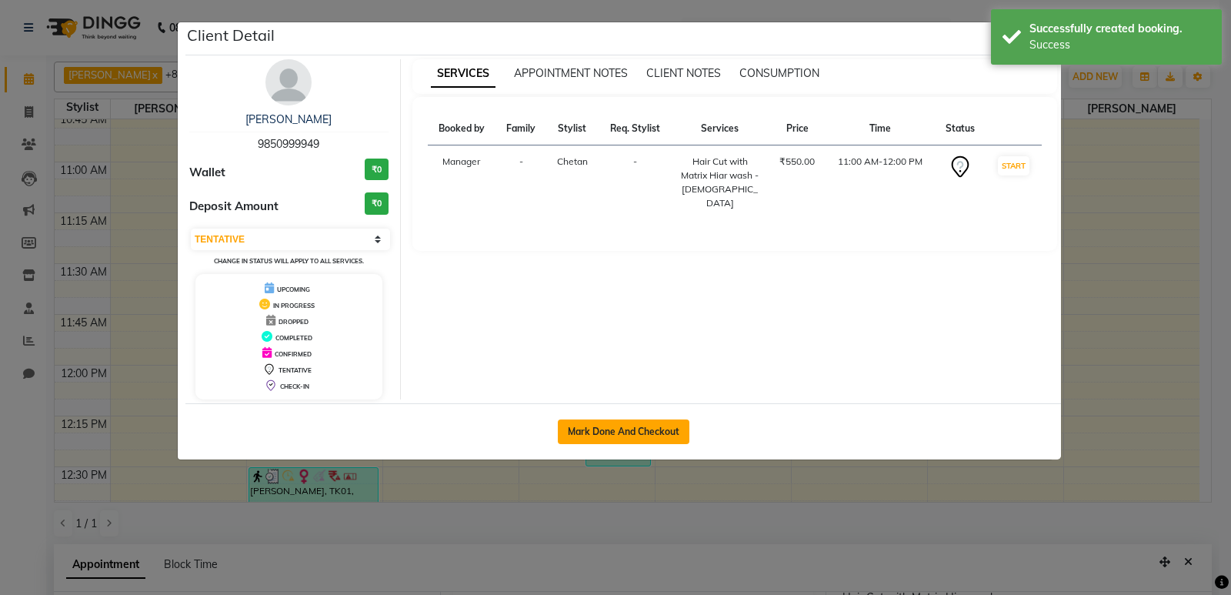
click at [643, 438] on button "Mark Done And Checkout" at bounding box center [624, 431] width 132 height 25
select select "service"
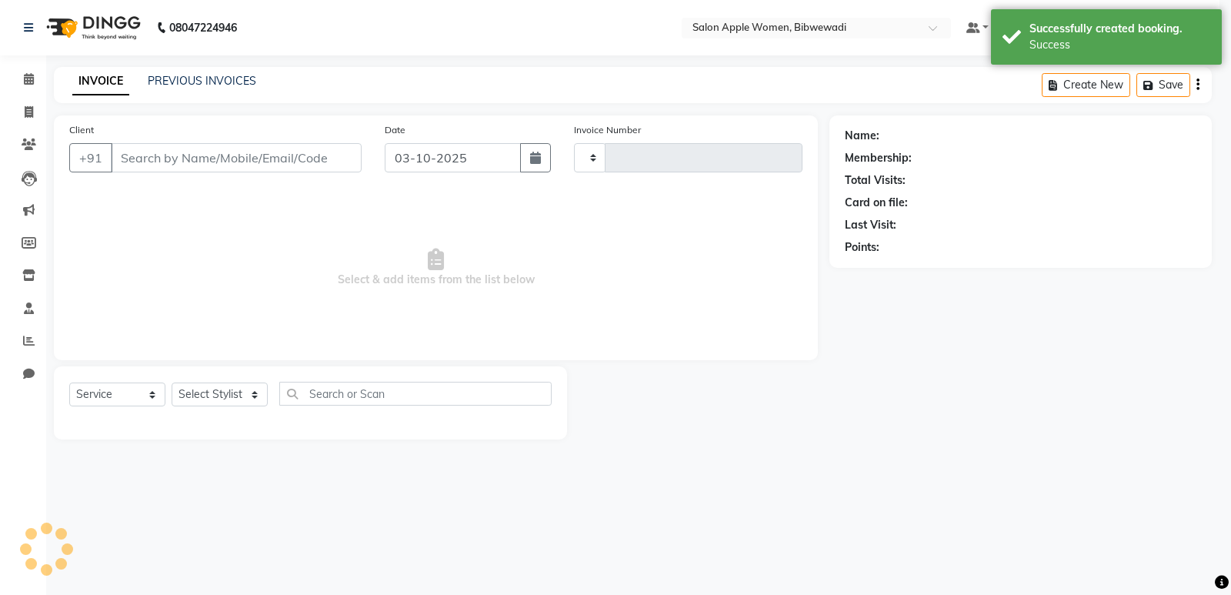
type input "2169"
select select "101"
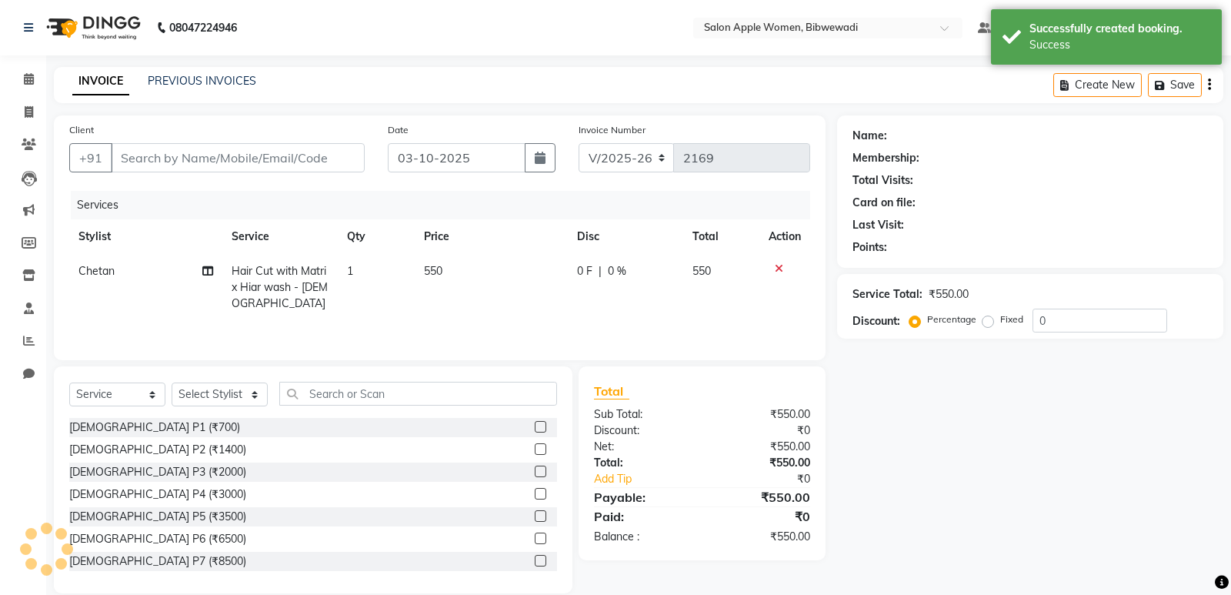
type input "9850999949"
select select "11608"
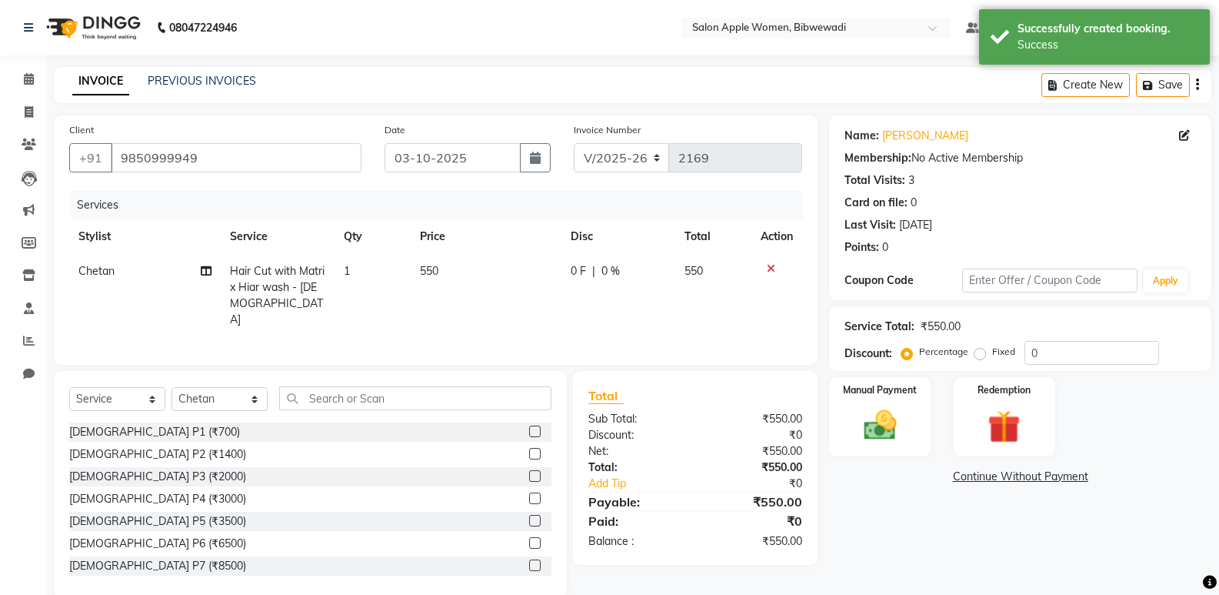
scroll to position [22, 0]
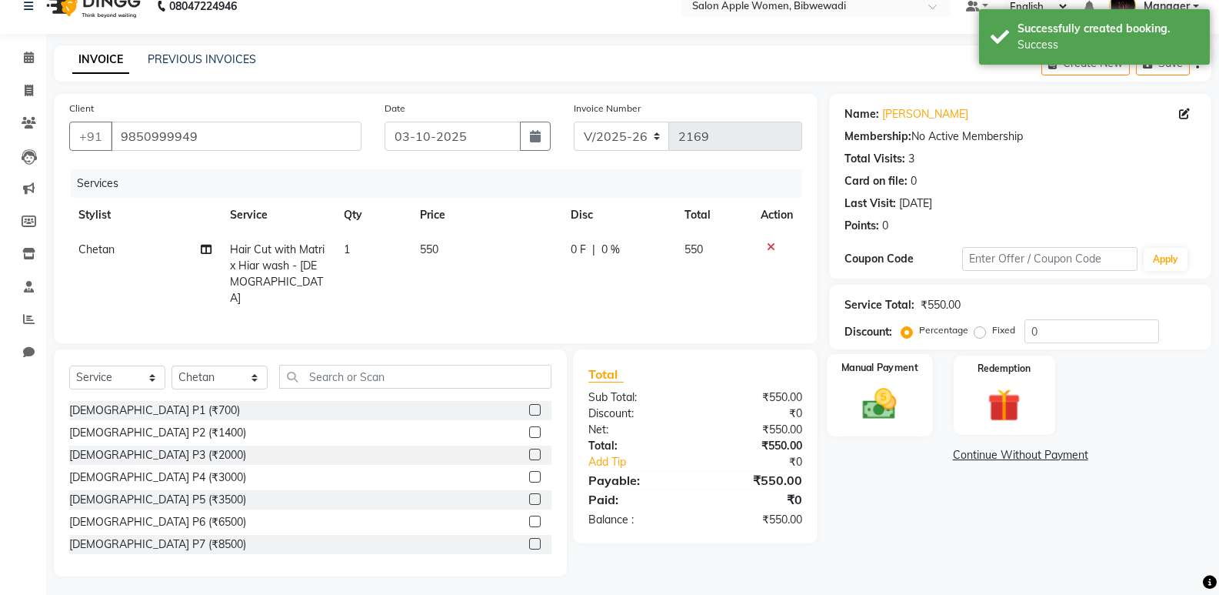
click at [916, 382] on div "Manual Payment" at bounding box center [880, 395] width 105 height 82
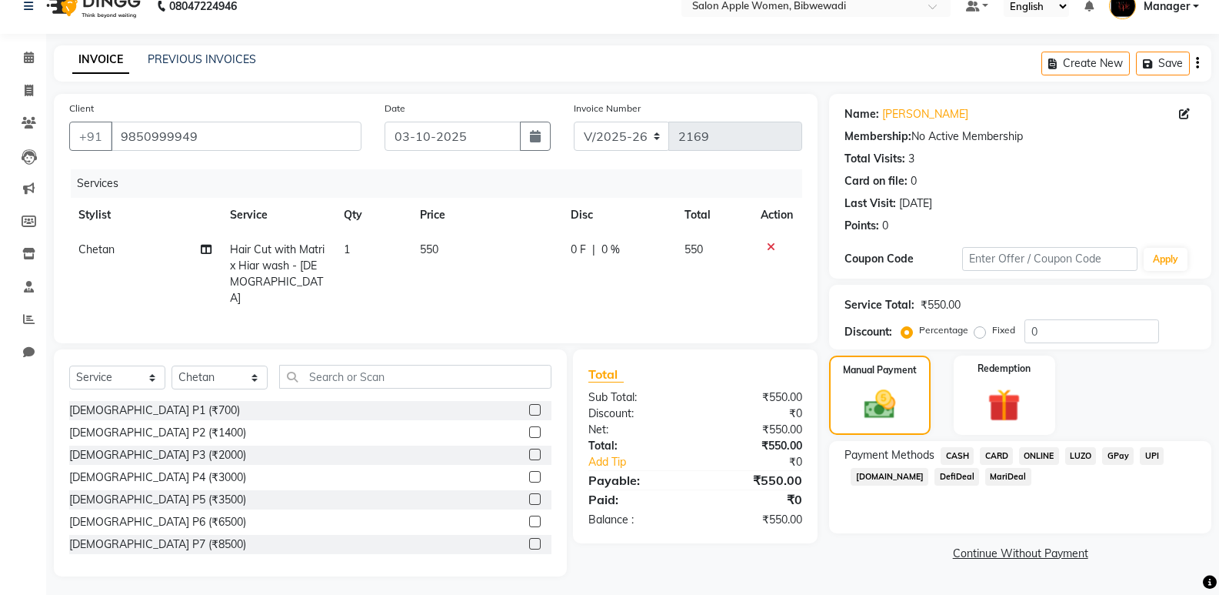
click at [1039, 452] on span "ONLINE" at bounding box center [1039, 456] width 40 height 18
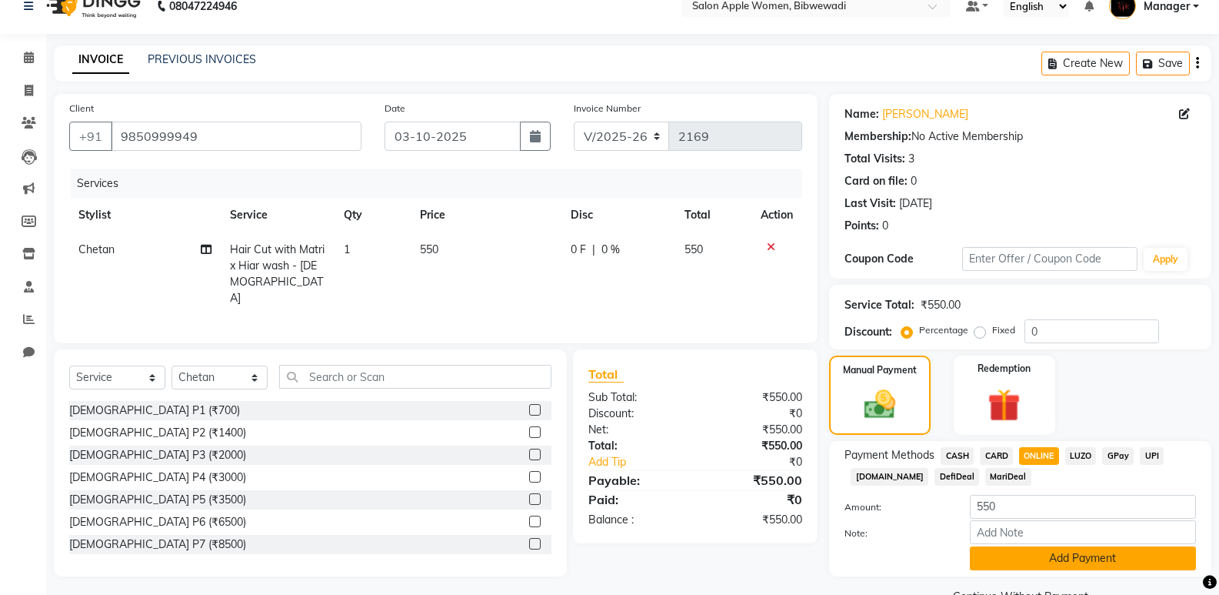
click at [1056, 553] on button "Add Payment" at bounding box center [1083, 558] width 226 height 24
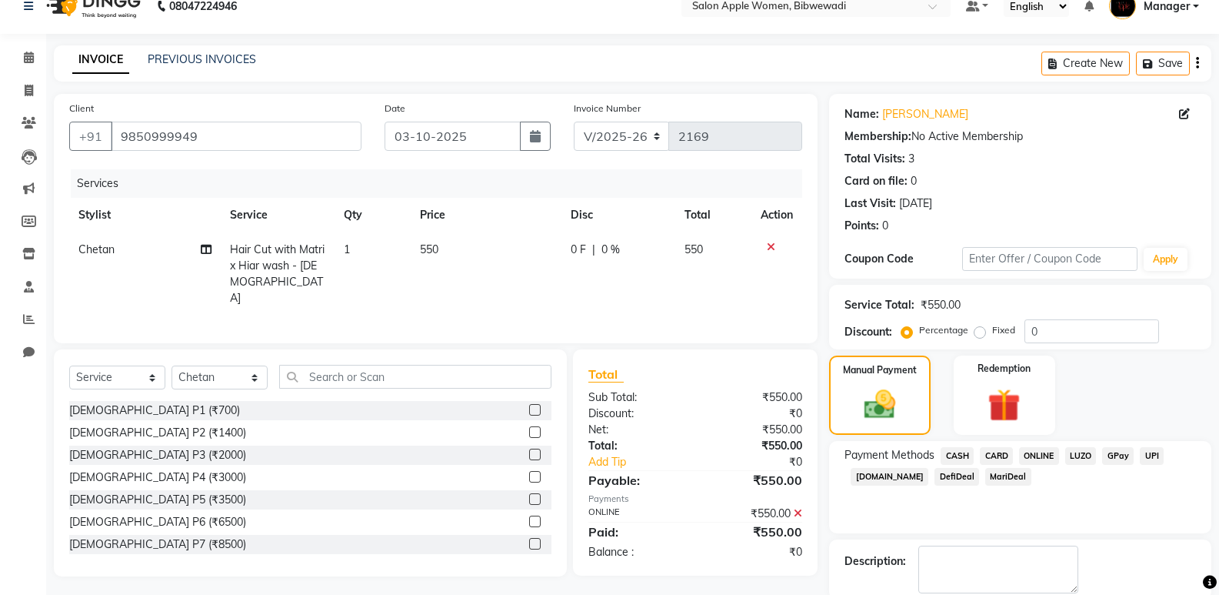
scroll to position [102, 0]
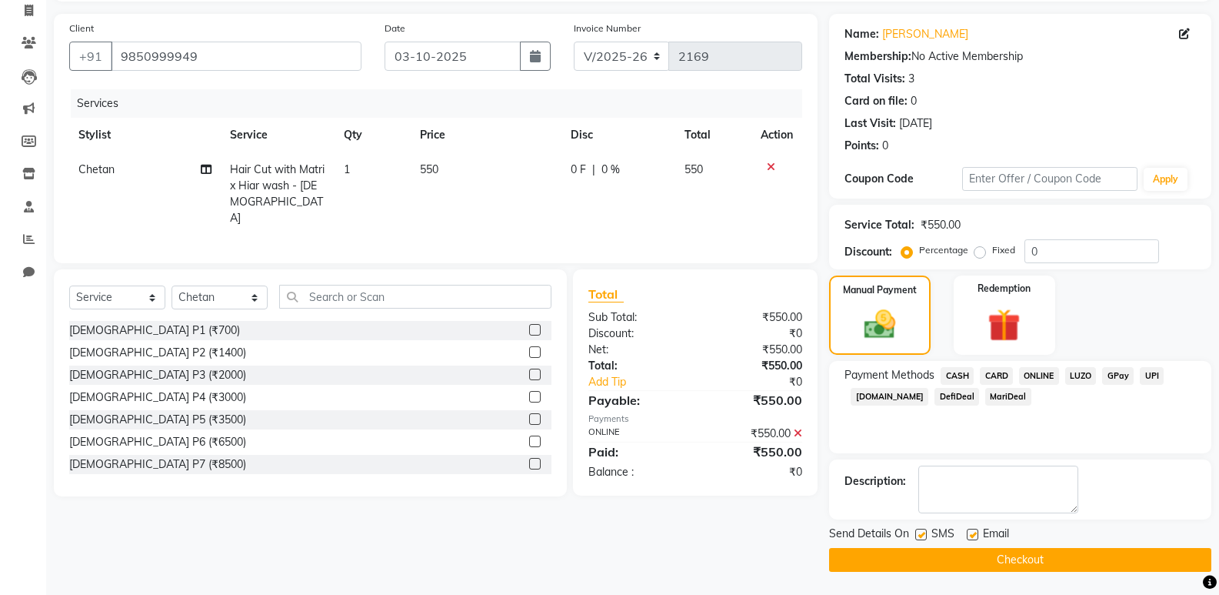
click at [1055, 550] on button "Checkout" at bounding box center [1020, 560] width 382 height 24
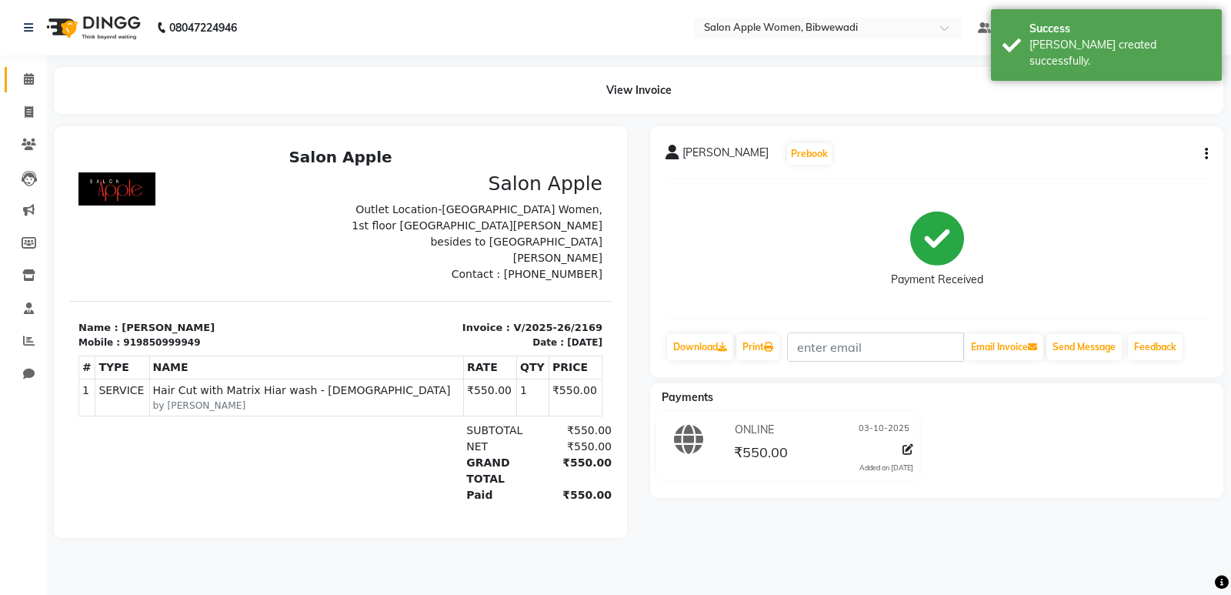
click at [17, 80] on span at bounding box center [28, 80] width 27 height 18
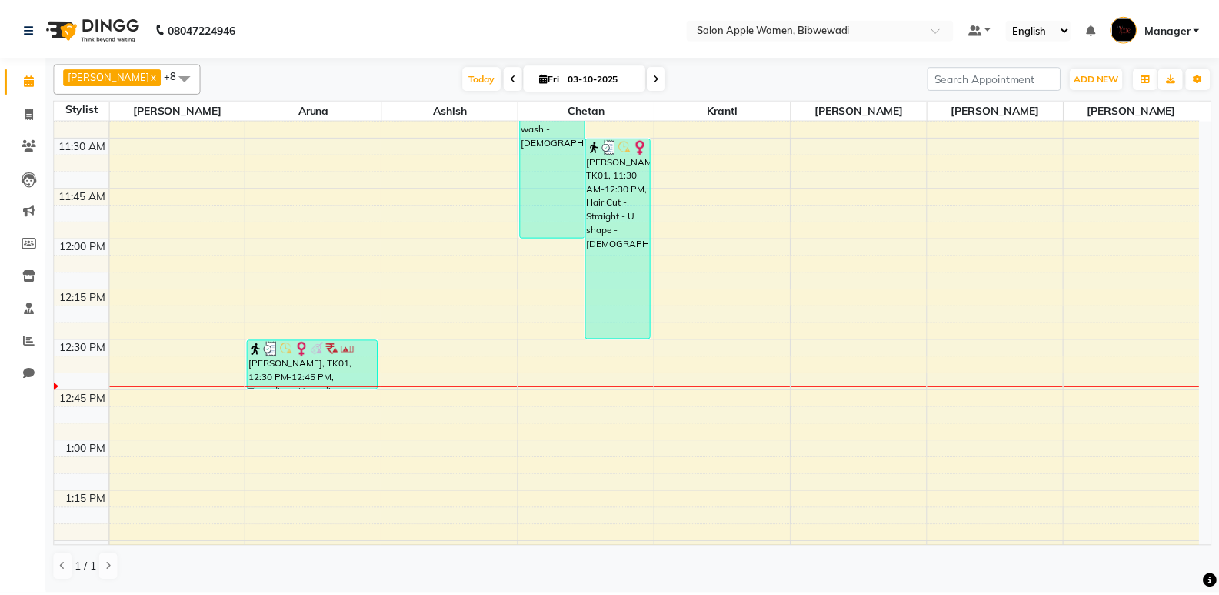
scroll to position [862, 0]
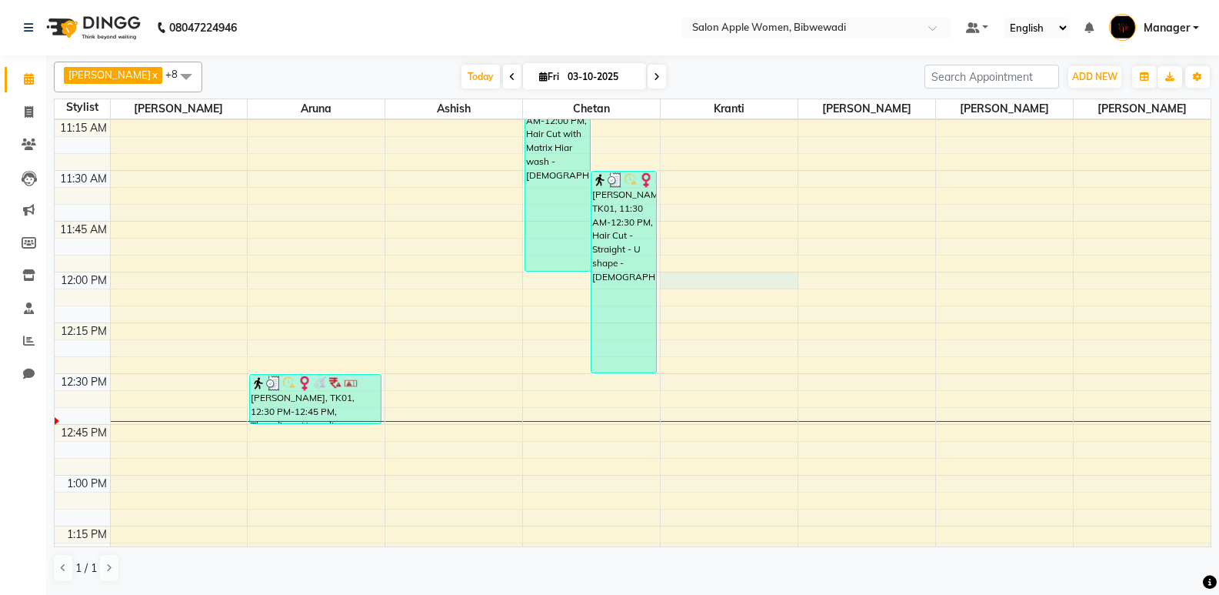
select select "33227"
select select "720"
select select "tentative"
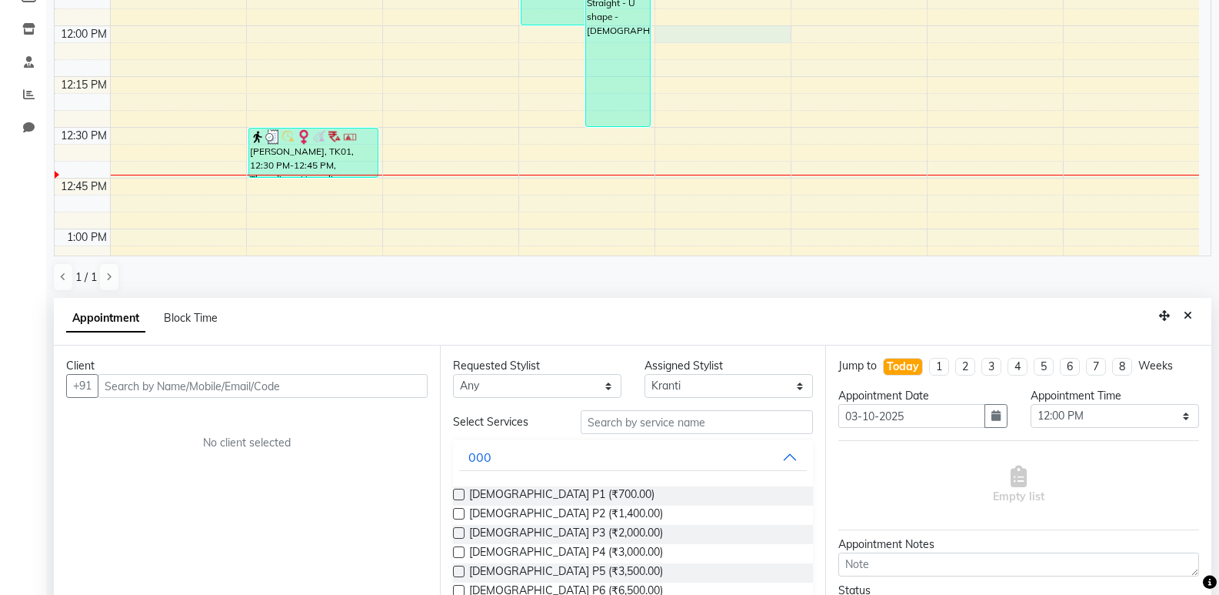
scroll to position [299, 0]
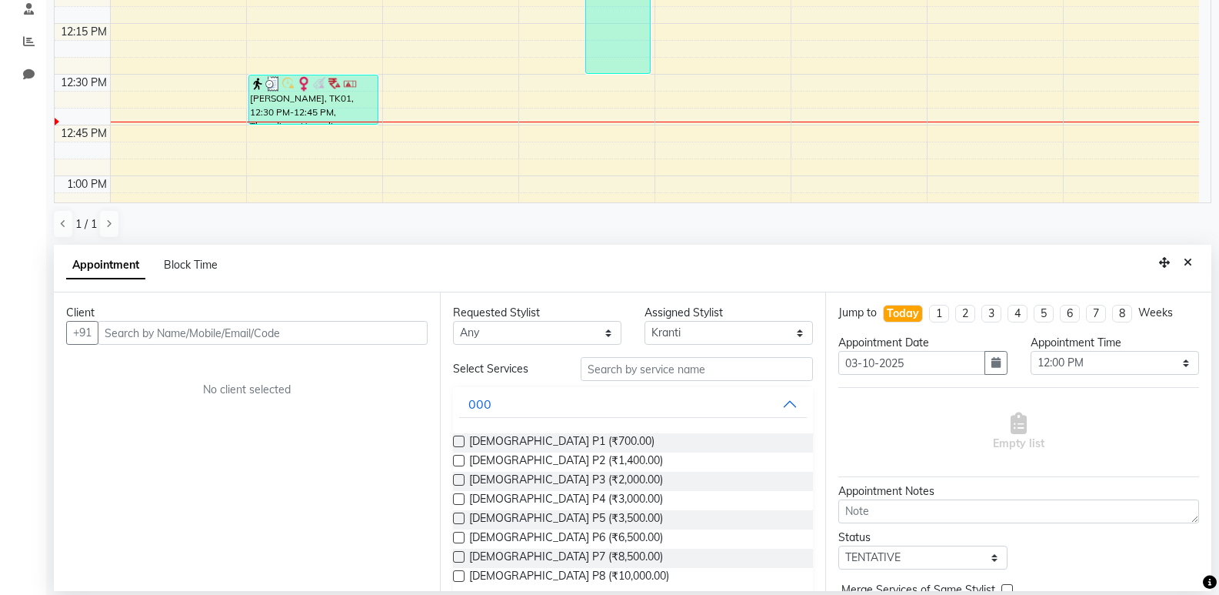
click at [146, 336] on input "text" at bounding box center [263, 333] width 330 height 24
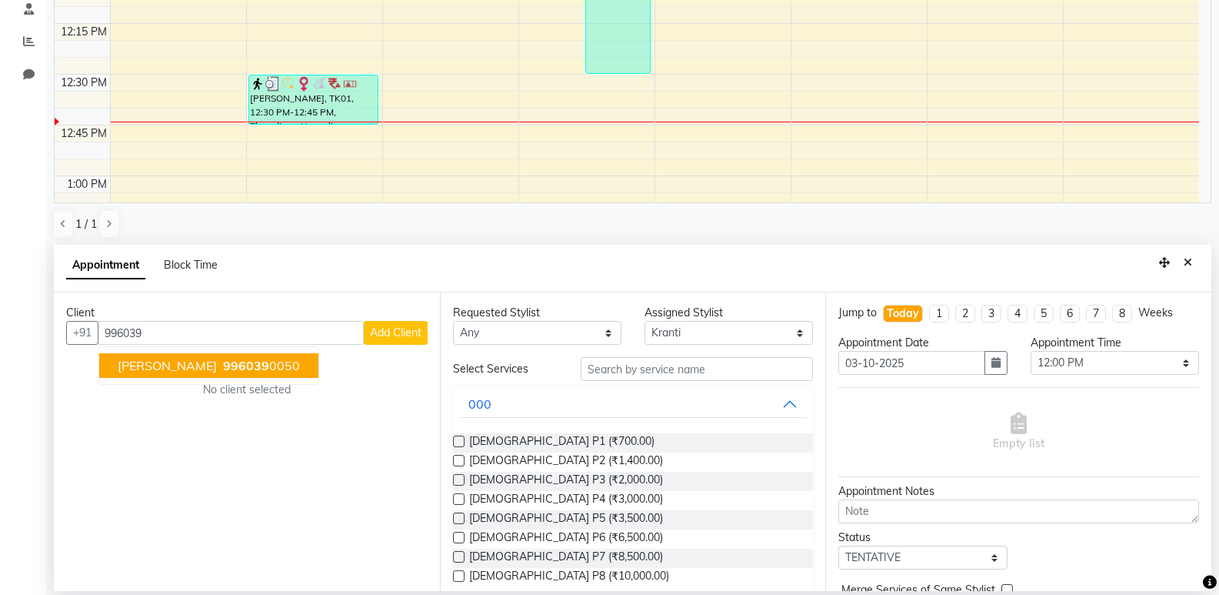
click at [209, 365] on span "[PERSON_NAME]" at bounding box center [167, 365] width 99 height 15
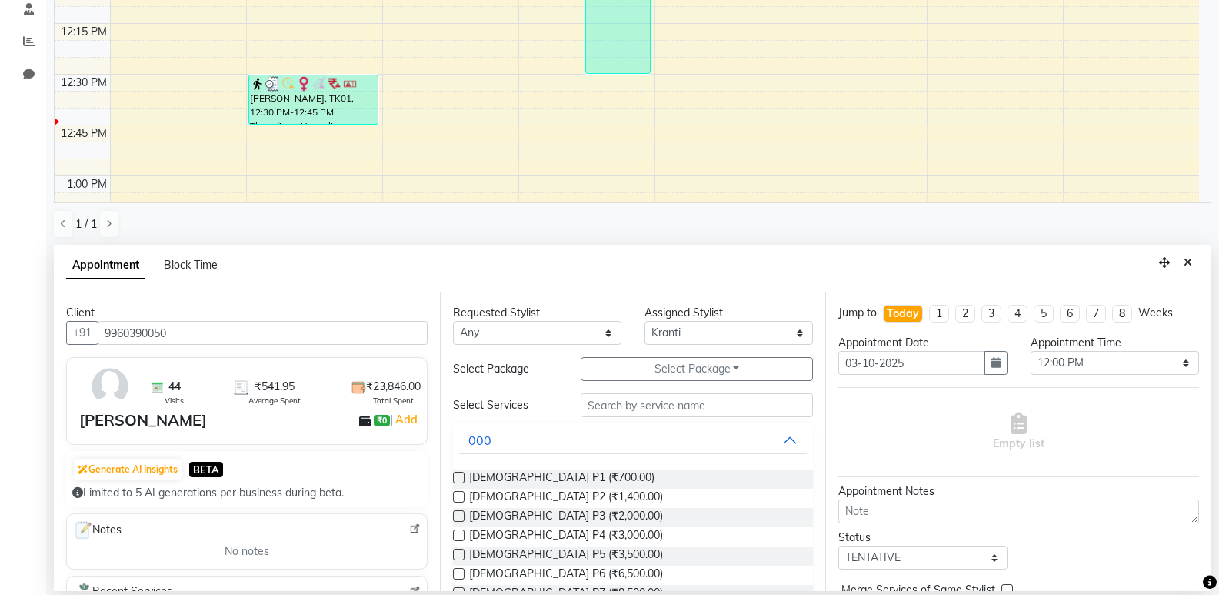
type input "9960390050"
click at [613, 408] on input "text" at bounding box center [697, 405] width 232 height 24
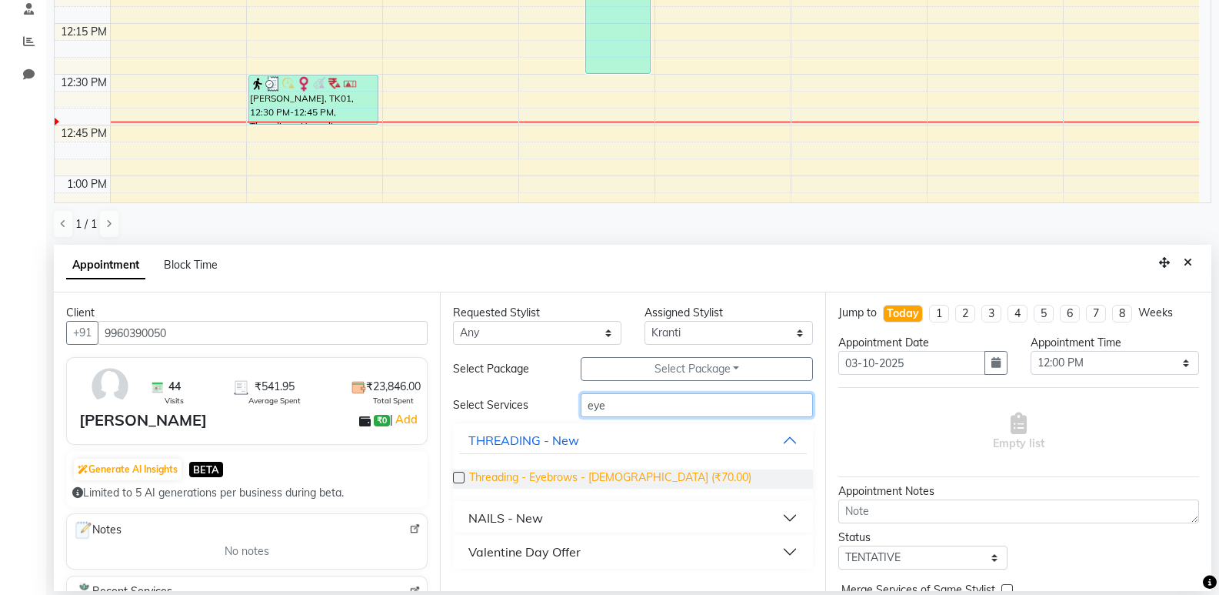
type input "eye"
click at [590, 475] on span "Threading - Eyebrows - [DEMOGRAPHIC_DATA] (₹70.00)" at bounding box center [610, 478] width 282 height 19
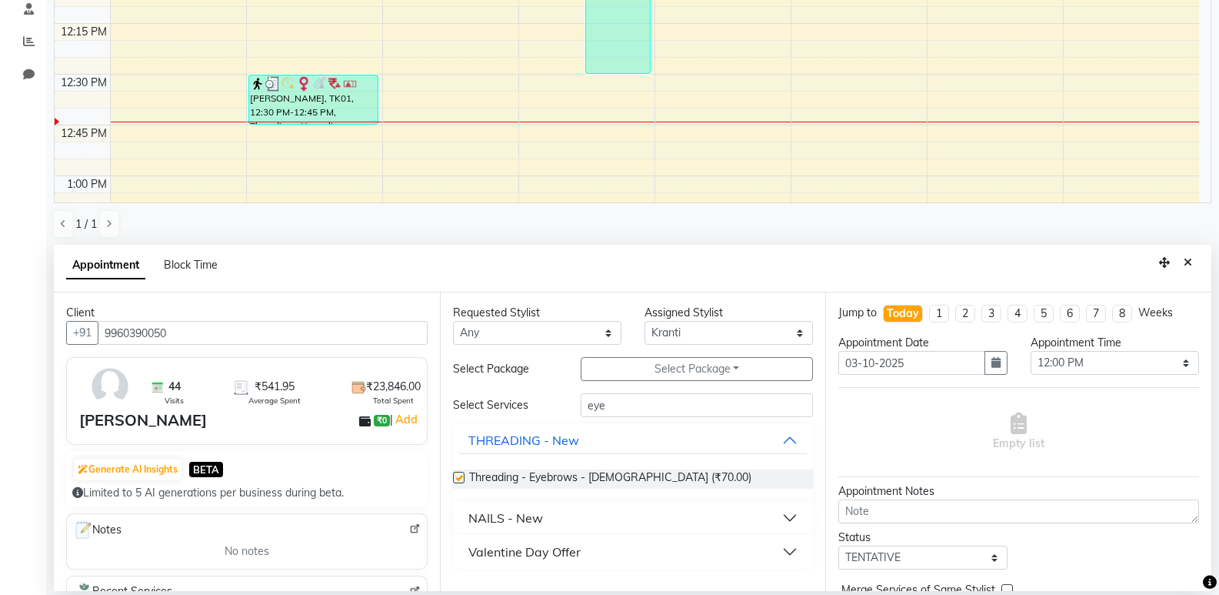
checkbox input "false"
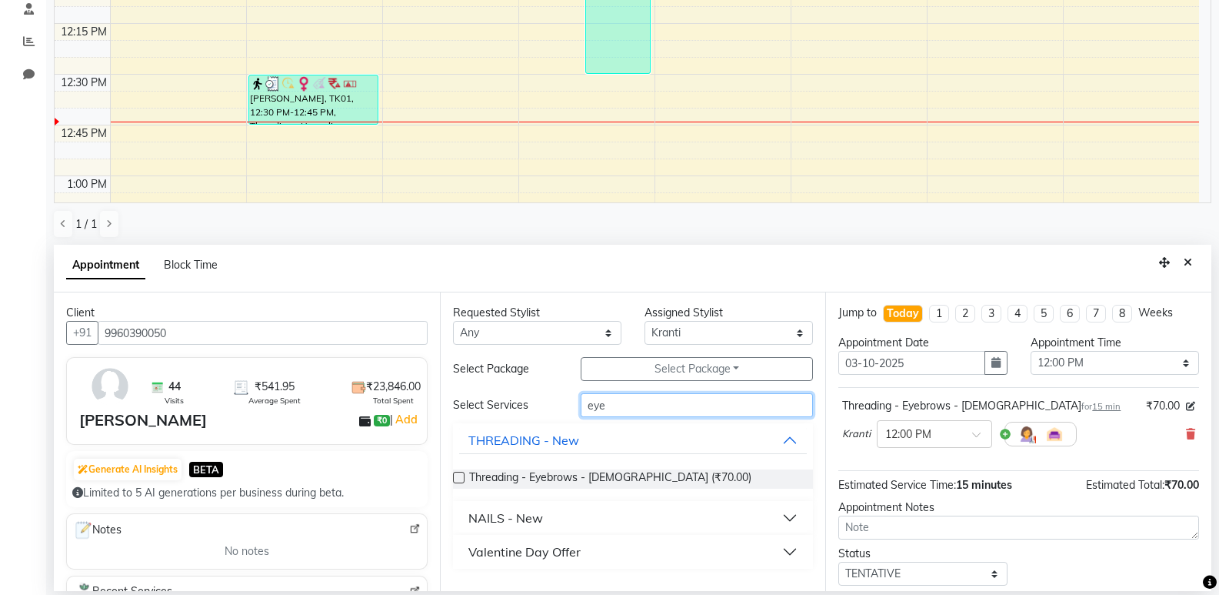
drag, startPoint x: 617, startPoint y: 405, endPoint x: 501, endPoint y: 415, distance: 116.7
click at [501, 415] on div "Select Services eye" at bounding box center [634, 405] width 384 height 24
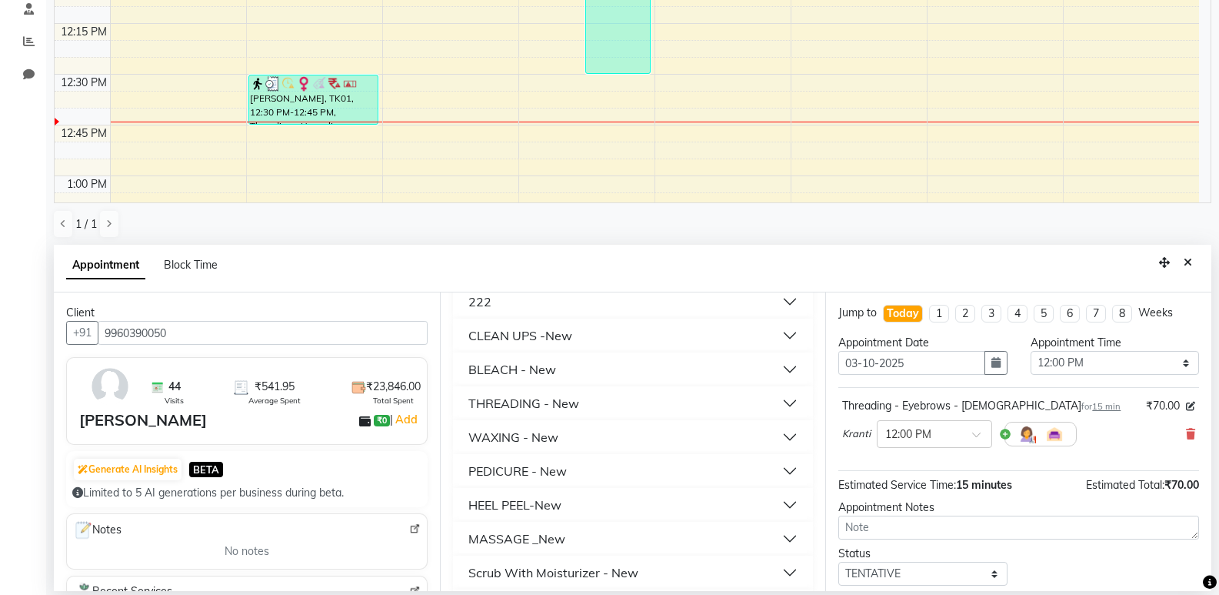
scroll to position [308, 0]
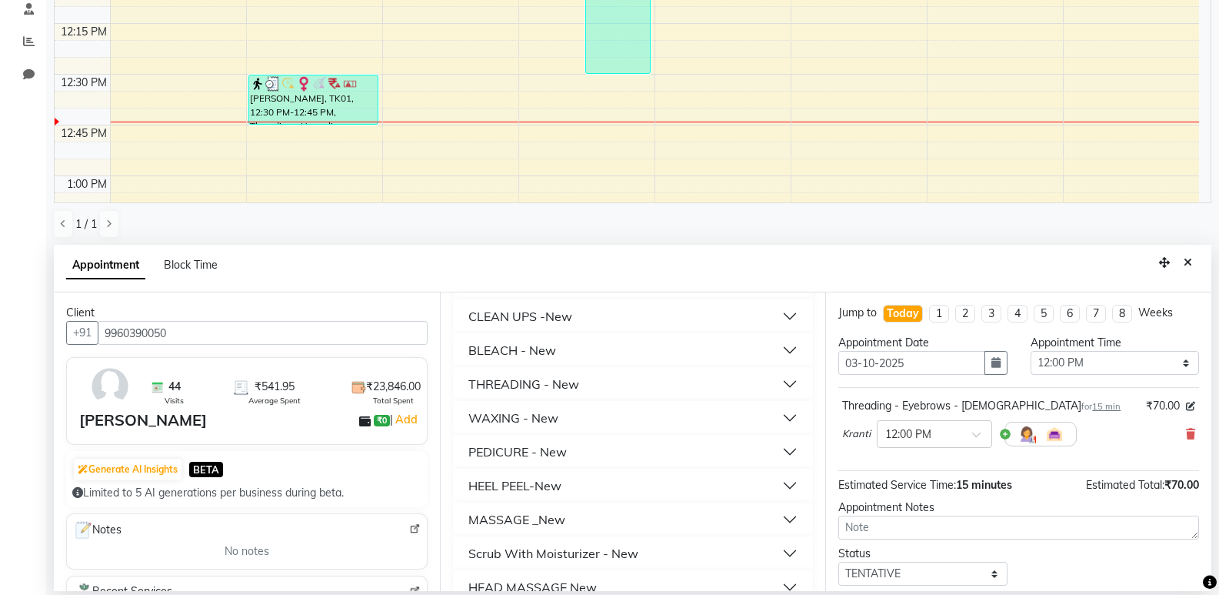
type input "50"
click at [541, 433] on div "WAXING - New" at bounding box center [633, 418] width 361 height 34
click at [561, 411] on button "WAXING - New" at bounding box center [633, 418] width 348 height 28
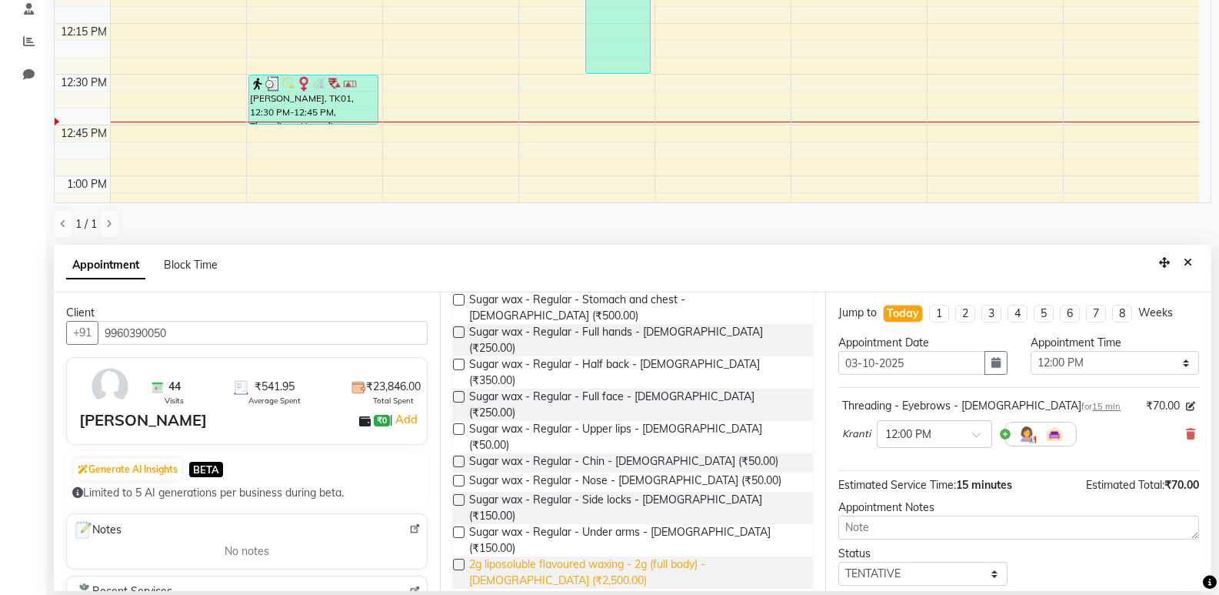
scroll to position [462, 0]
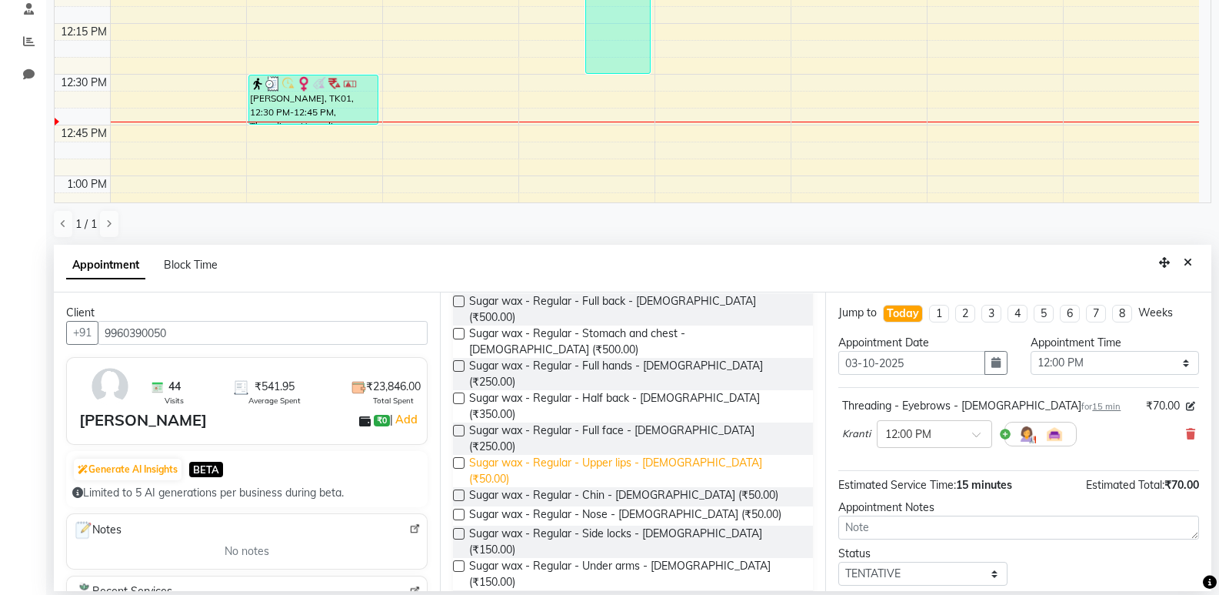
click at [574, 455] on span "Sugar wax - Regular - Upper lips - [DEMOGRAPHIC_DATA] (₹50.00)" at bounding box center [635, 471] width 332 height 32
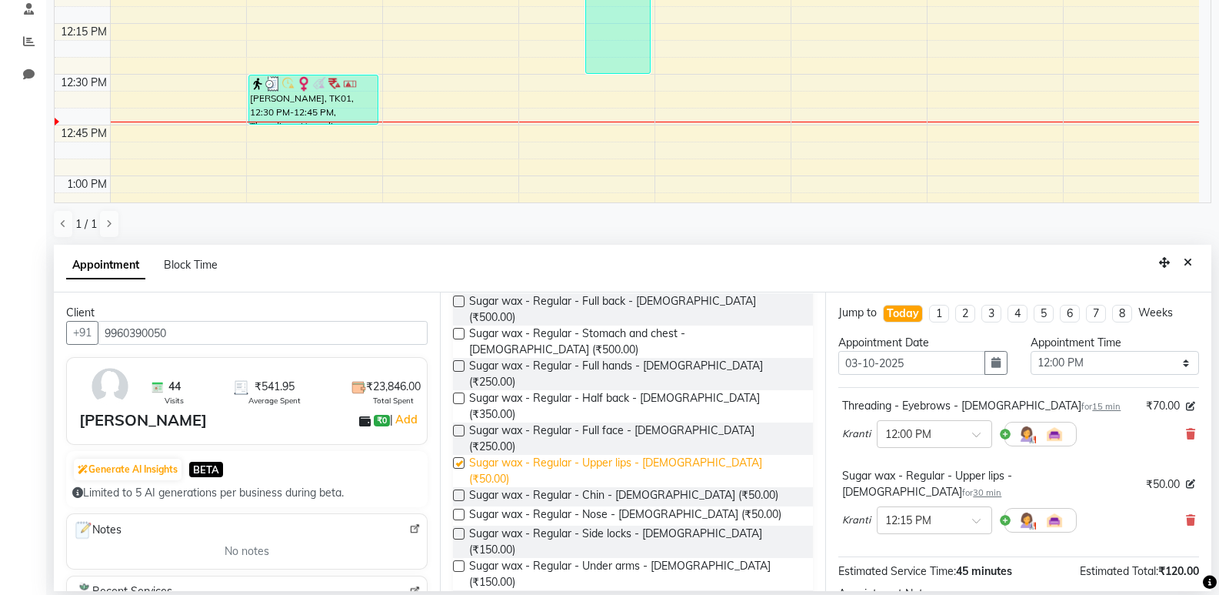
checkbox input "false"
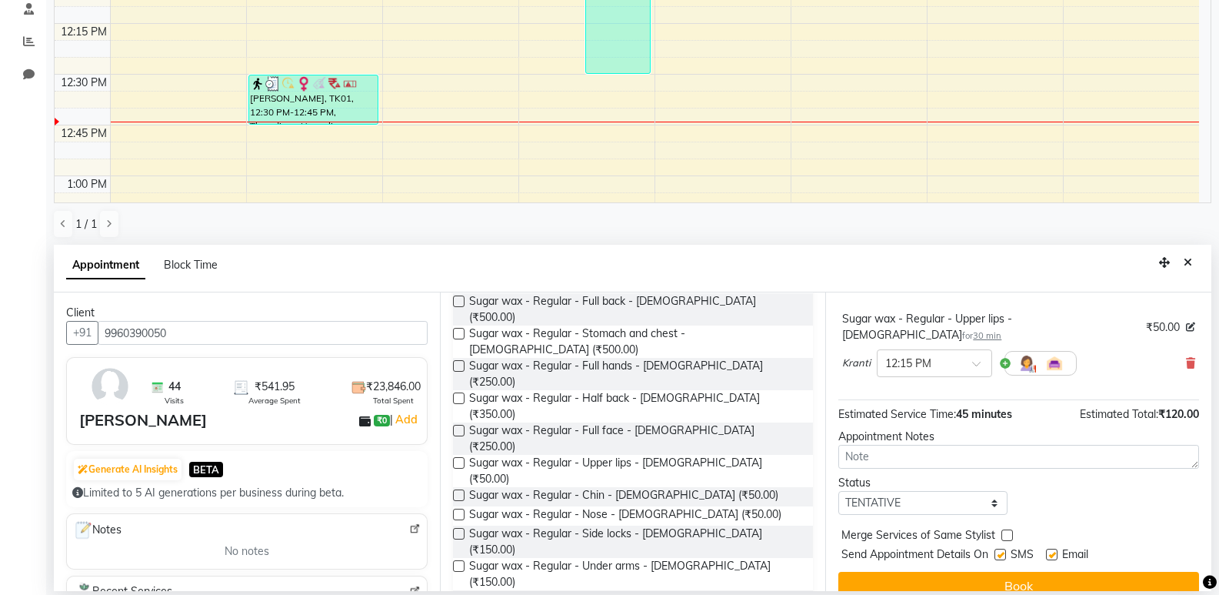
scroll to position [162, 0]
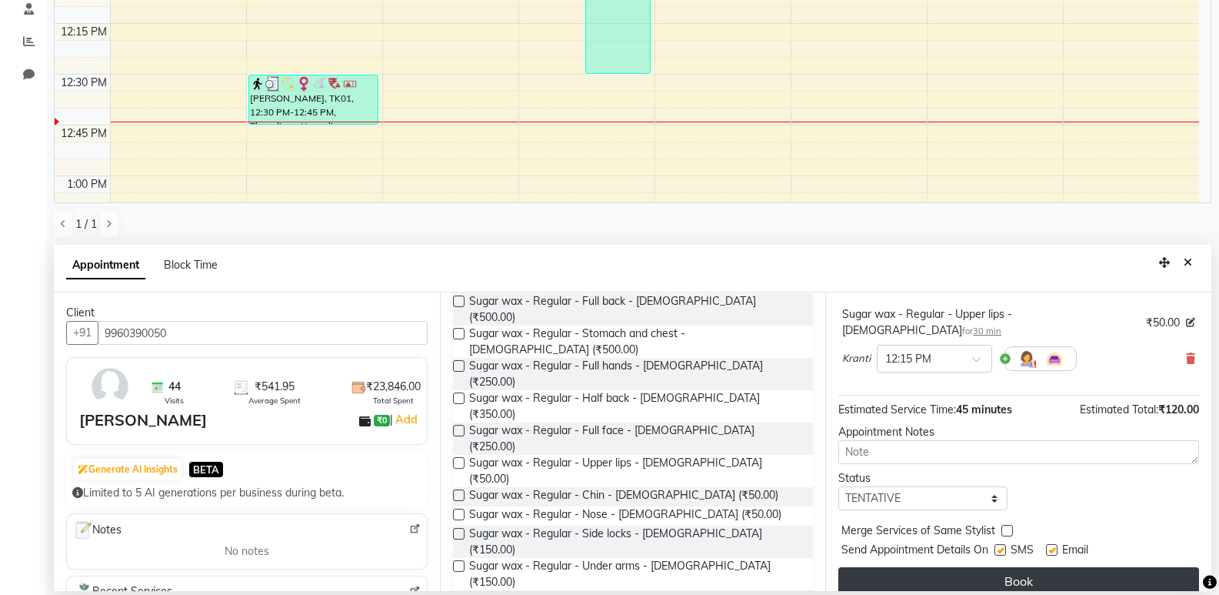
click at [932, 568] on button "Book" at bounding box center [1019, 581] width 361 height 28
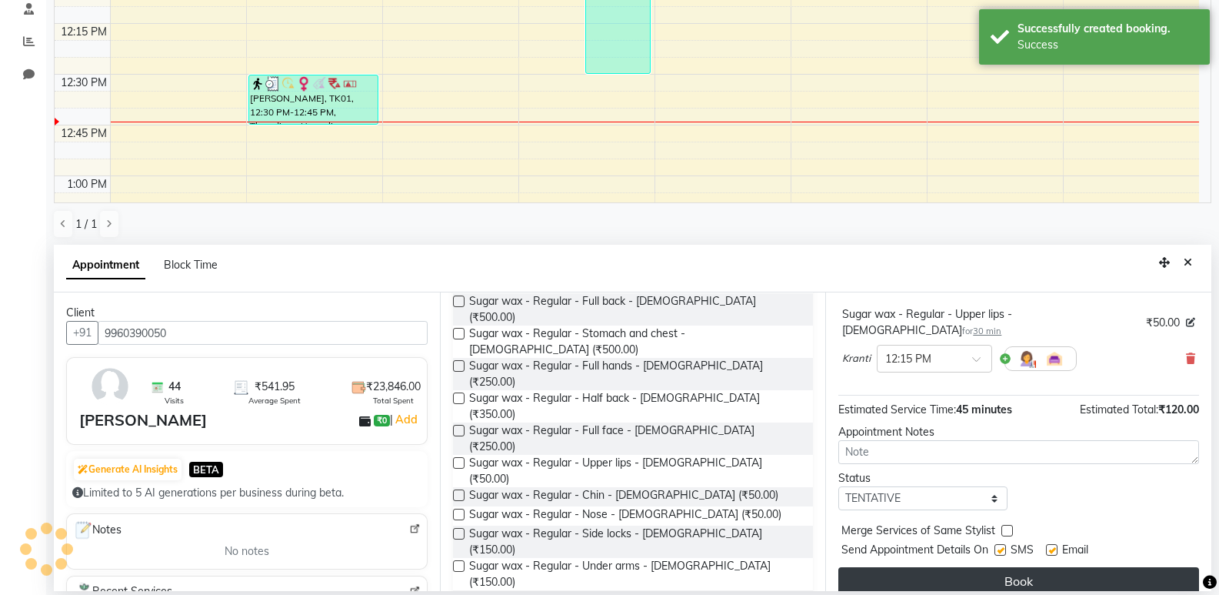
scroll to position [0, 0]
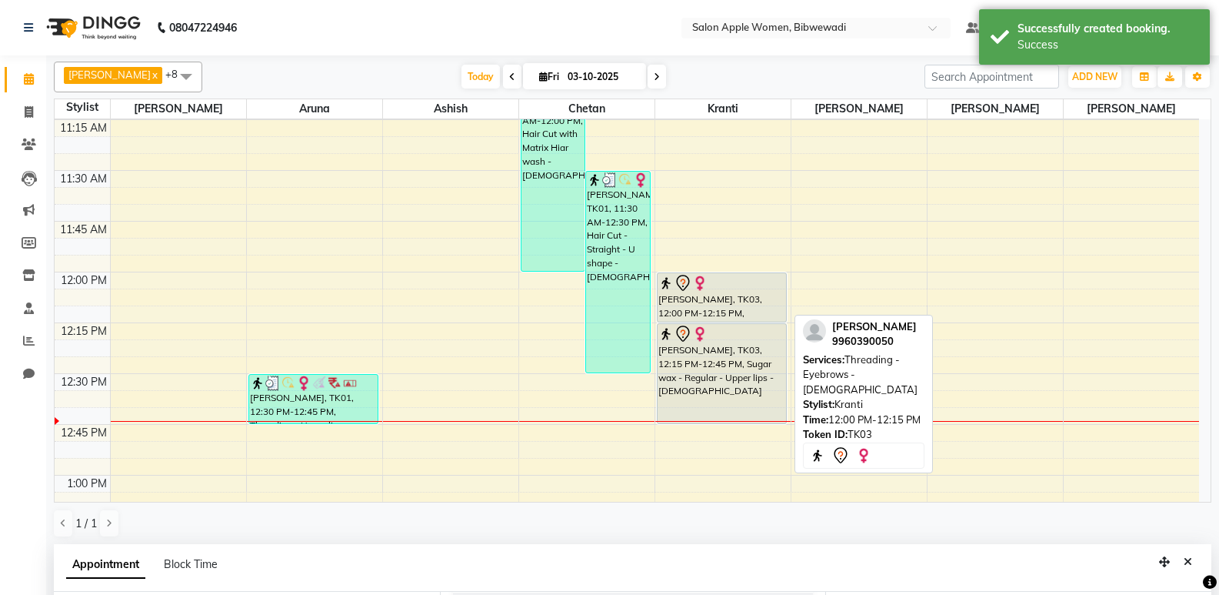
click at [712, 283] on div at bounding box center [723, 283] width 128 height 18
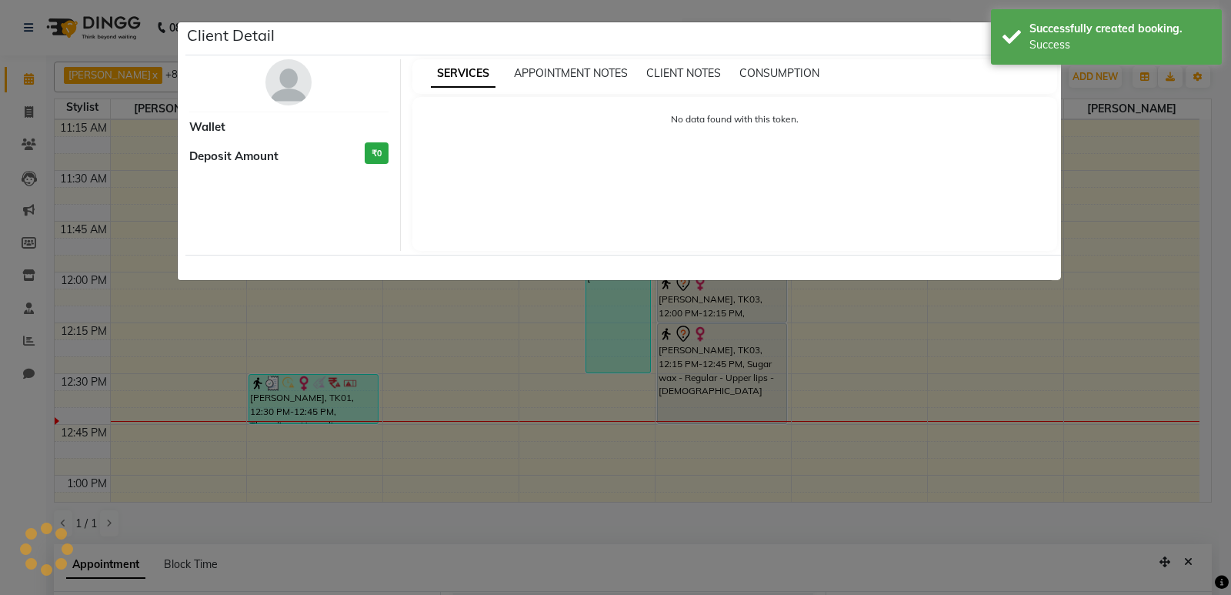
select select "7"
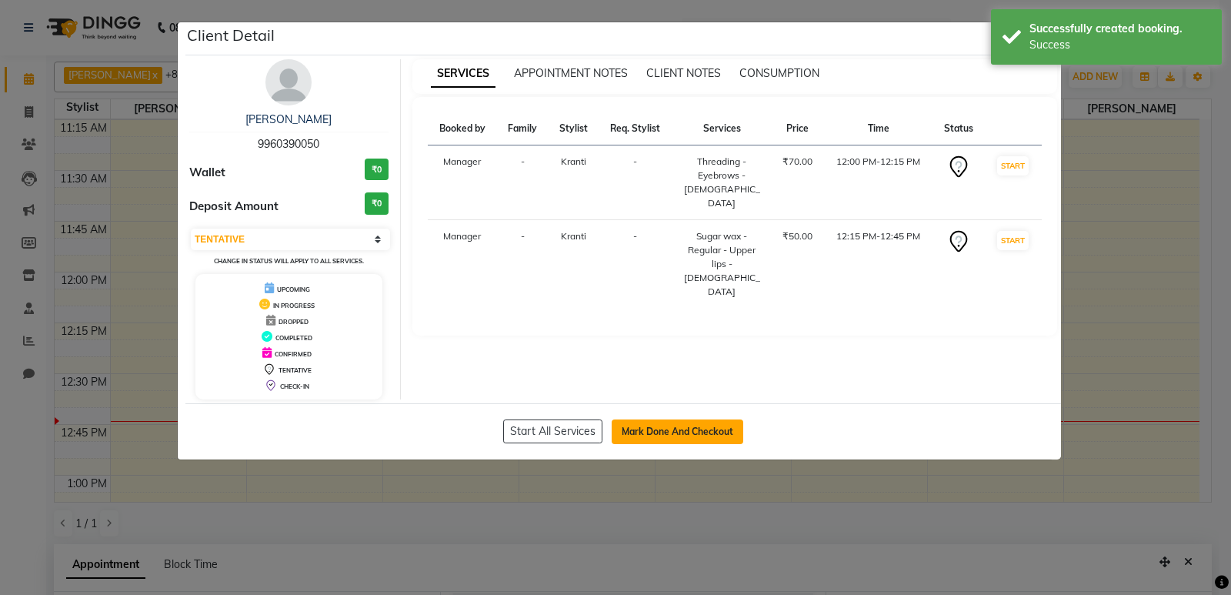
click at [686, 440] on button "Mark Done And Checkout" at bounding box center [678, 431] width 132 height 25
select select "service"
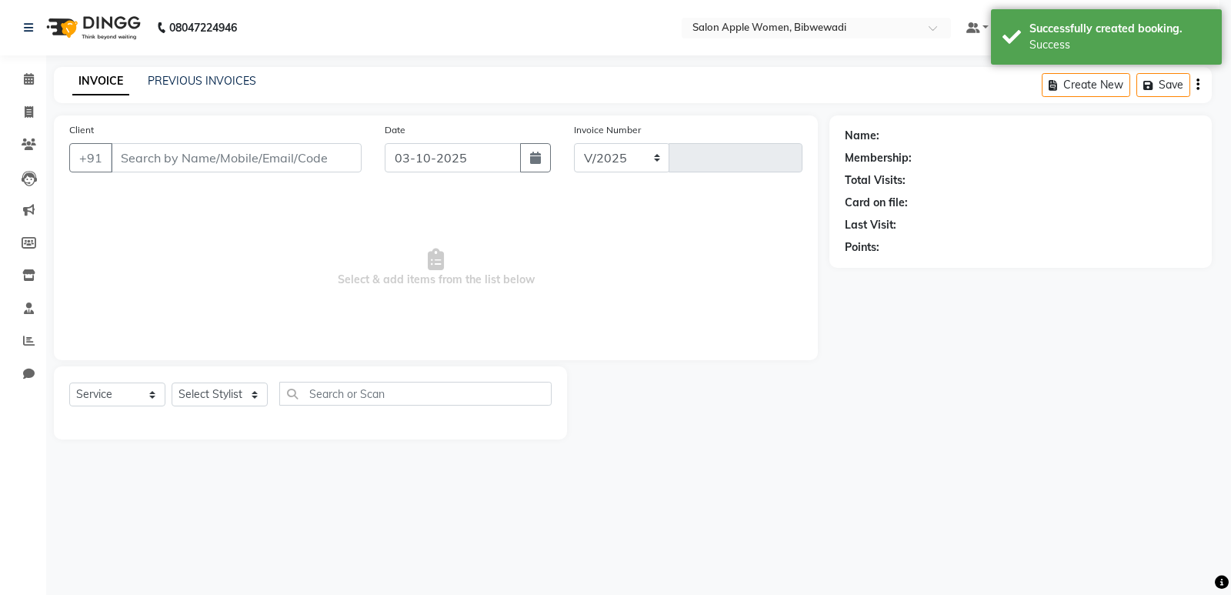
select select "101"
type input "2170"
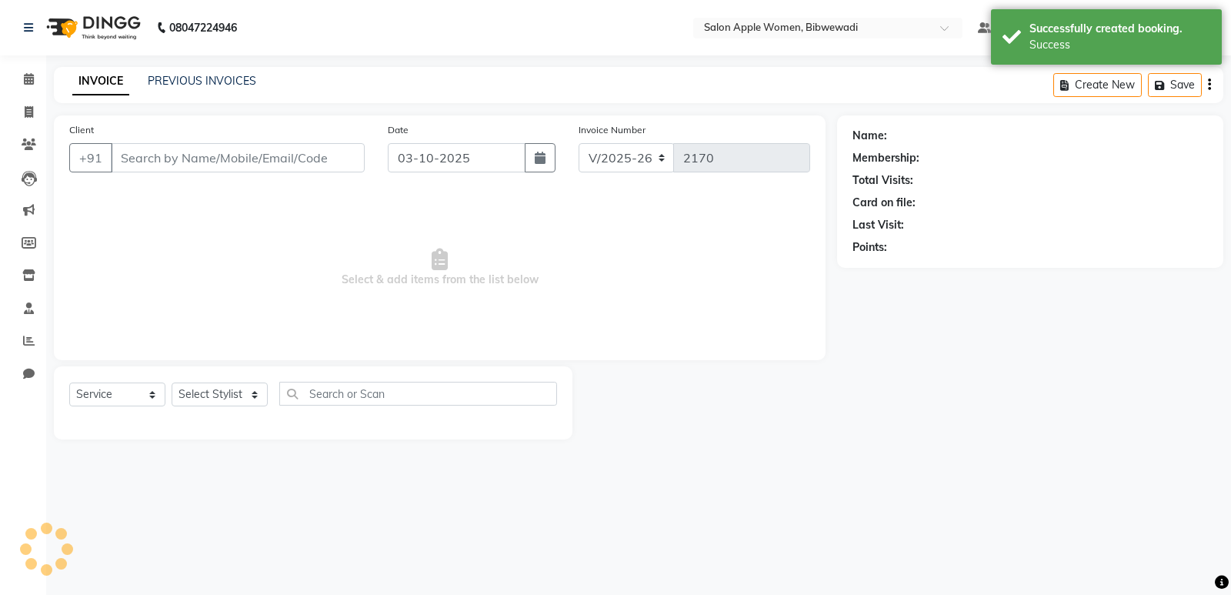
type input "9960390050"
select select "33227"
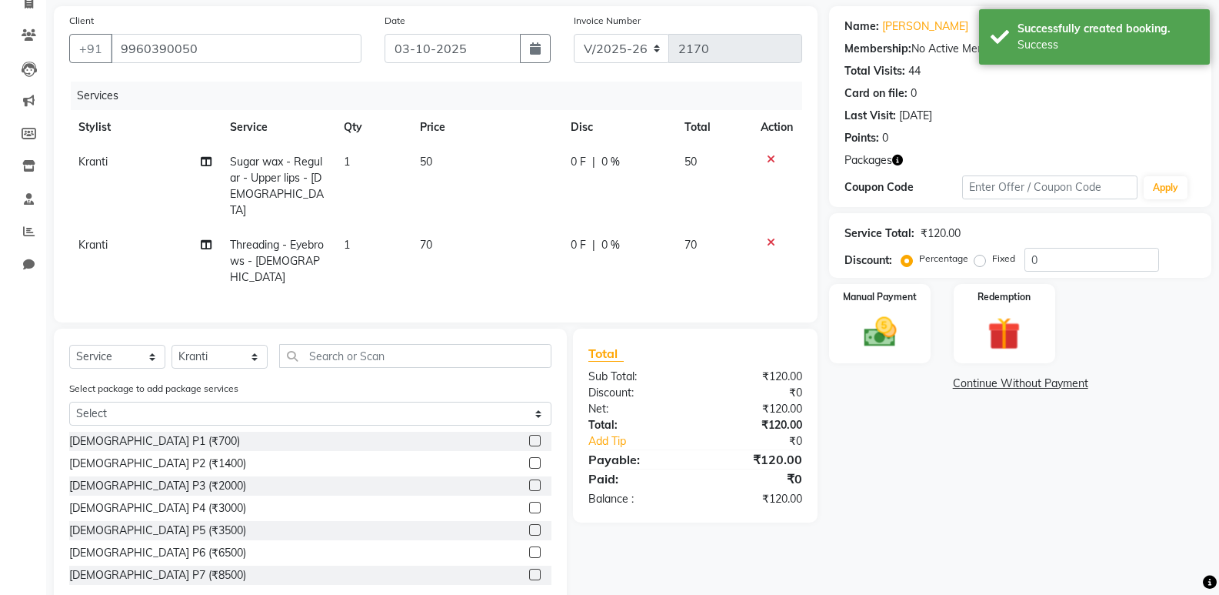
scroll to position [124, 0]
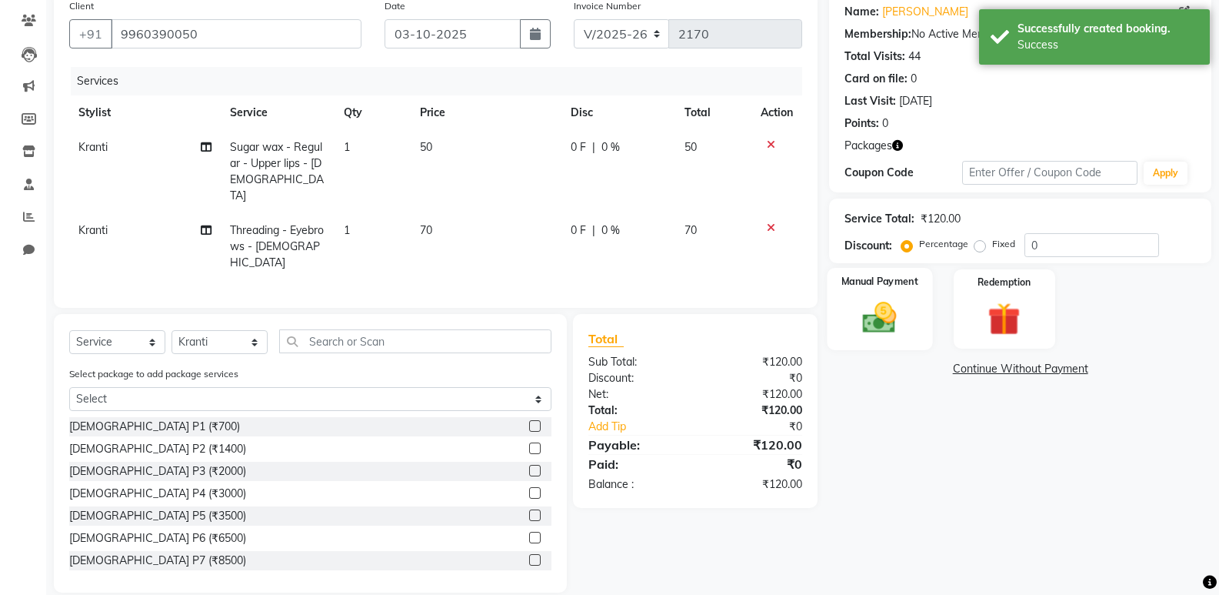
click at [910, 314] on div "Manual Payment" at bounding box center [880, 309] width 105 height 82
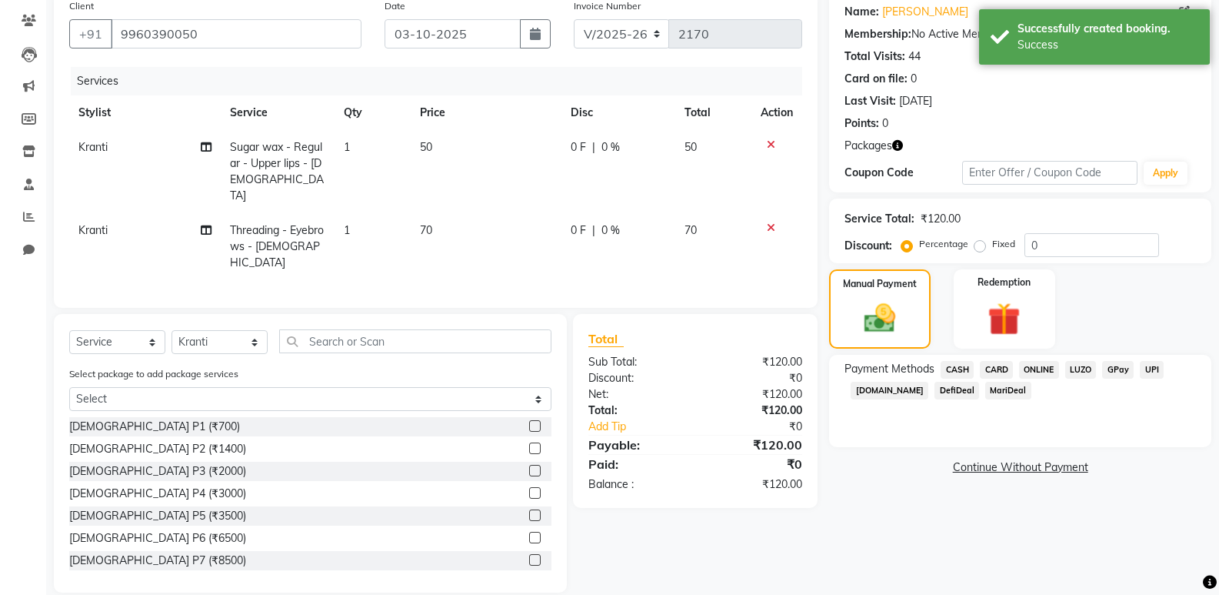
click at [965, 368] on span "CASH" at bounding box center [957, 370] width 33 height 18
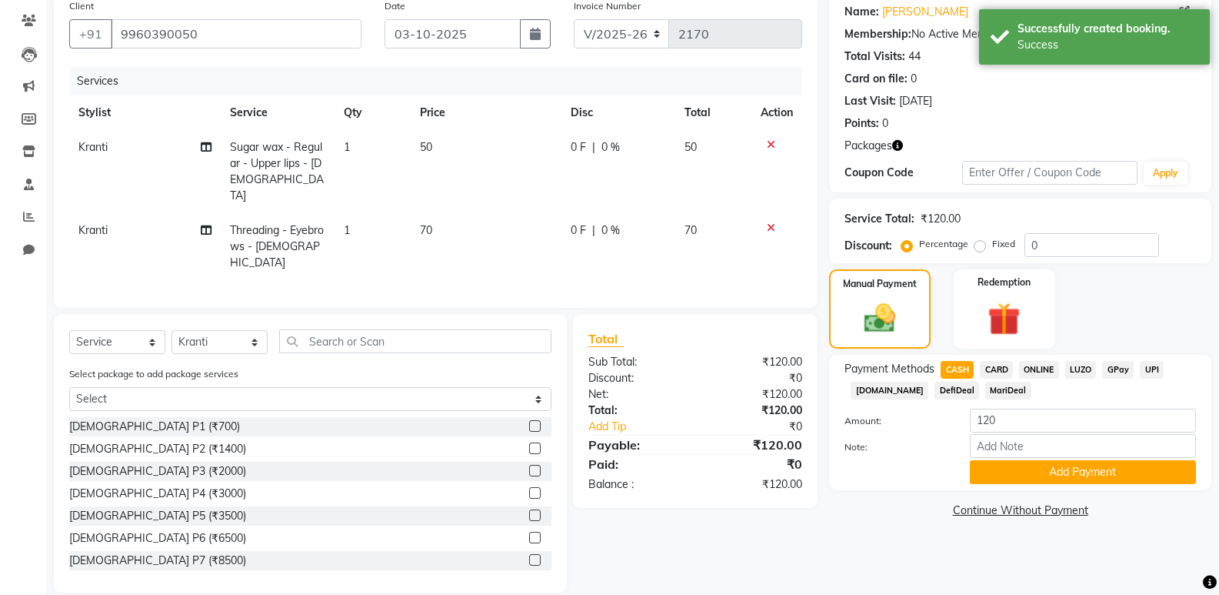
click at [1032, 489] on div "Payment Methods CASH CARD ONLINE LUZO GPay UPI [DOMAIN_NAME] DefiDeal MariDeal …" at bounding box center [1020, 422] width 382 height 135
click at [1027, 469] on button "Add Payment" at bounding box center [1083, 472] width 226 height 24
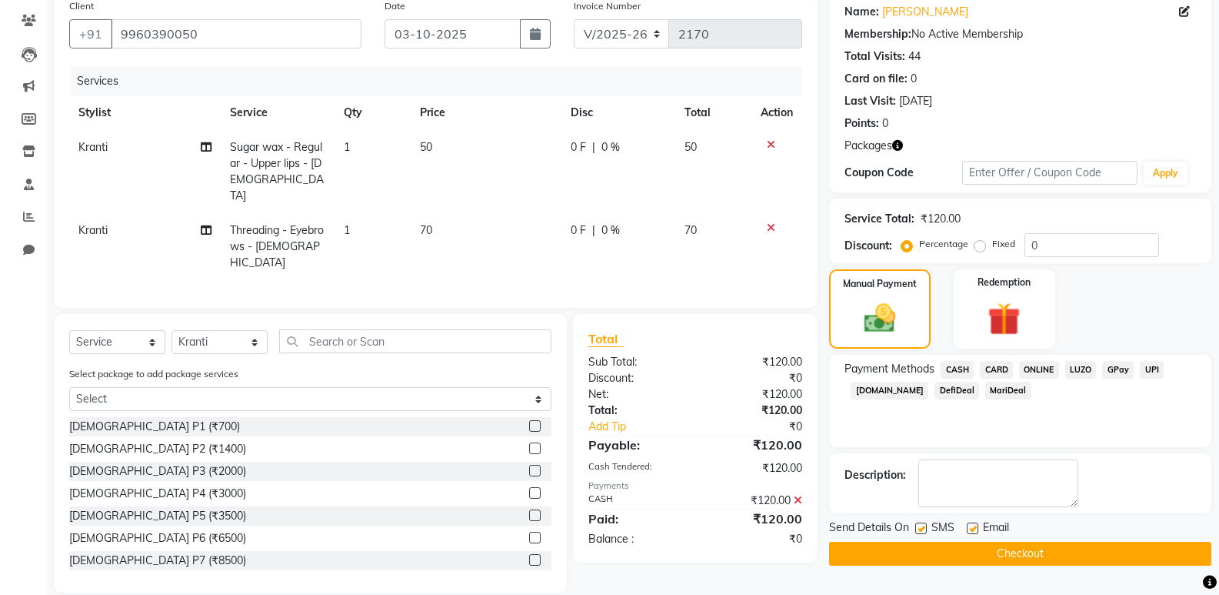
click at [1035, 553] on button "Checkout" at bounding box center [1020, 554] width 382 height 24
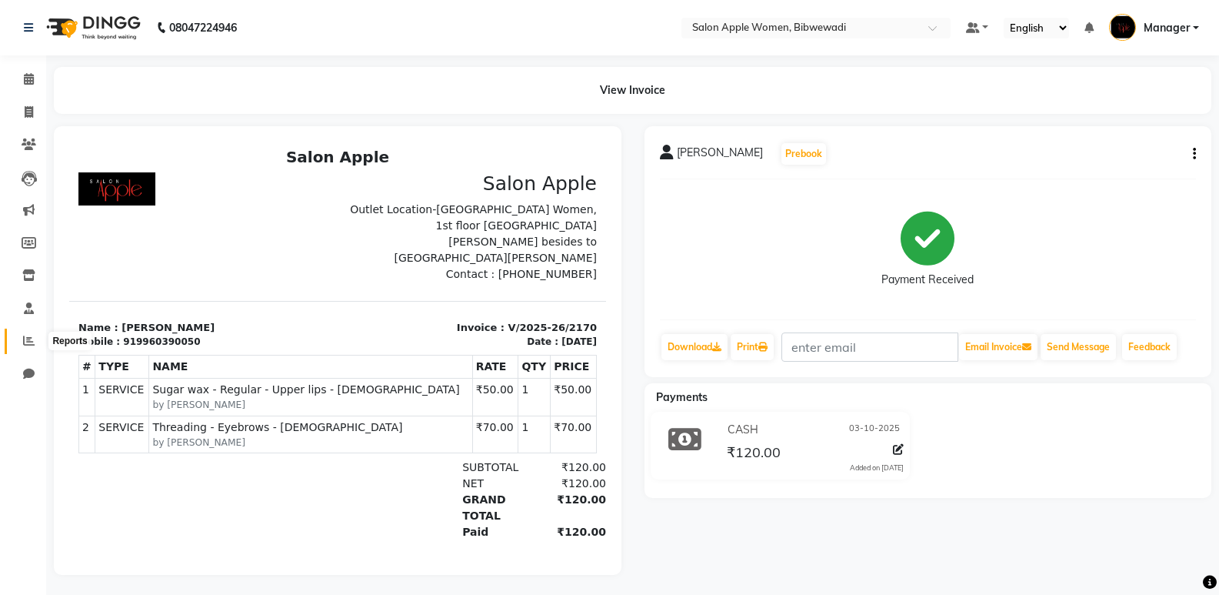
click at [25, 341] on icon at bounding box center [29, 341] width 12 height 12
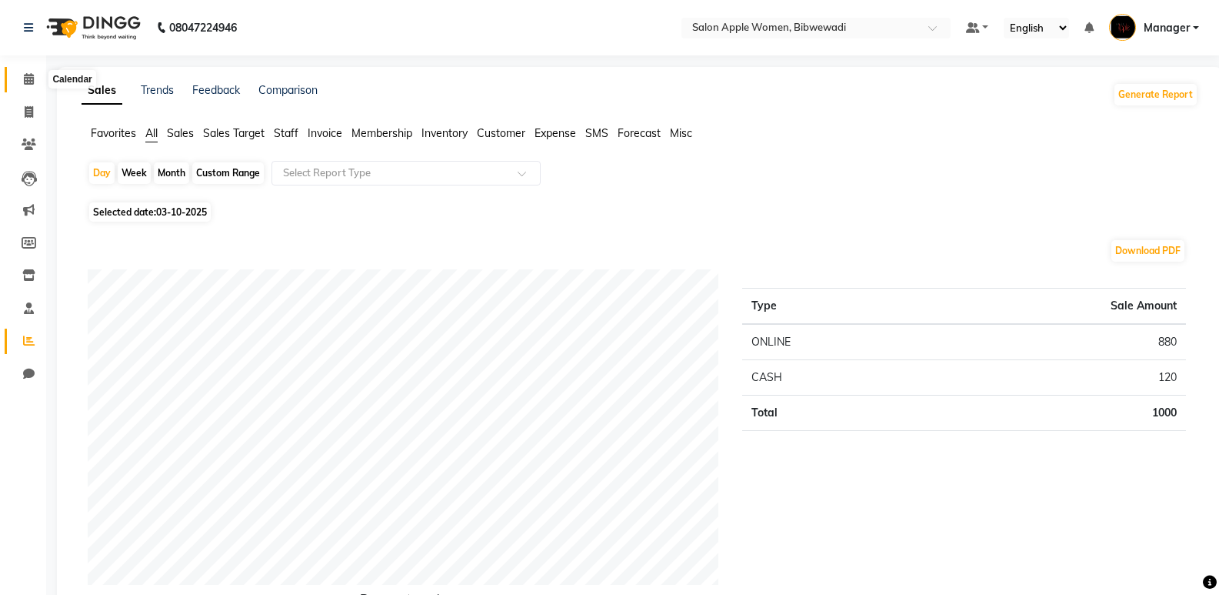
click at [36, 83] on span at bounding box center [28, 80] width 27 height 18
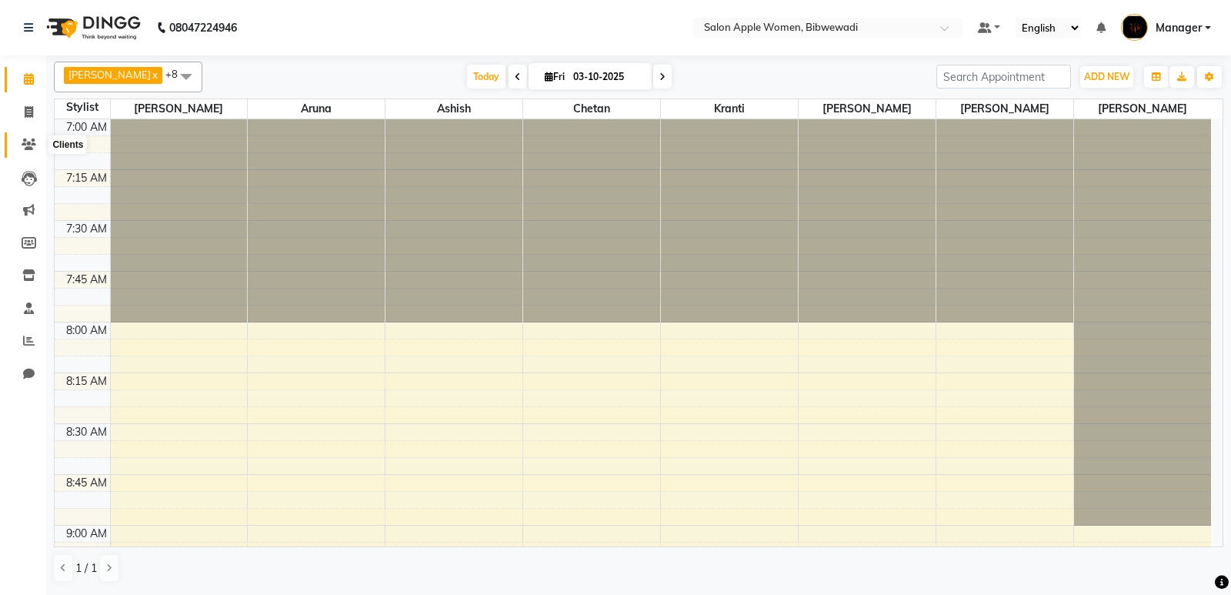
click at [16, 141] on span at bounding box center [28, 145] width 27 height 18
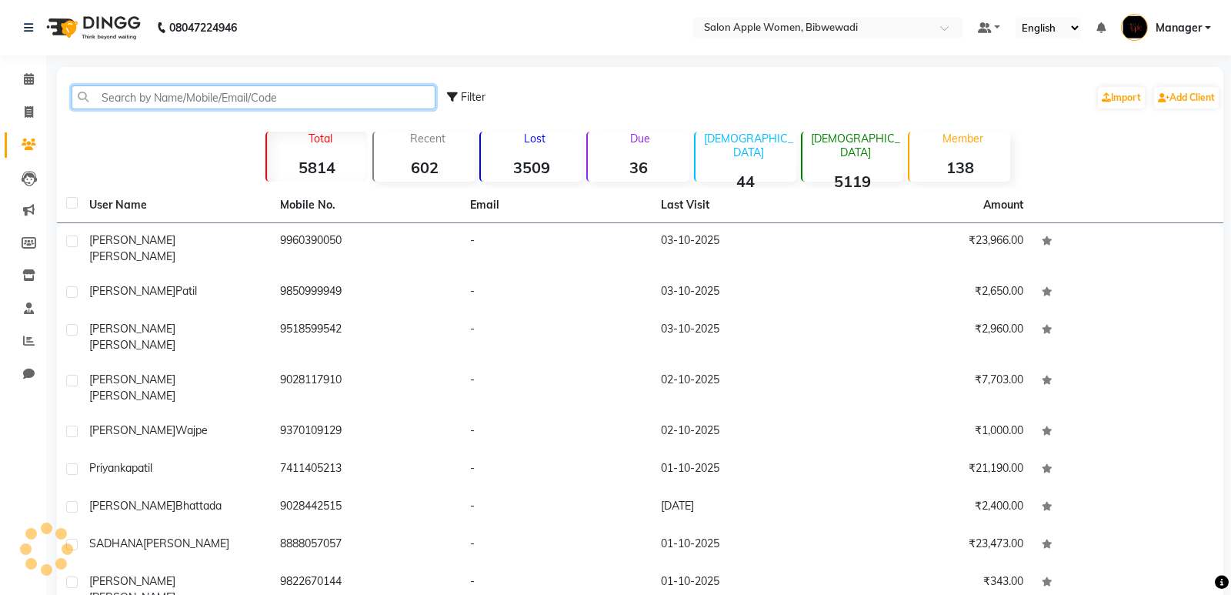
click at [128, 97] on input "text" at bounding box center [254, 97] width 364 height 24
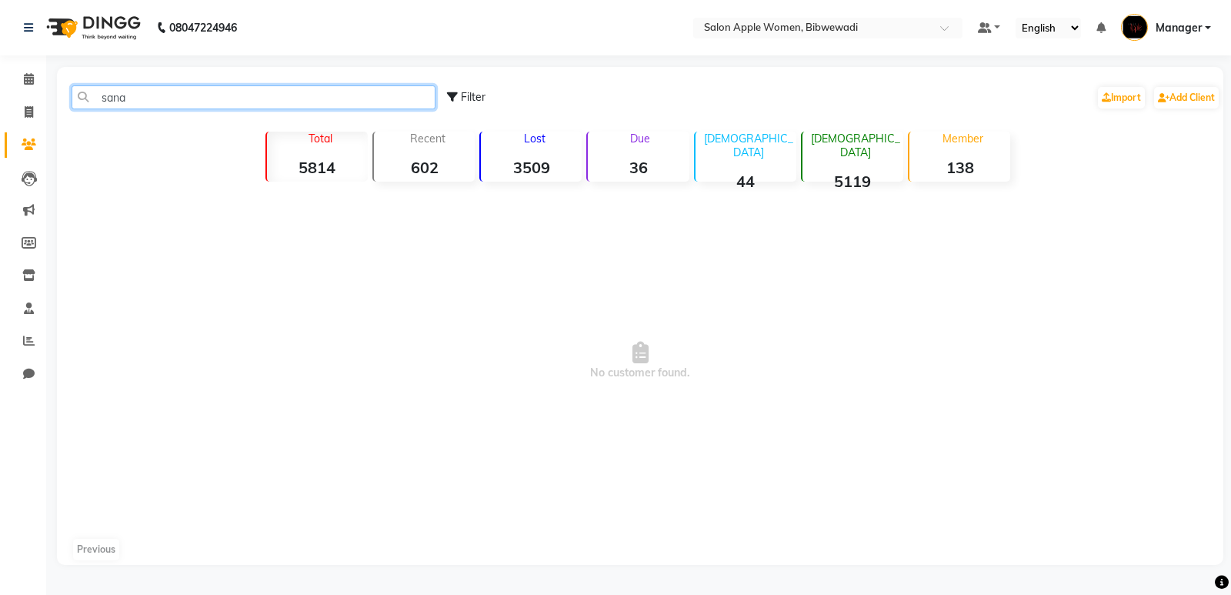
type input "sana"
drag, startPoint x: 180, startPoint y: 97, endPoint x: 35, endPoint y: 121, distance: 147.3
click at [35, 121] on app-home "08047224946 Select Location × Salon Apple Women, Bibwewadi Default Panel My Pan…" at bounding box center [615, 294] width 1231 height 588
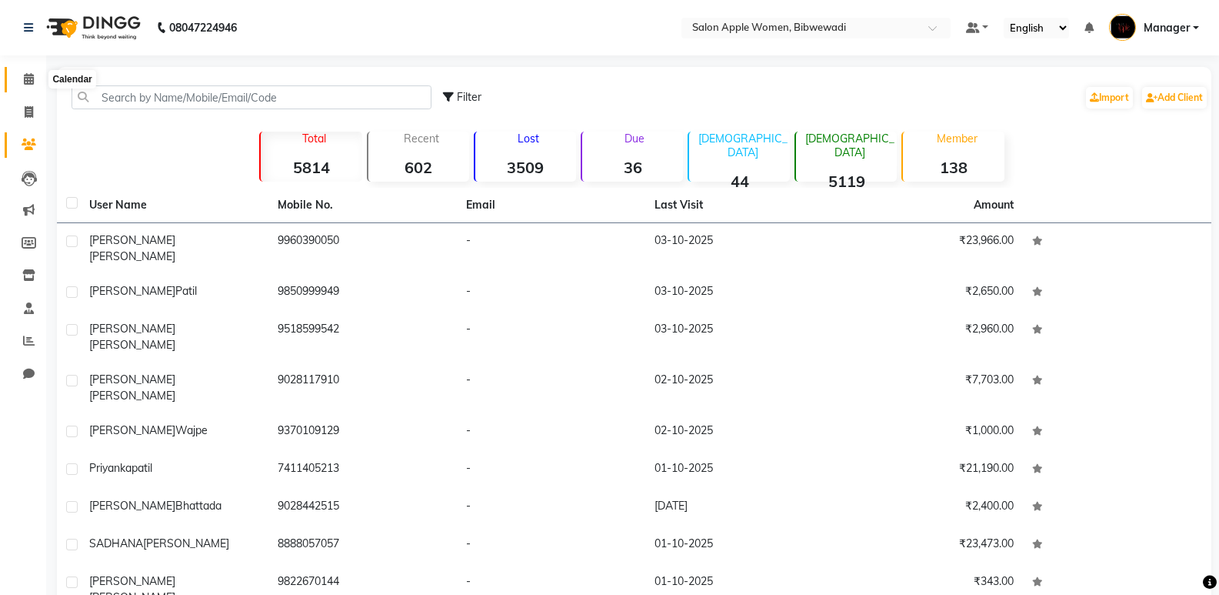
click at [27, 71] on span at bounding box center [28, 80] width 27 height 18
